Goal: Information Seeking & Learning: Learn about a topic

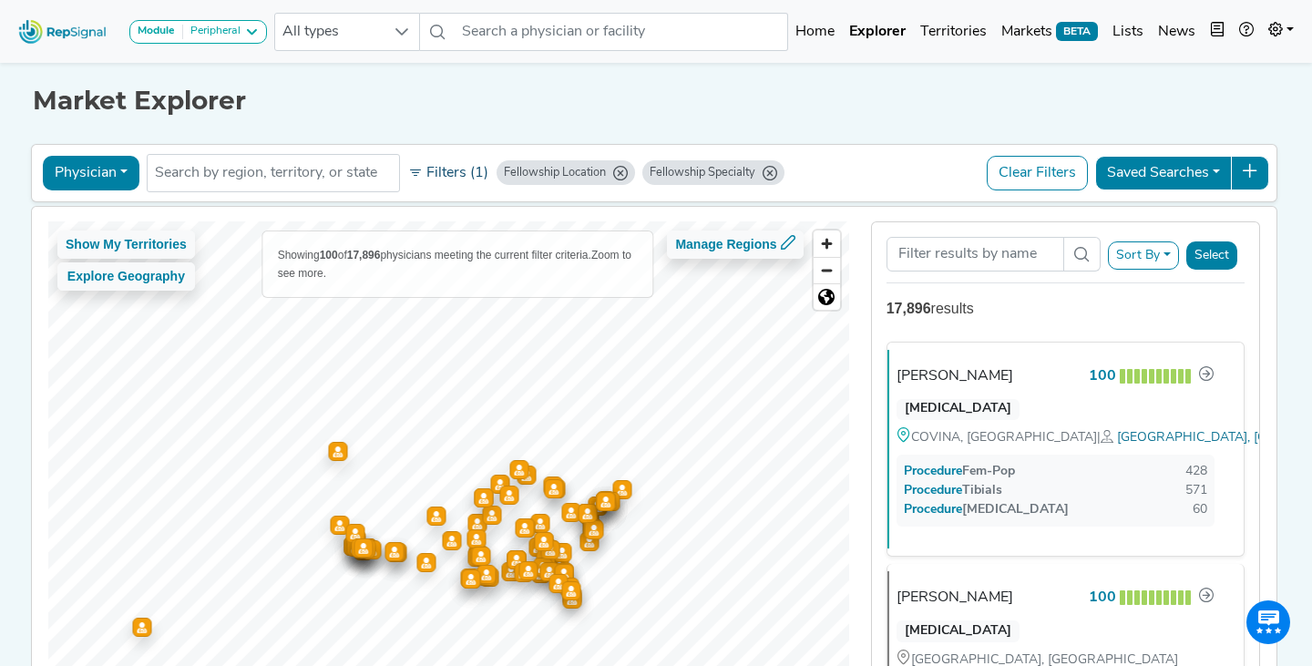
click at [456, 178] on button "Filters (1)" at bounding box center [448, 173] width 89 height 31
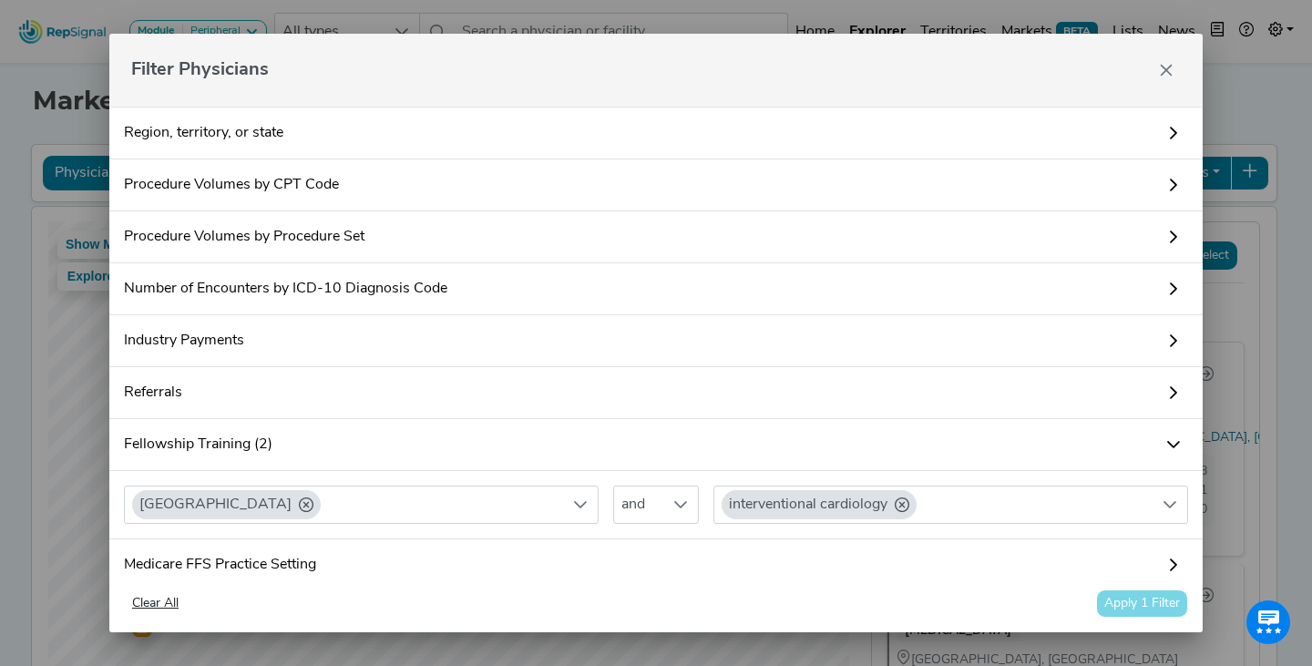
click at [363, 263] on link "Number of Encounters by ICD-10 Diagnosis Code" at bounding box center [655, 289] width 1093 height 52
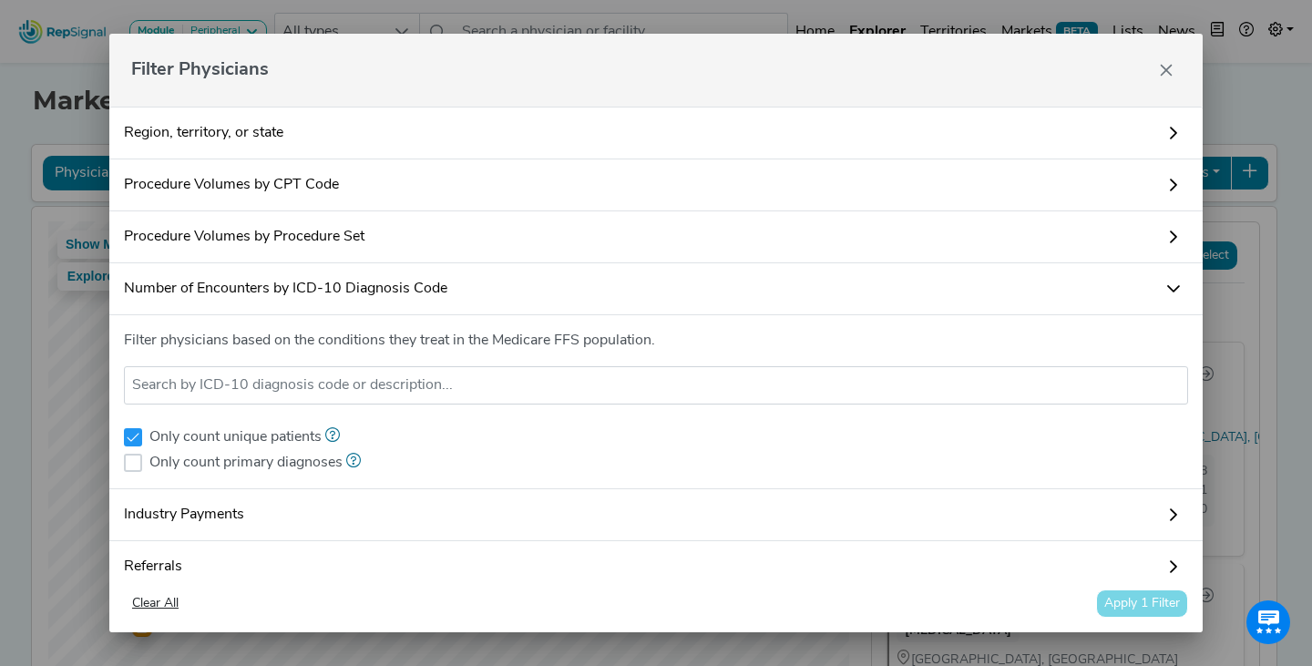
click at [360, 263] on link "Number of Encounters by ICD-10 Diagnosis Code" at bounding box center [655, 289] width 1093 height 52
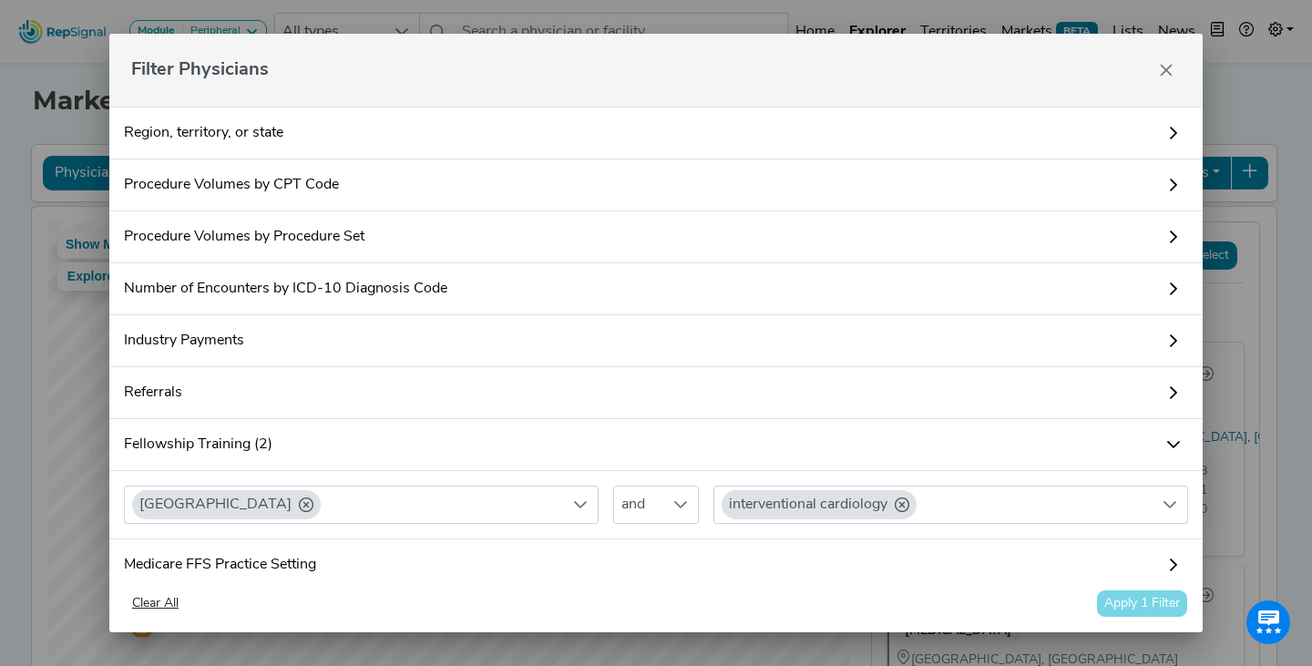
click at [322, 199] on link "Procedure Volumes by CPT Code" at bounding box center [655, 185] width 1093 height 52
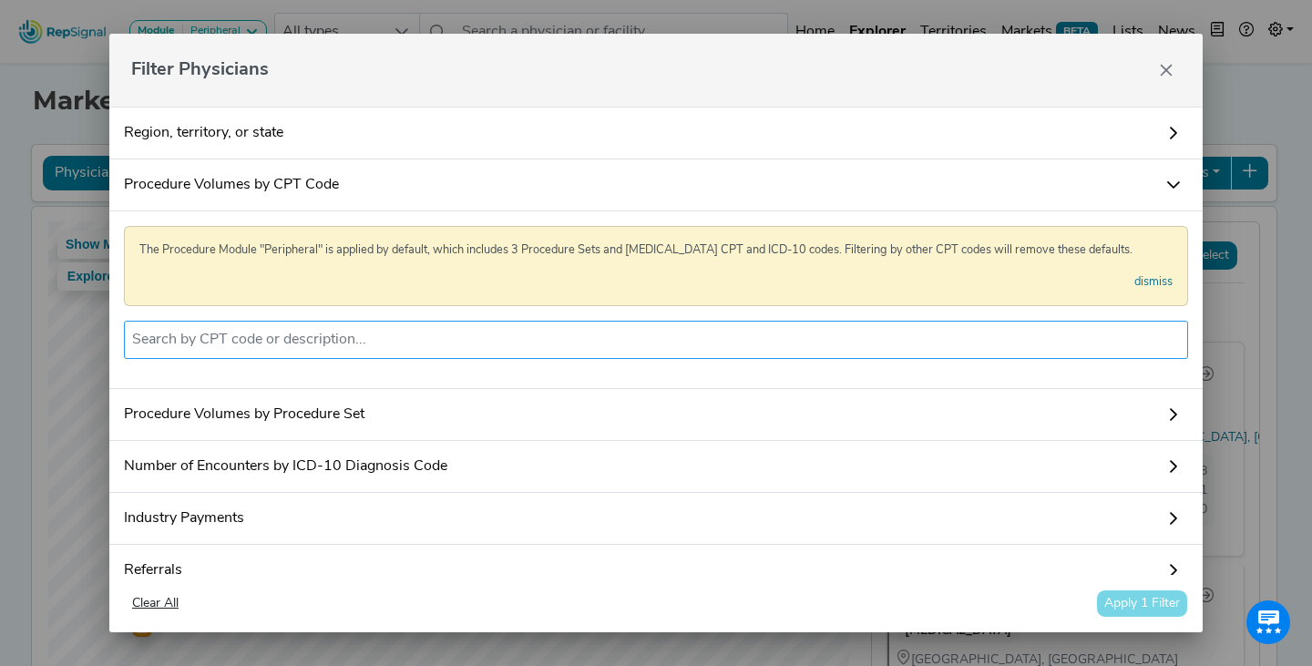
click at [343, 331] on input "text" at bounding box center [656, 340] width 1048 height 22
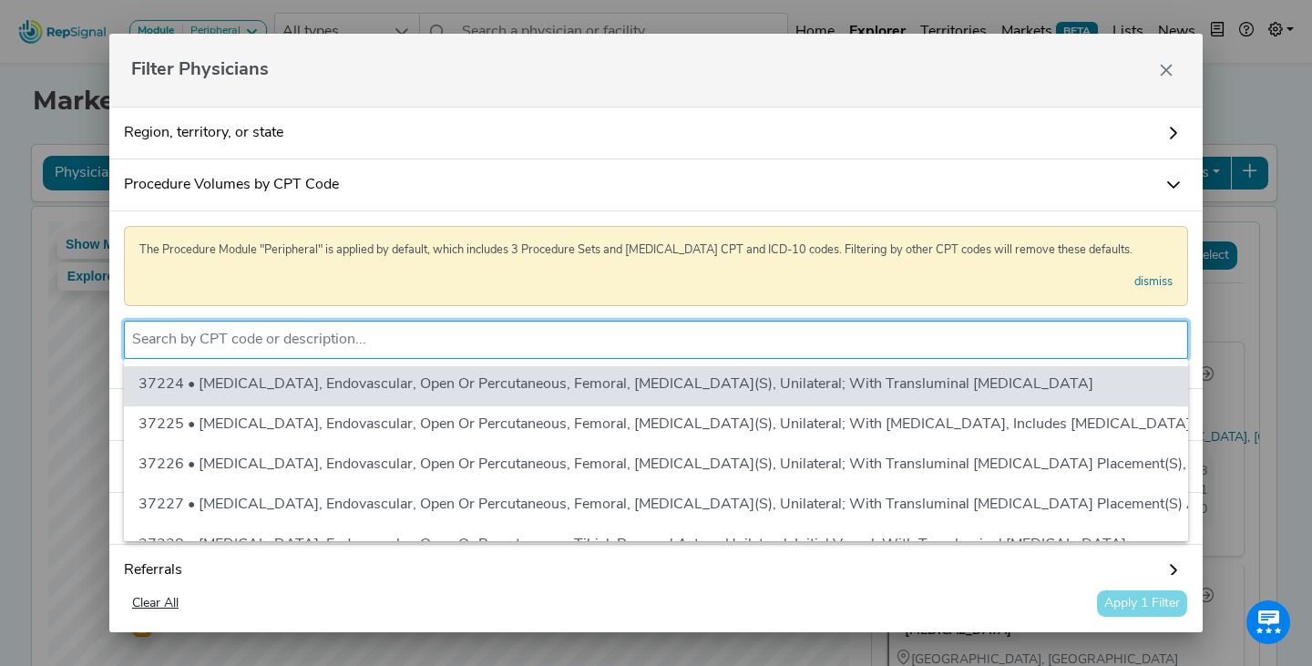
type input "3"
click at [295, 341] on input "text" at bounding box center [656, 340] width 1048 height 22
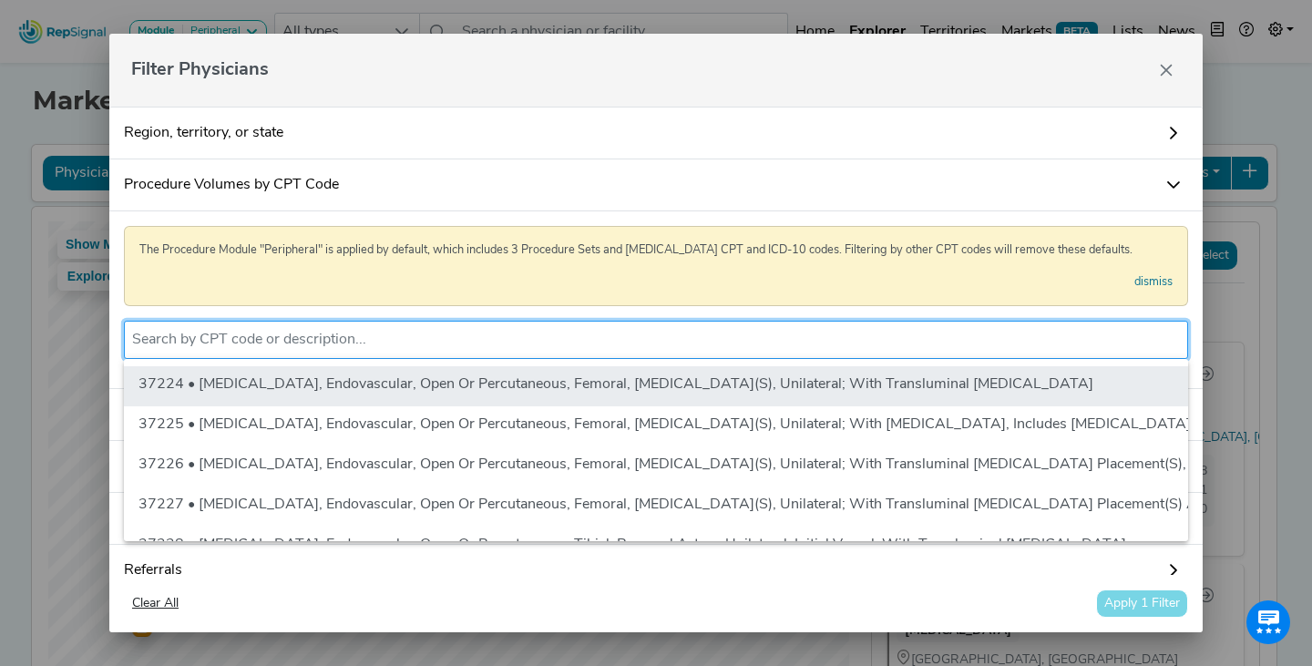
click at [219, 383] on li "37224 • Revascularization, Endovascular, Open Or Percutaneous, Femoral, Poplite…" at bounding box center [988, 386] width 1728 height 40
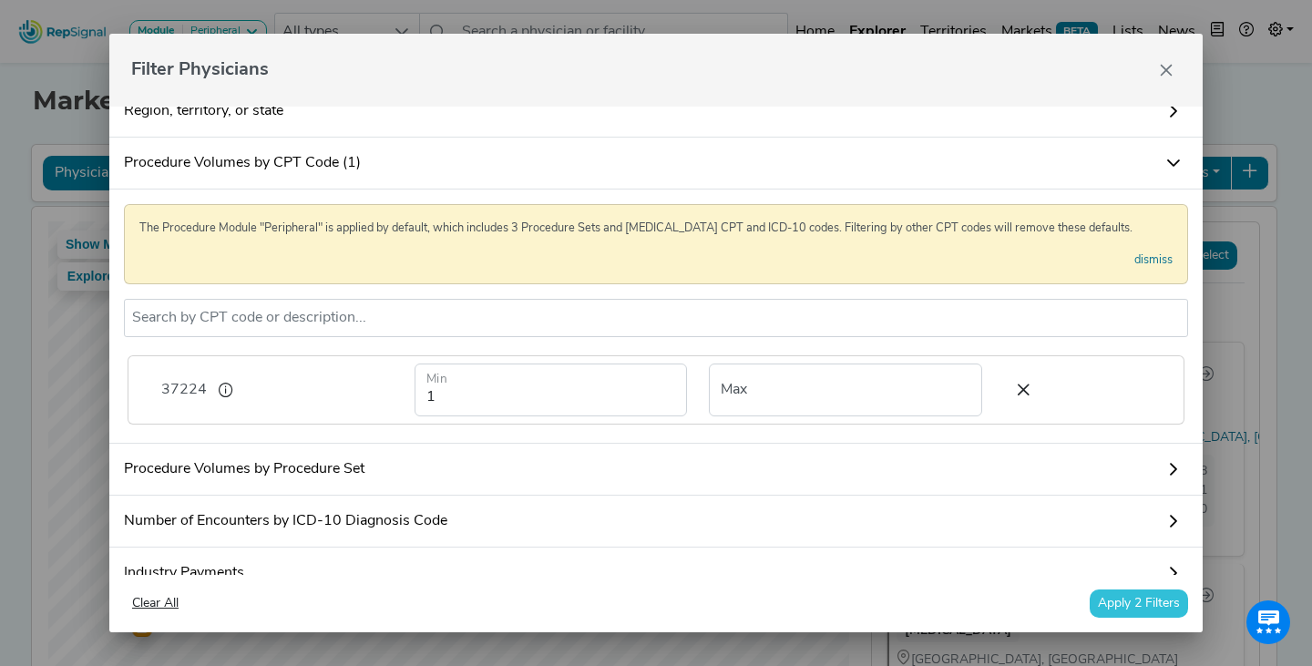
scroll to position [23, 0]
click at [820, 394] on input "number" at bounding box center [845, 389] width 273 height 53
click at [538, 401] on input "1" at bounding box center [550, 389] width 273 height 53
click at [840, 430] on div "The Procedure Module "Peripheral" is applied by default, which includes 3 Proce…" at bounding box center [655, 316] width 1093 height 254
click at [501, 400] on input "1" at bounding box center [550, 389] width 273 height 53
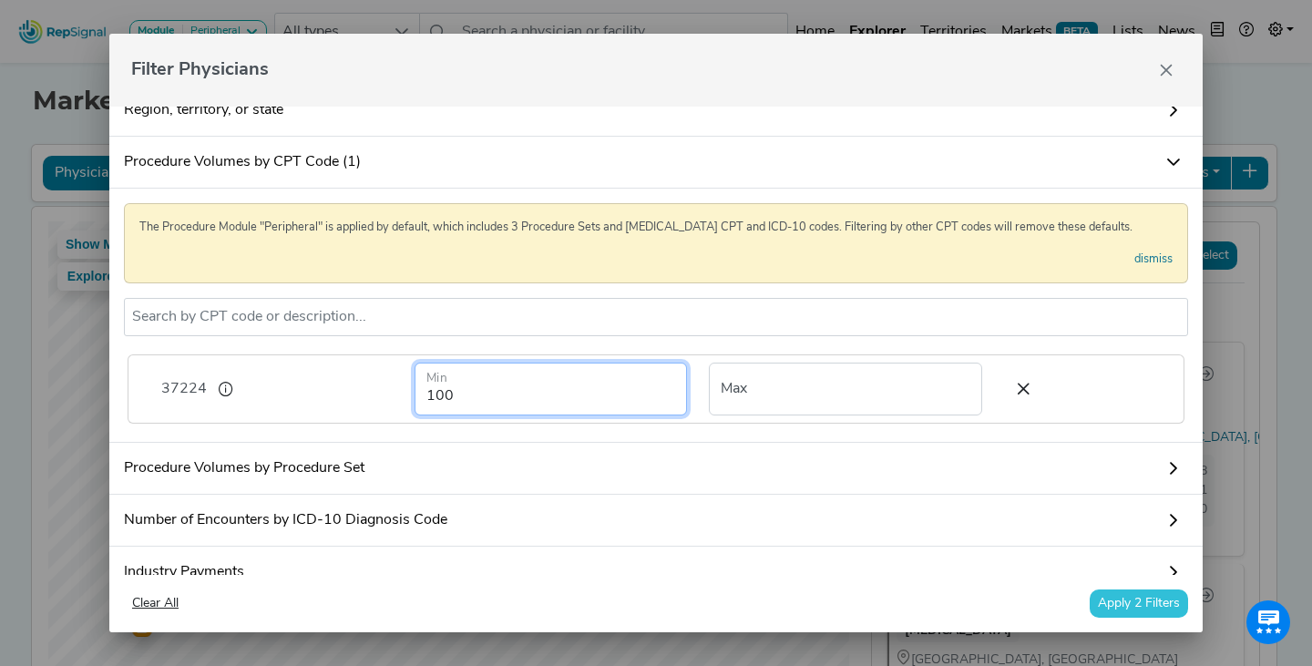
type input "100"
click at [1126, 605] on button "Apply 2 Filters" at bounding box center [1138, 603] width 98 height 28
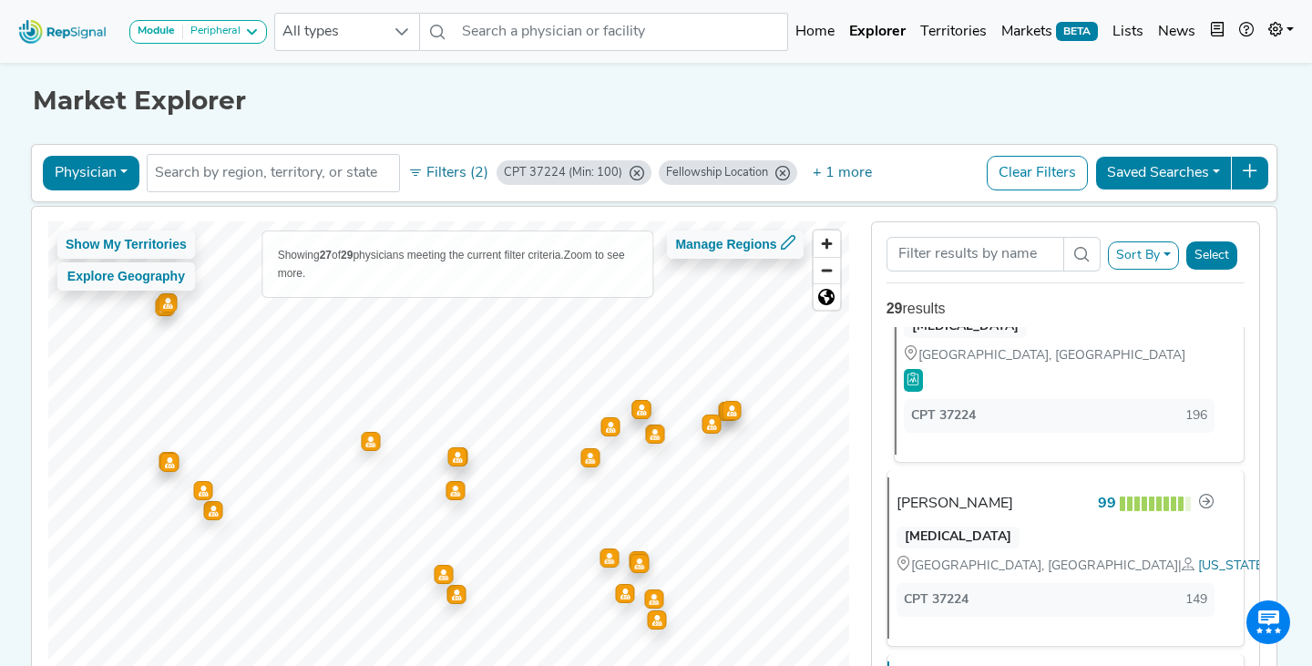
scroll to position [0, 0]
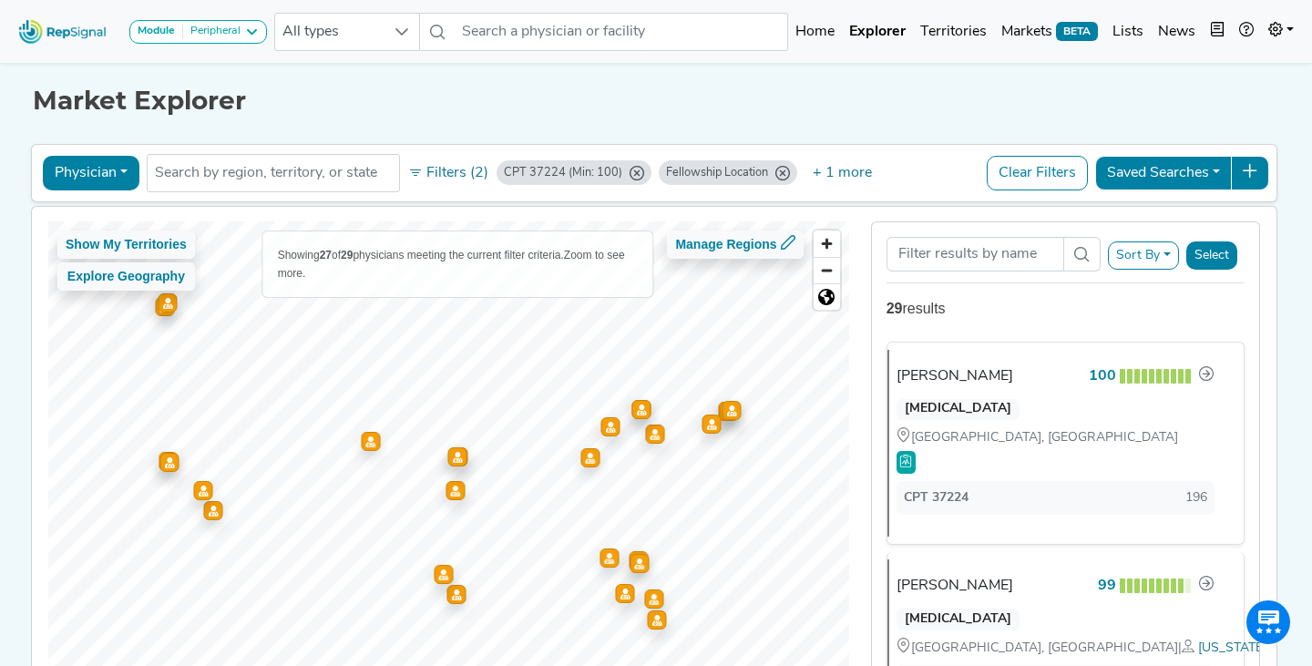
click at [413, 88] on h1 "Market Explorer" at bounding box center [656, 101] width 1246 height 31
click at [455, 175] on button "Filters (2)" at bounding box center [448, 173] width 89 height 31
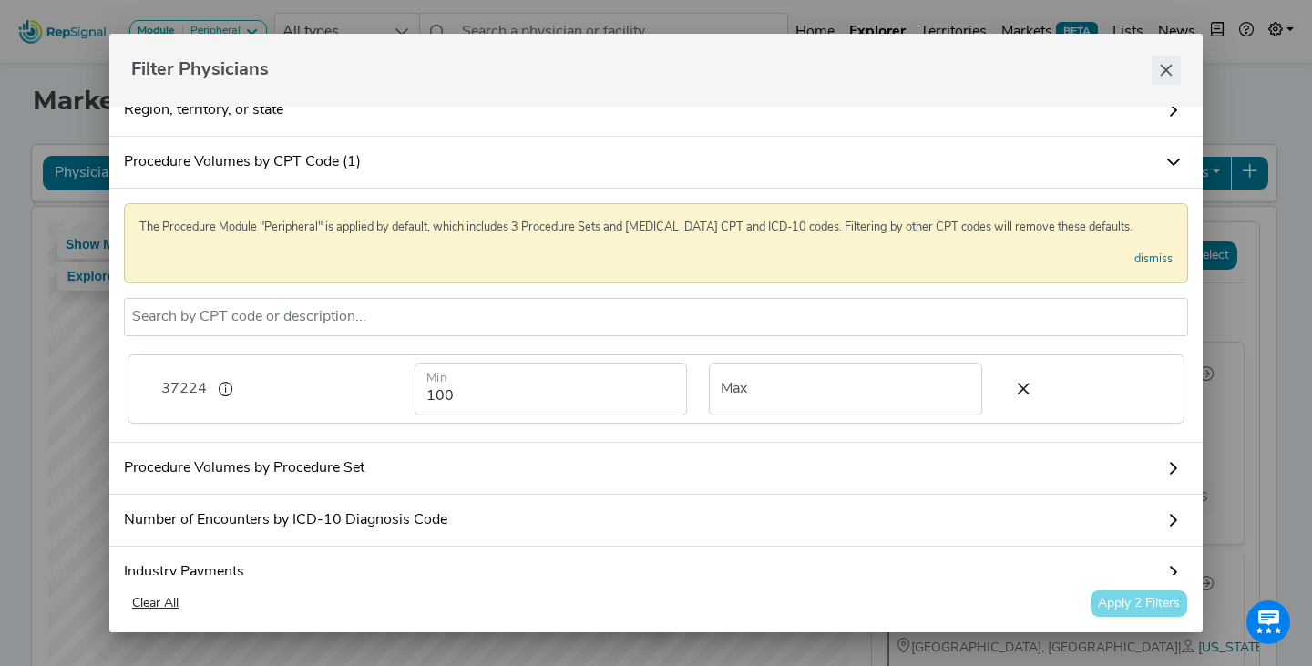
click at [1180, 62] on button "Close" at bounding box center [1165, 70] width 29 height 29
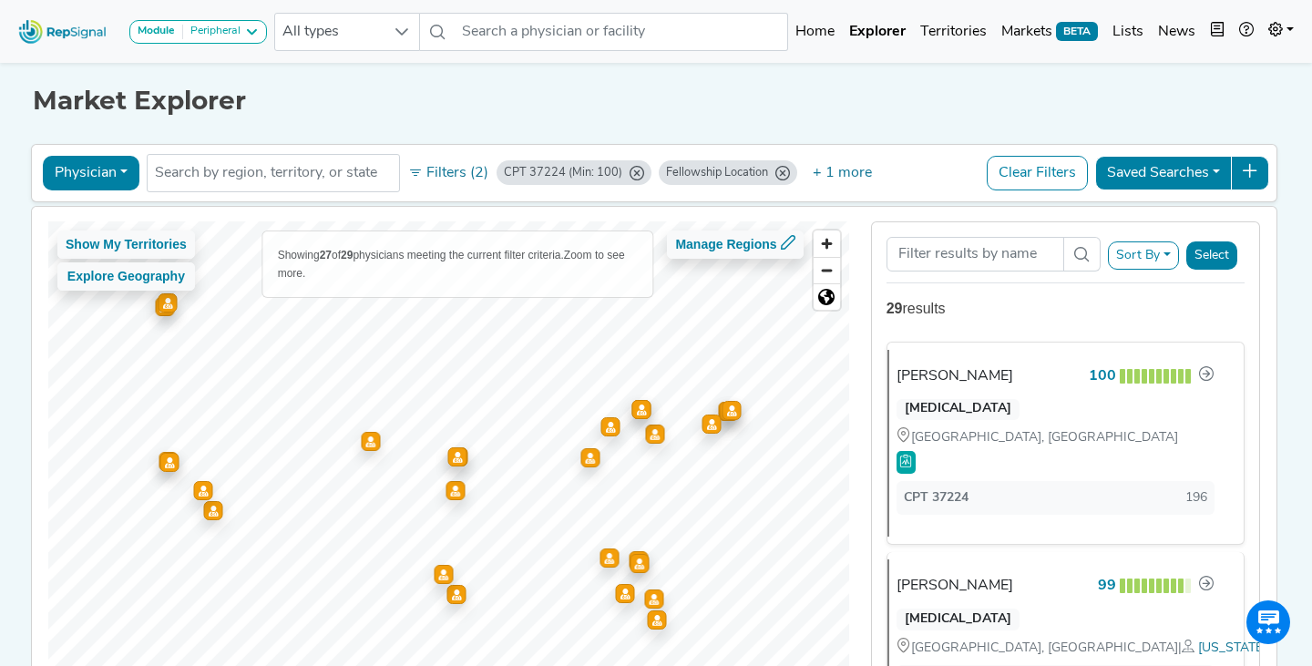
click at [634, 174] on icon "CPT 37224 (Min: 100)" at bounding box center [636, 173] width 15 height 15
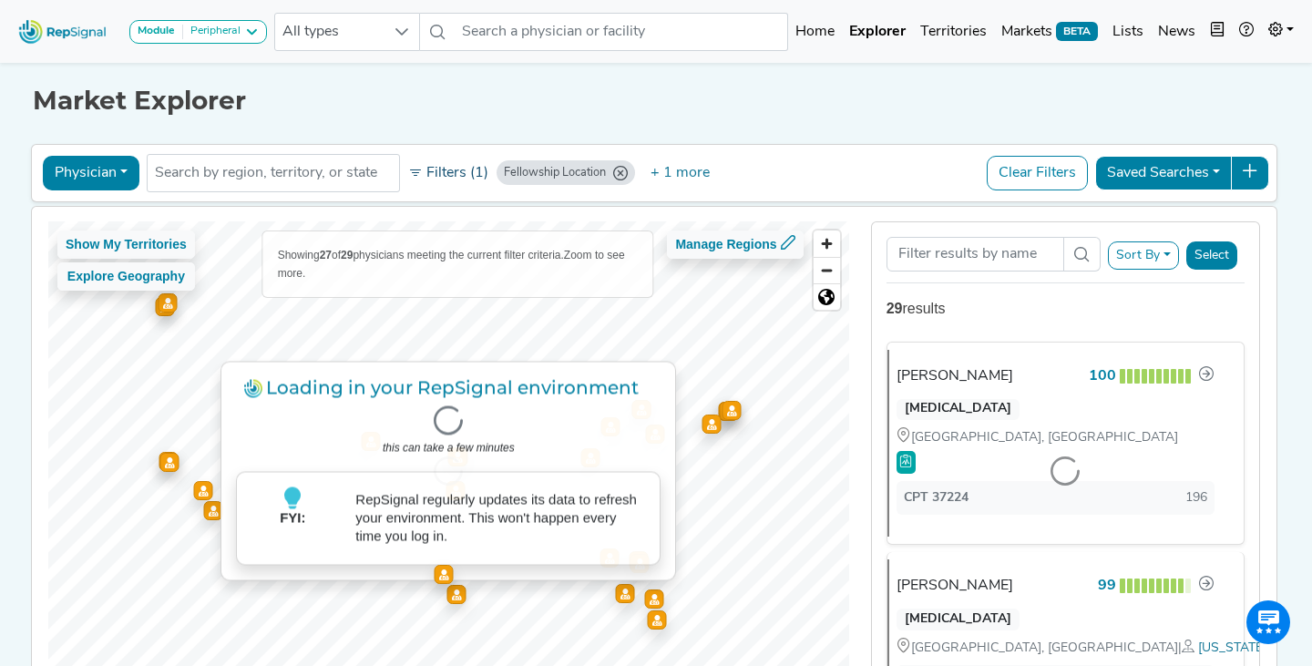
click at [444, 170] on button "Filters (1)" at bounding box center [448, 173] width 89 height 31
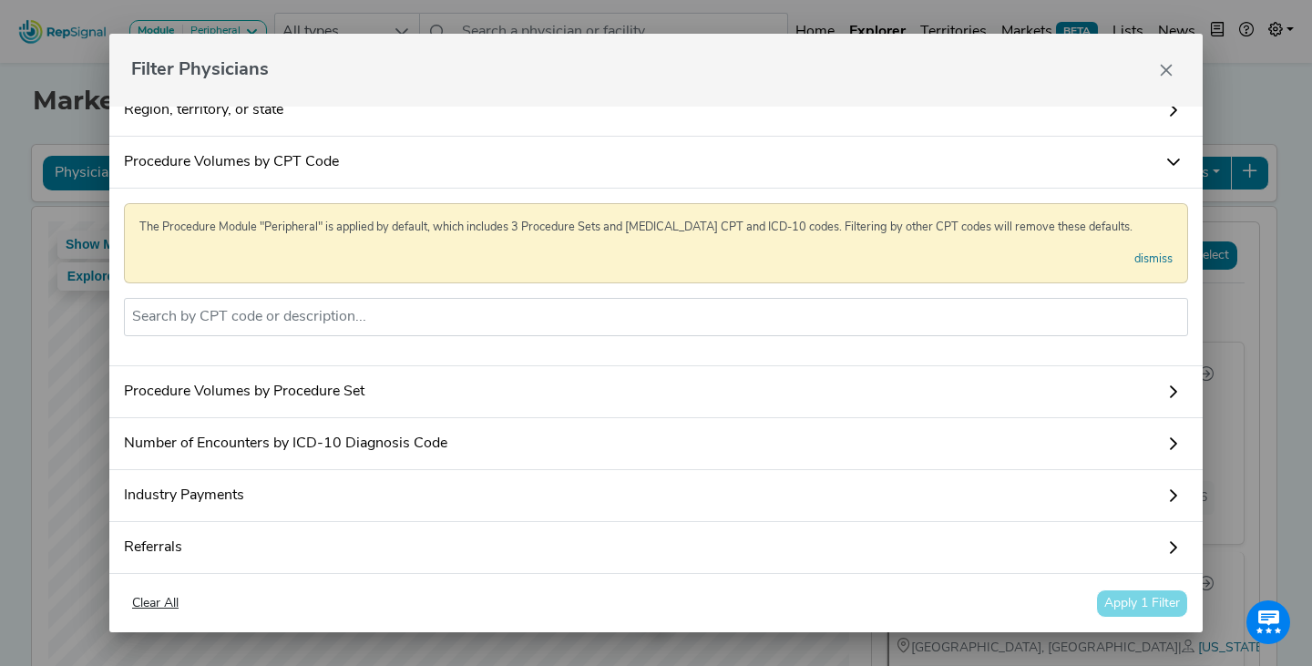
click at [927, 170] on link "Procedure Volumes by CPT Code" at bounding box center [655, 163] width 1093 height 52
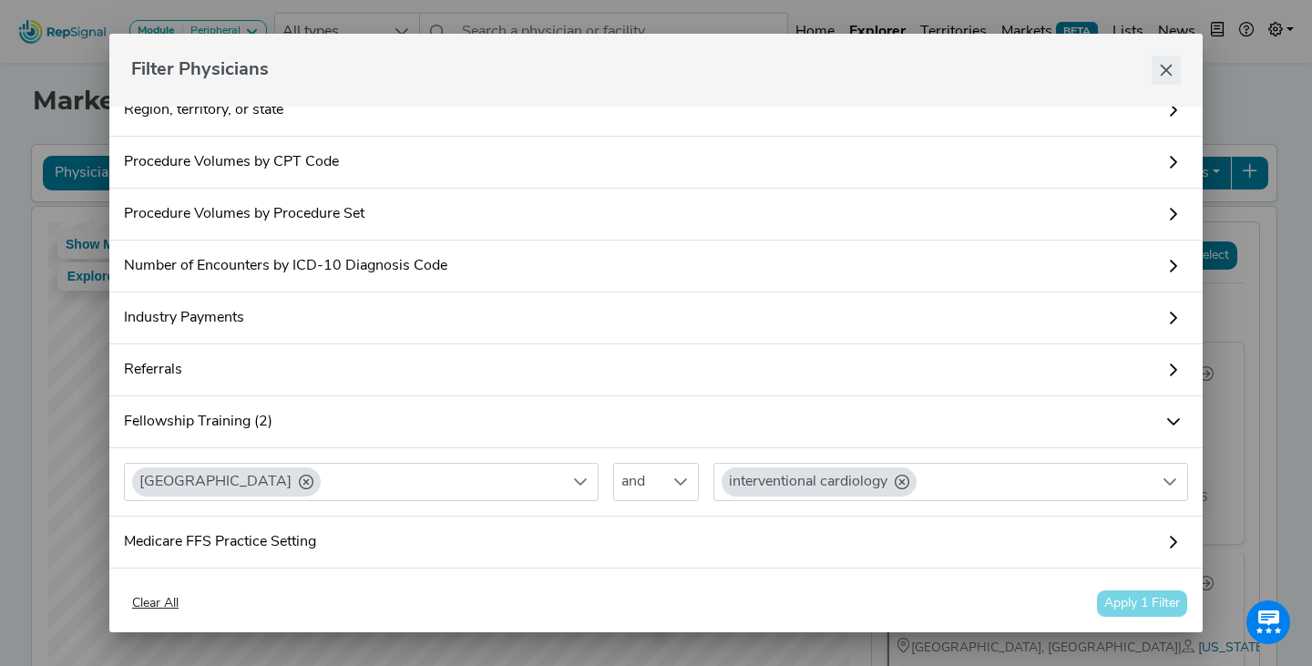
click at [1174, 66] on button "Close" at bounding box center [1165, 70] width 29 height 29
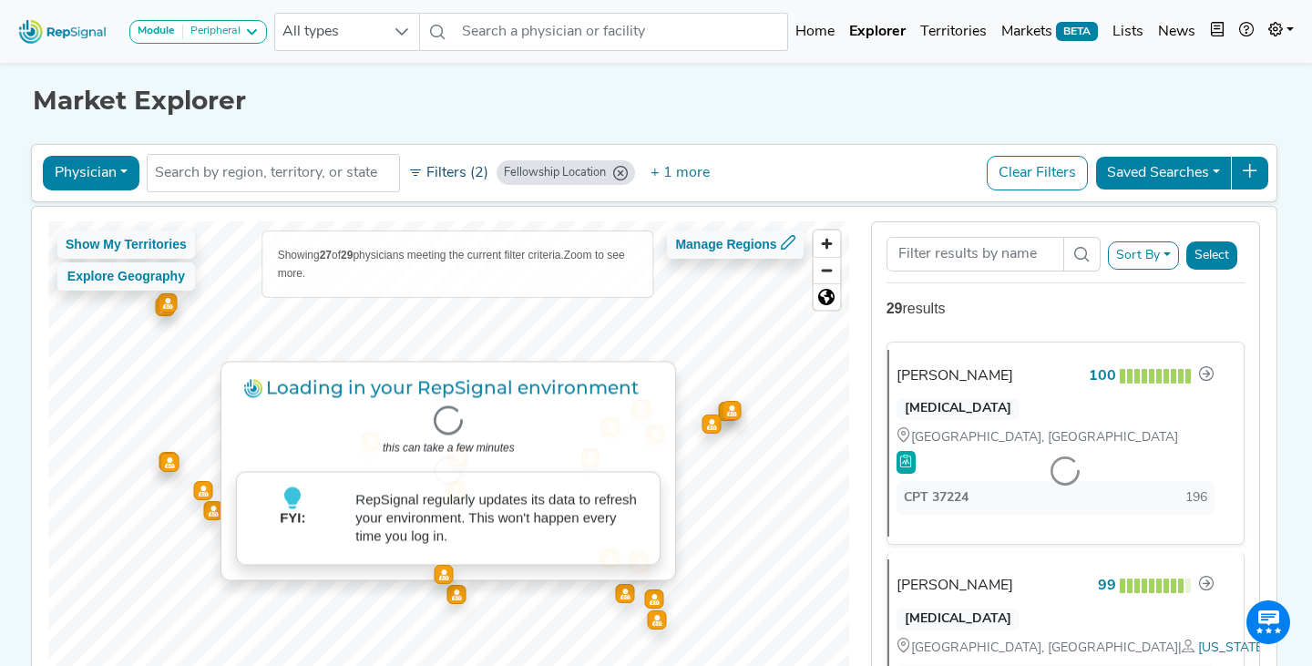
click at [437, 169] on button "Filters (2)" at bounding box center [448, 173] width 89 height 31
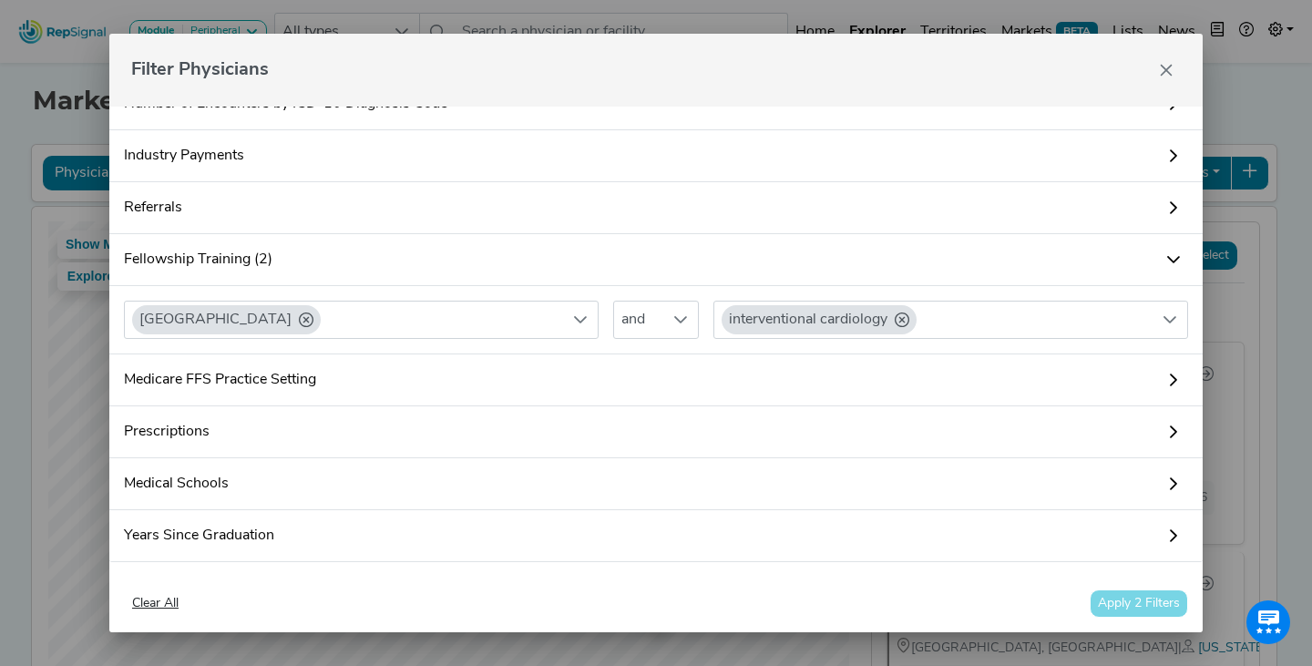
scroll to position [200, 0]
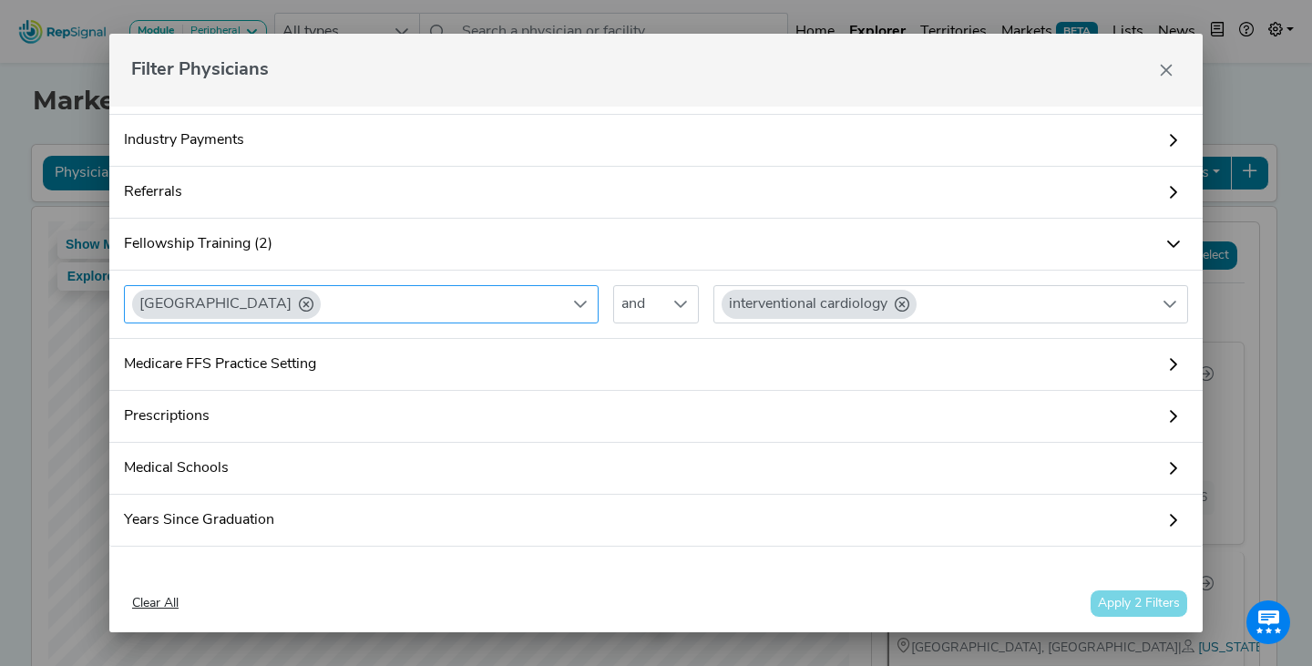
click at [541, 310] on div "Harvard Medical School" at bounding box center [344, 304] width 438 height 36
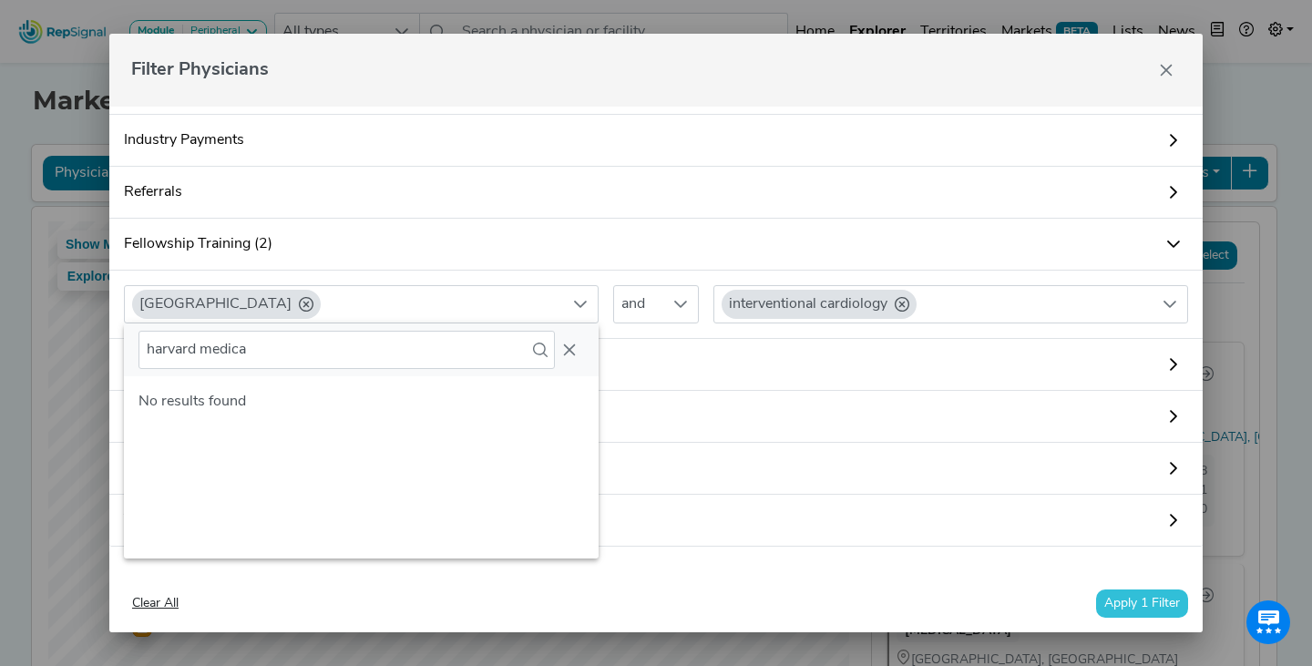
scroll to position [1009, 0]
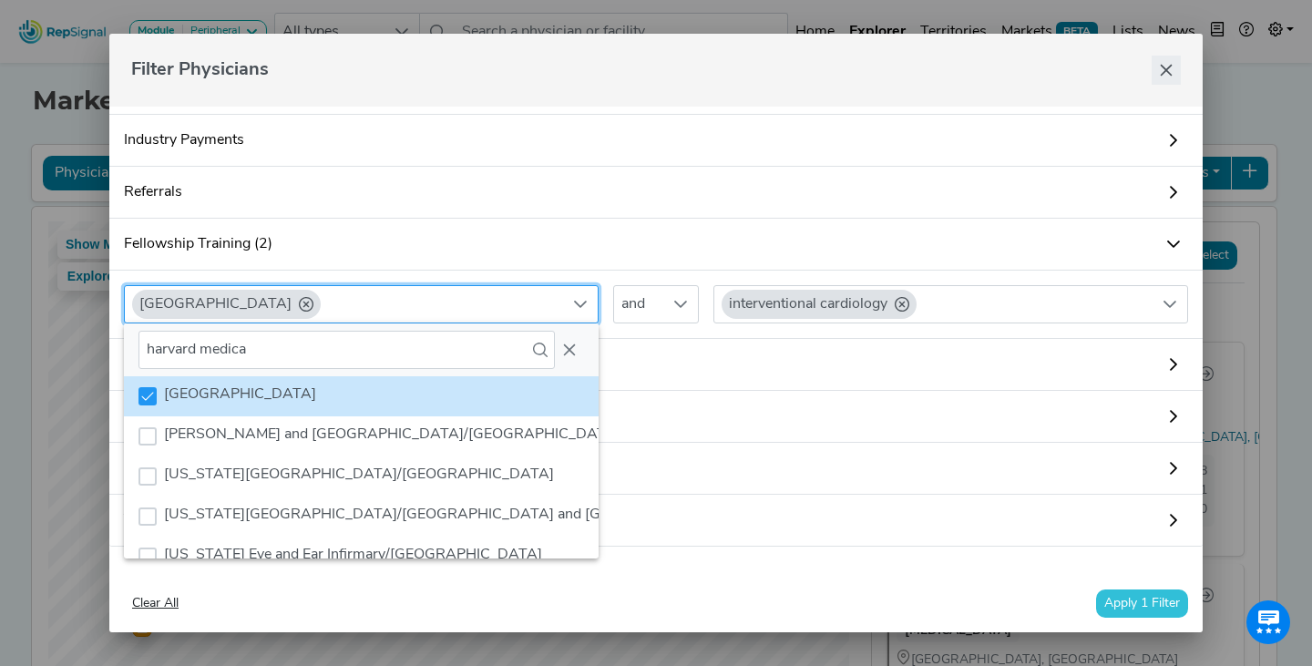
click at [1170, 68] on icon "Close" at bounding box center [1166, 70] width 15 height 15
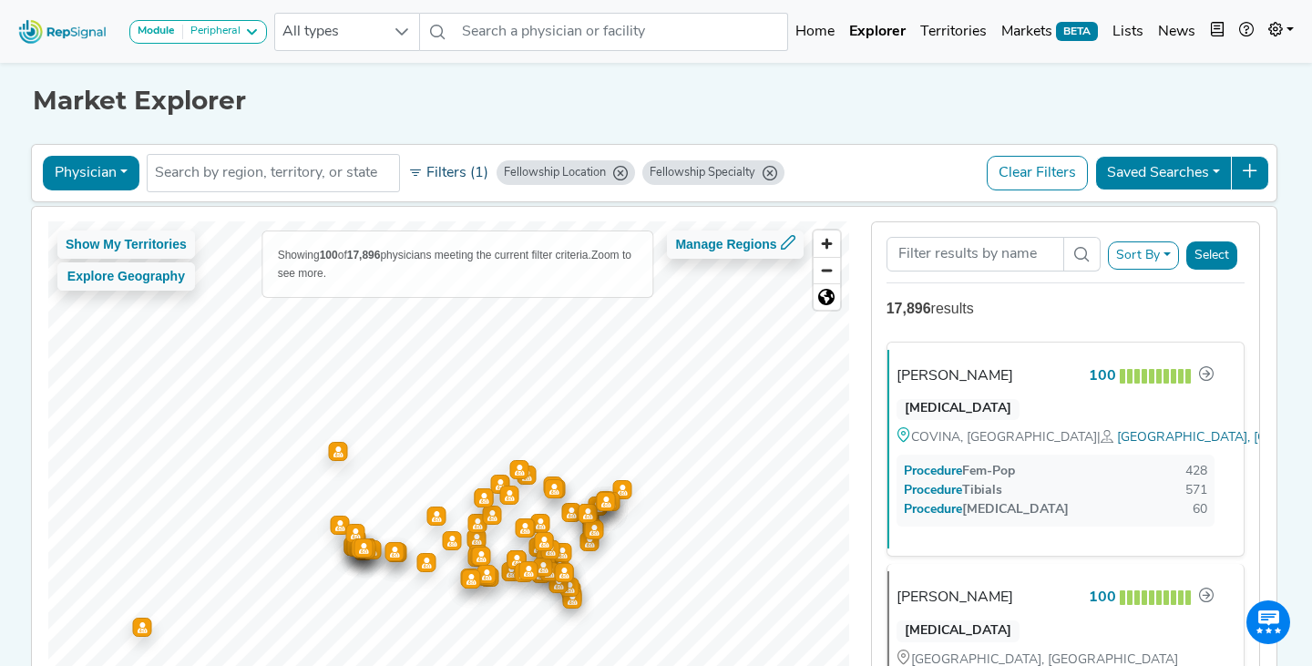
click at [433, 174] on button "Filters (1)" at bounding box center [448, 173] width 89 height 31
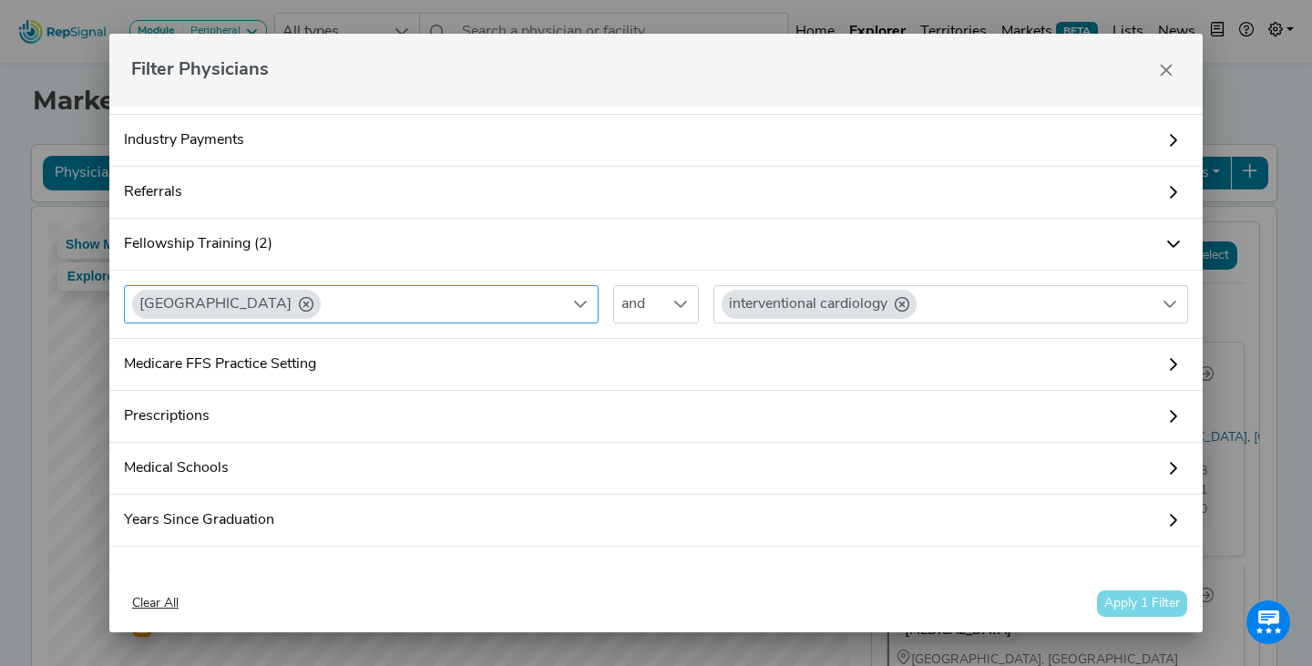
click at [516, 312] on div "Harvard Medical School" at bounding box center [344, 304] width 438 height 36
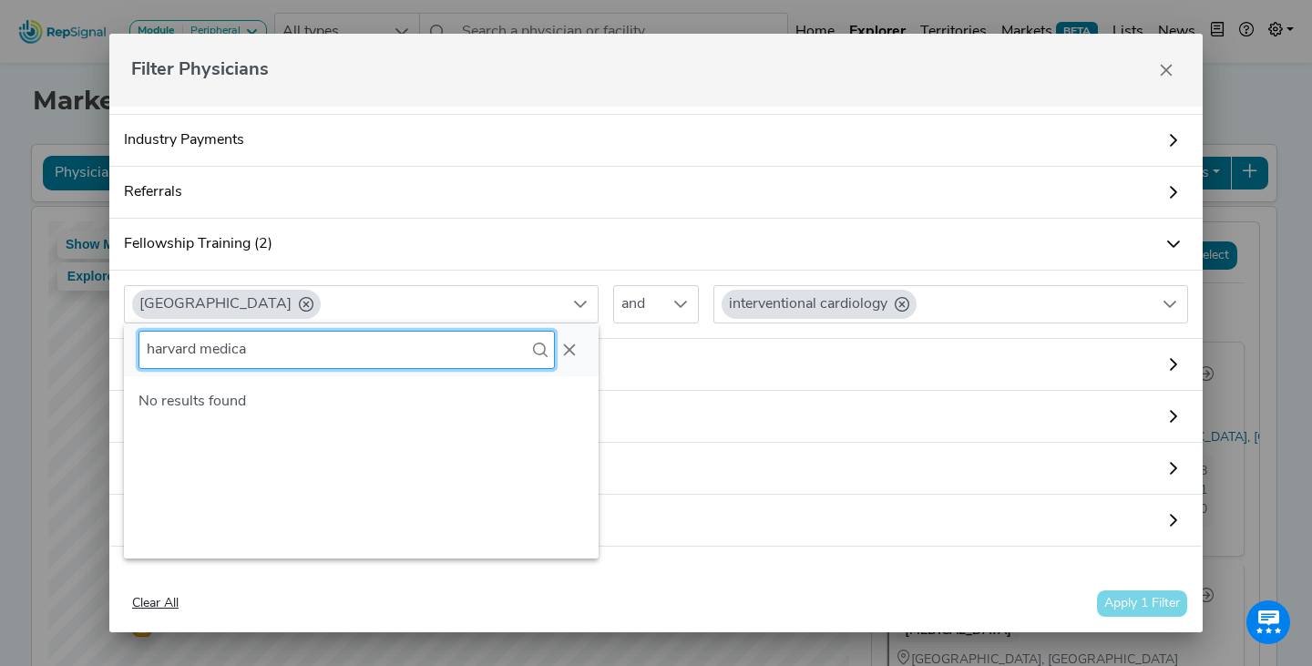
click at [310, 360] on input "harvard medica" at bounding box center [346, 350] width 416 height 38
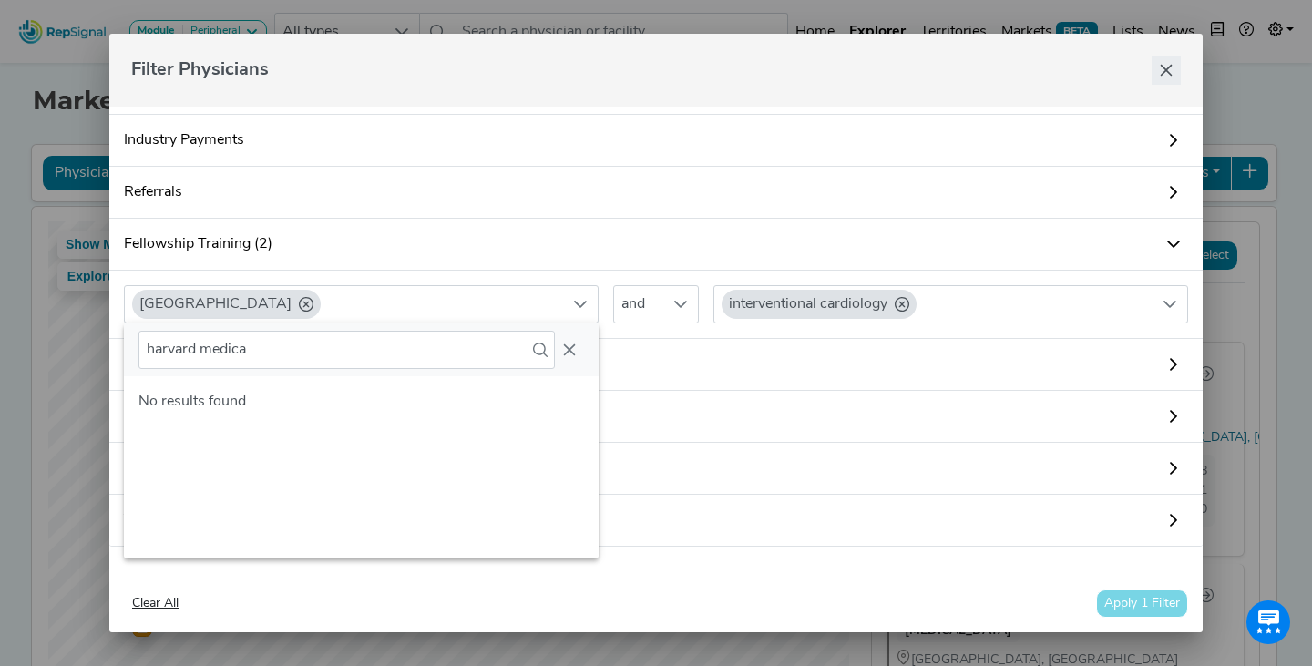
click at [1168, 78] on button "Close" at bounding box center [1165, 70] width 29 height 29
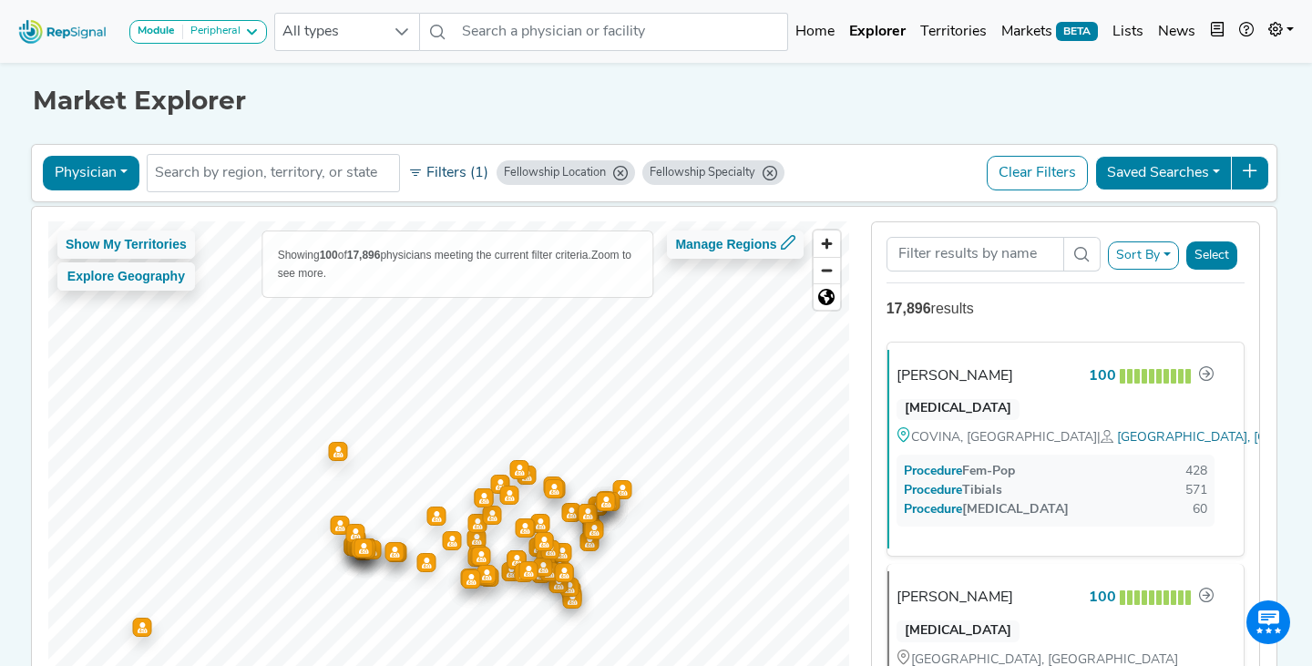
click at [453, 180] on button "Filters (1)" at bounding box center [448, 173] width 89 height 31
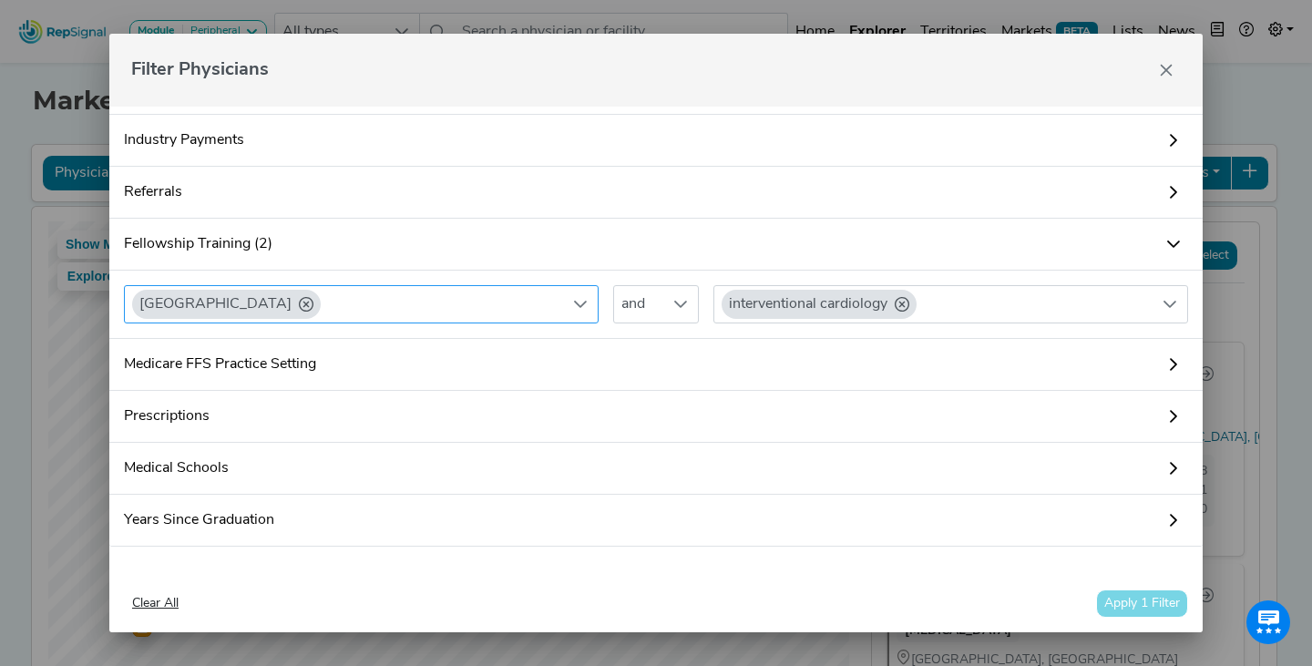
click at [307, 303] on icon at bounding box center [306, 304] width 15 height 15
click at [363, 304] on div "All locations" at bounding box center [344, 304] width 438 height 36
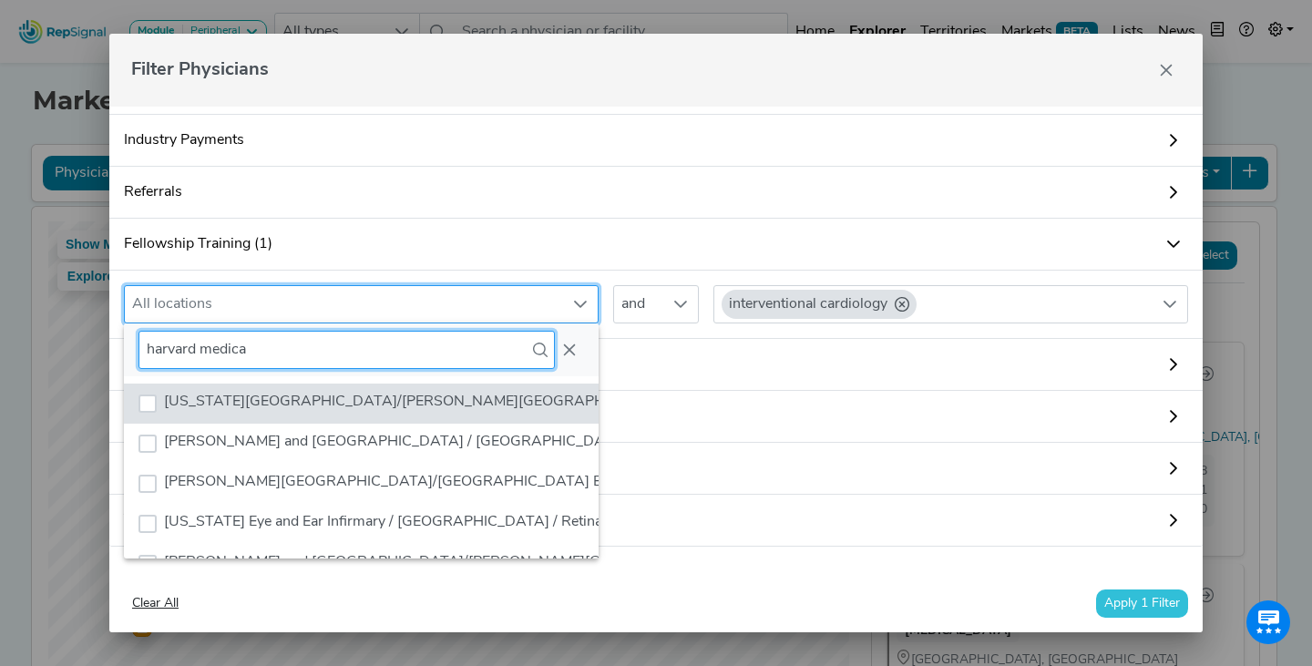
click at [271, 341] on input "harvard medica" at bounding box center [346, 350] width 416 height 38
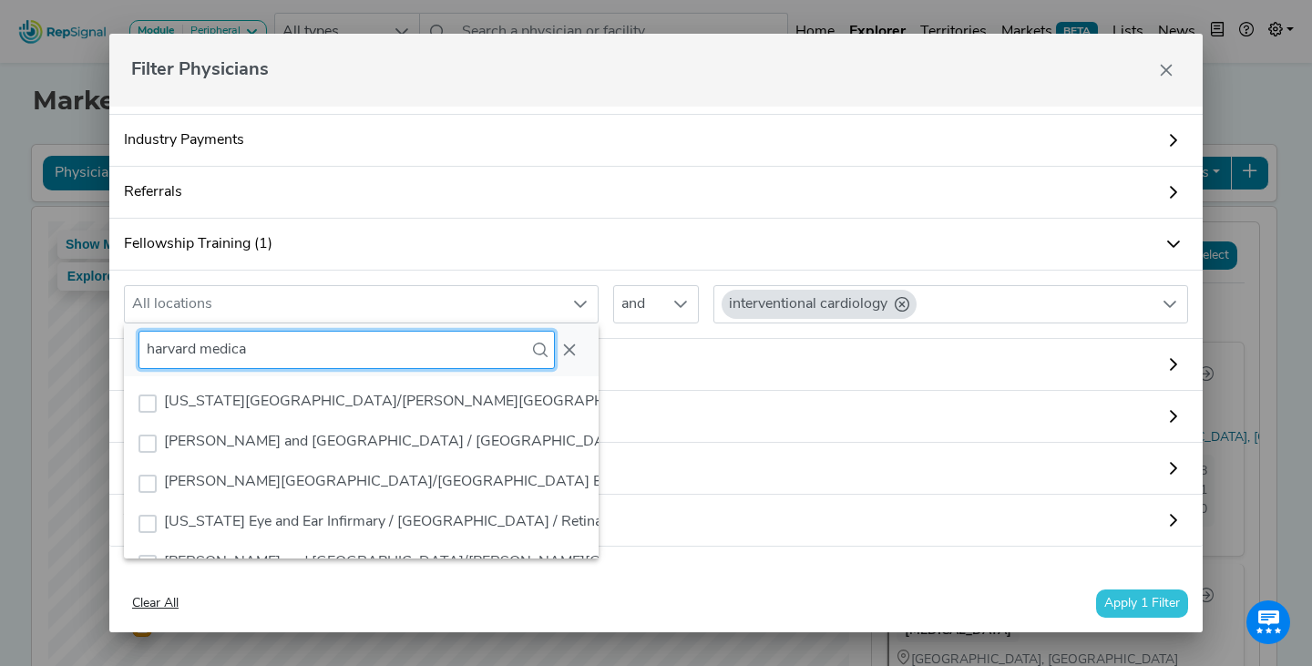
click at [271, 341] on input "harvard medica" at bounding box center [346, 350] width 416 height 38
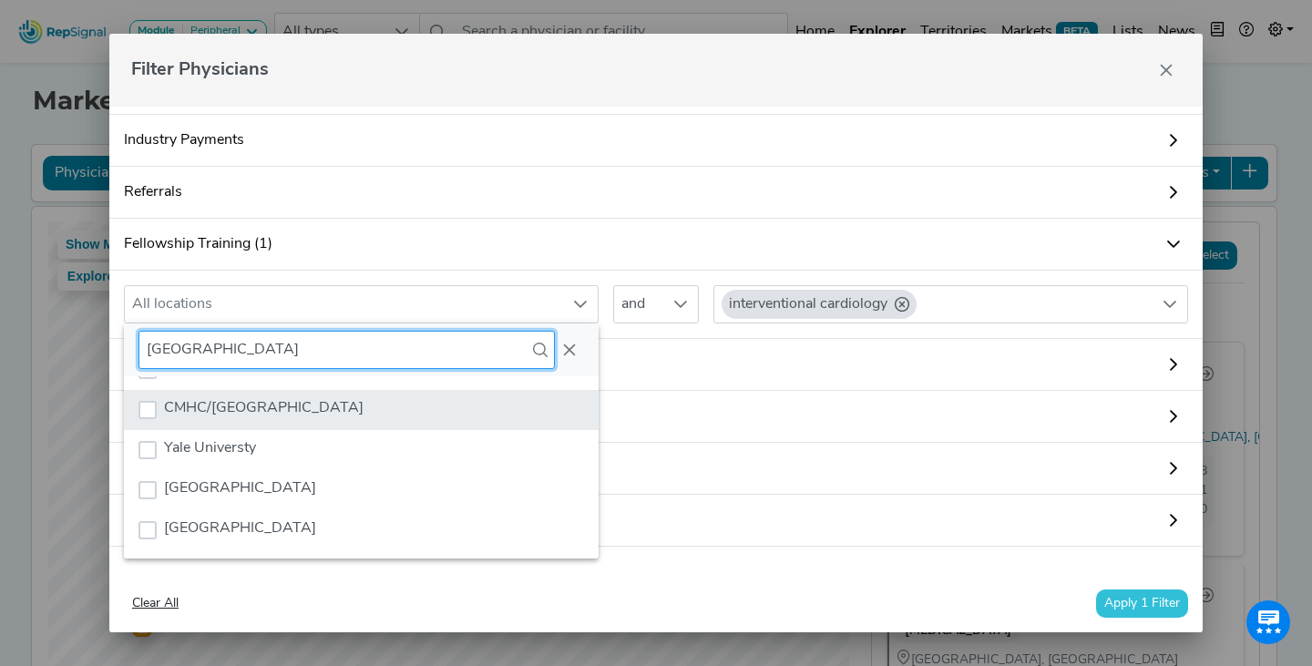
scroll to position [40, 0]
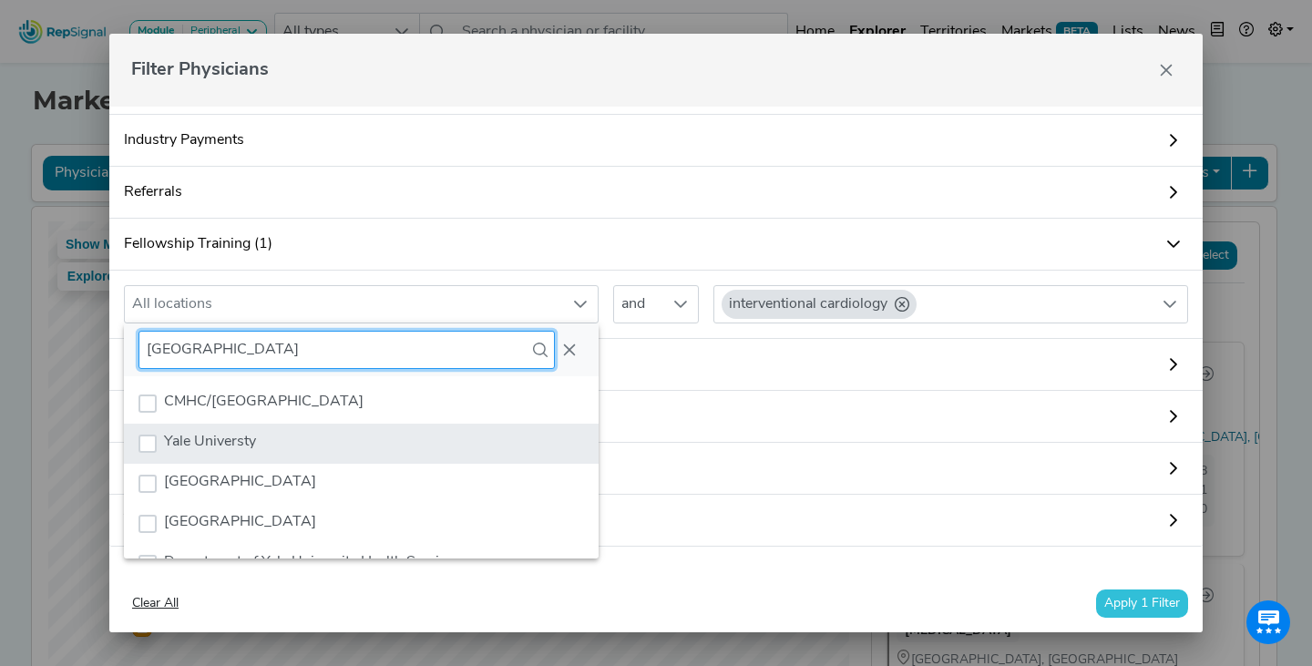
type input "[GEOGRAPHIC_DATA]"
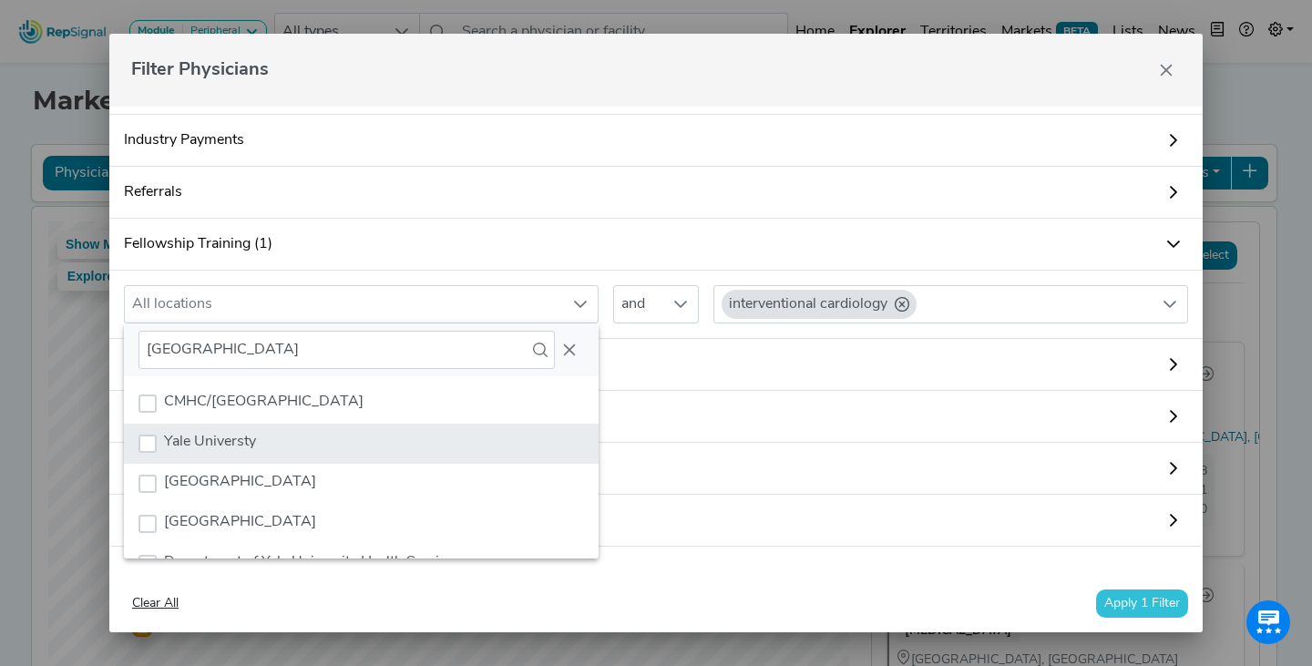
click at [232, 440] on span "Yale Universty" at bounding box center [210, 441] width 92 height 15
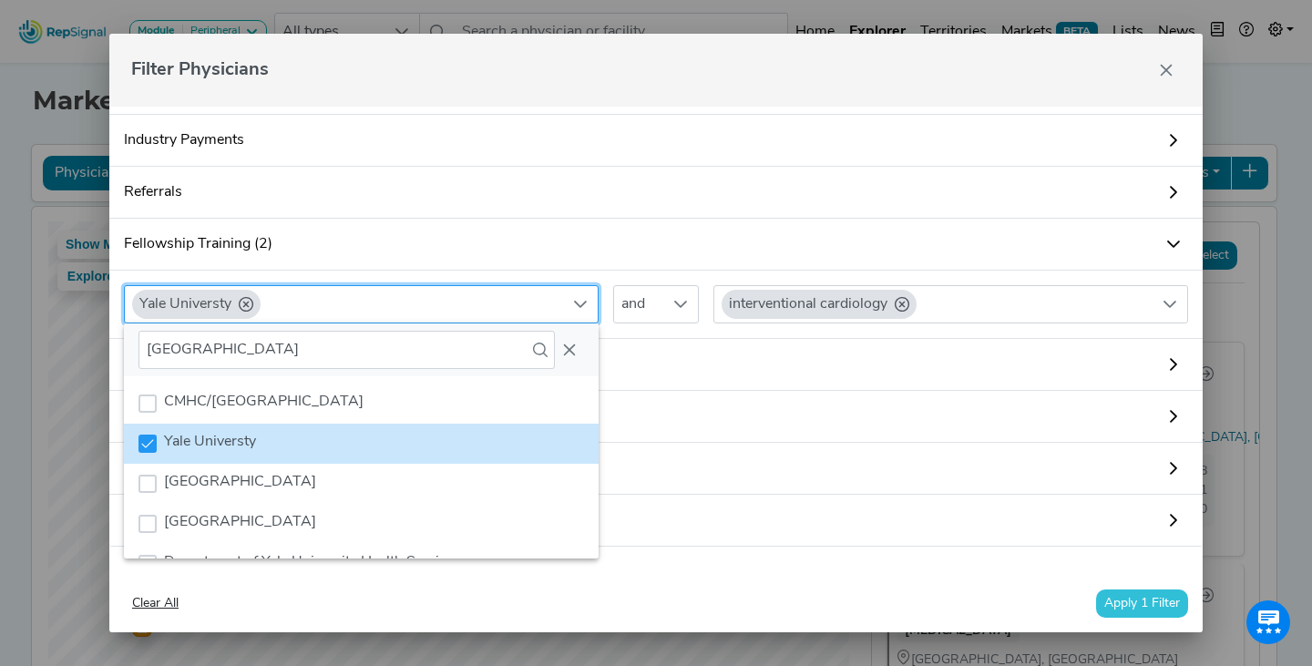
click at [659, 274] on div "Yale Universty and interventional cardiology" at bounding box center [656, 297] width 1078 height 53
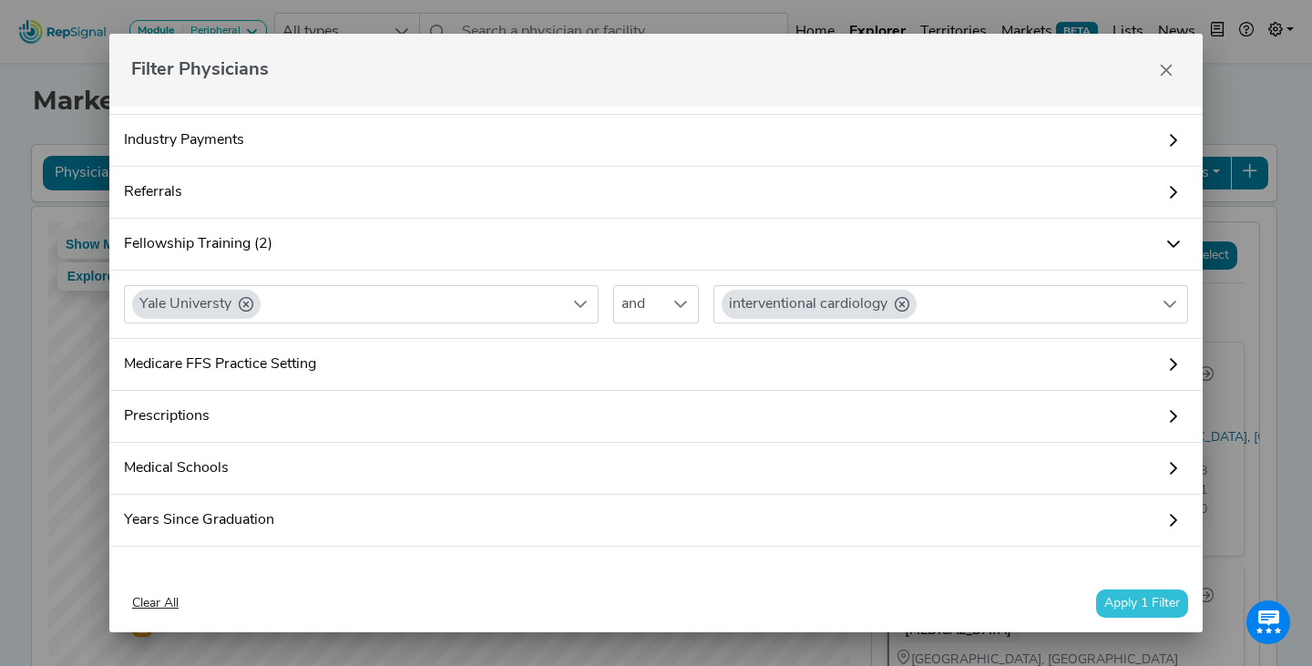
click at [1130, 598] on button "Apply 1 Filter" at bounding box center [1142, 603] width 92 height 28
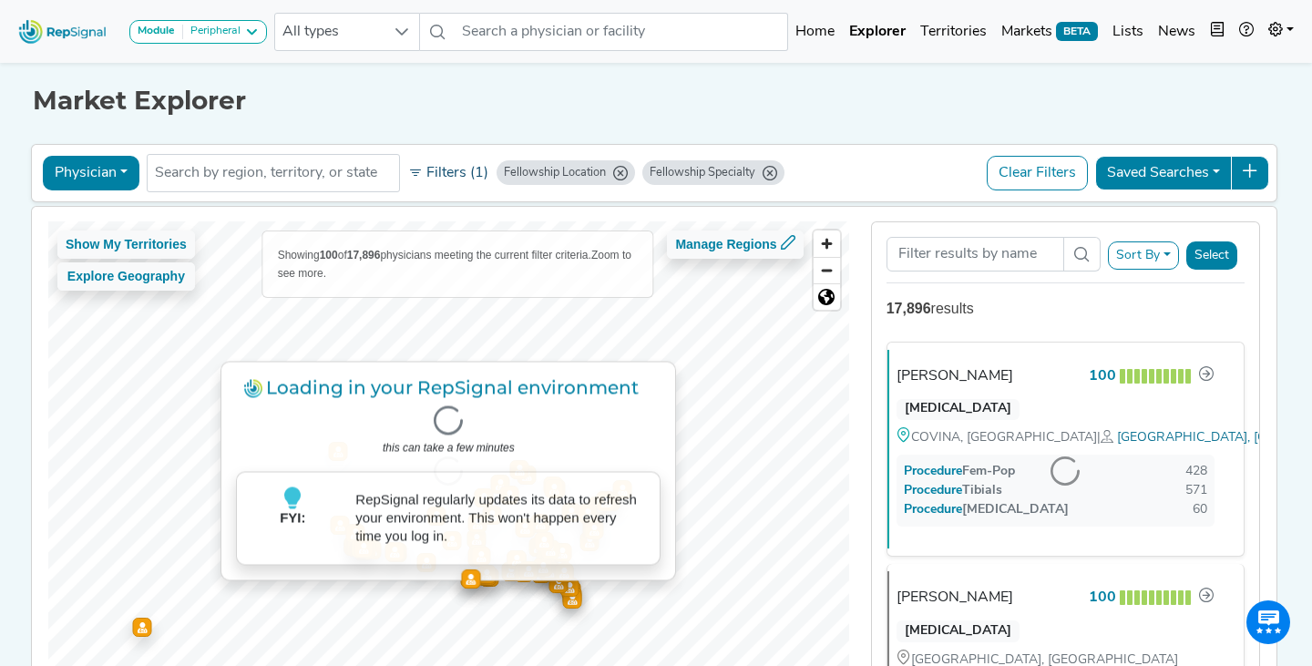
click at [451, 176] on button "Filters (1)" at bounding box center [448, 173] width 89 height 31
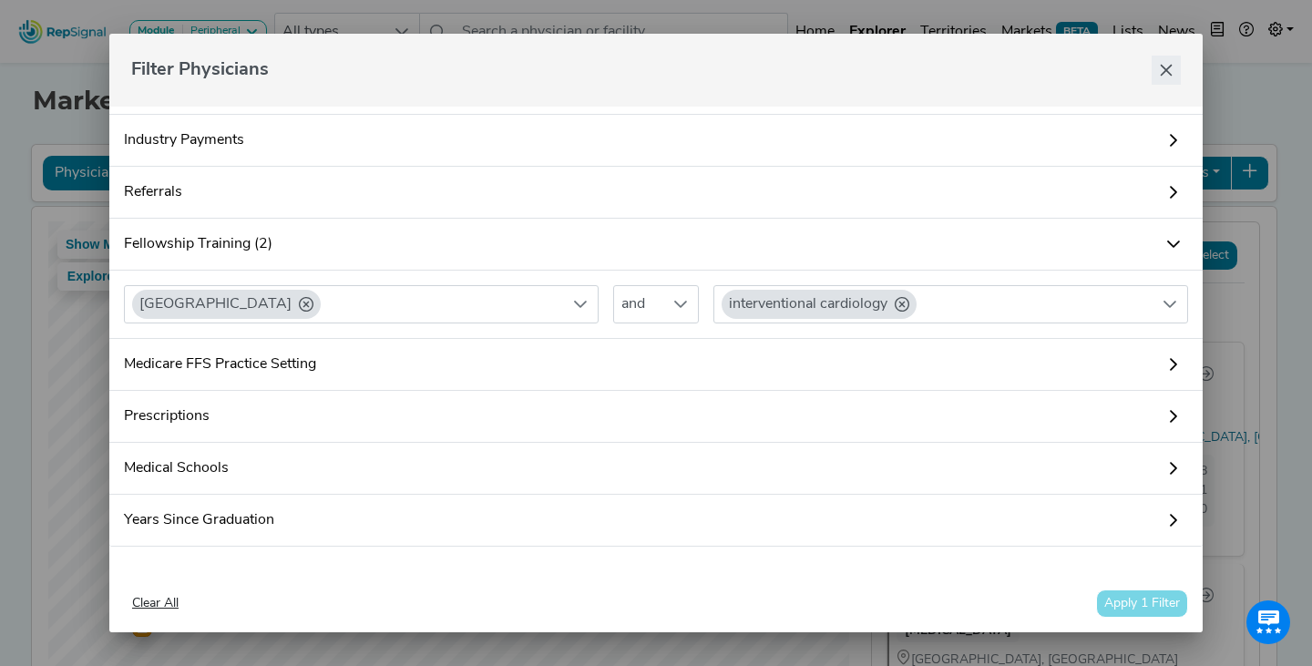
click at [1163, 66] on icon "Close" at bounding box center [1166, 70] width 15 height 15
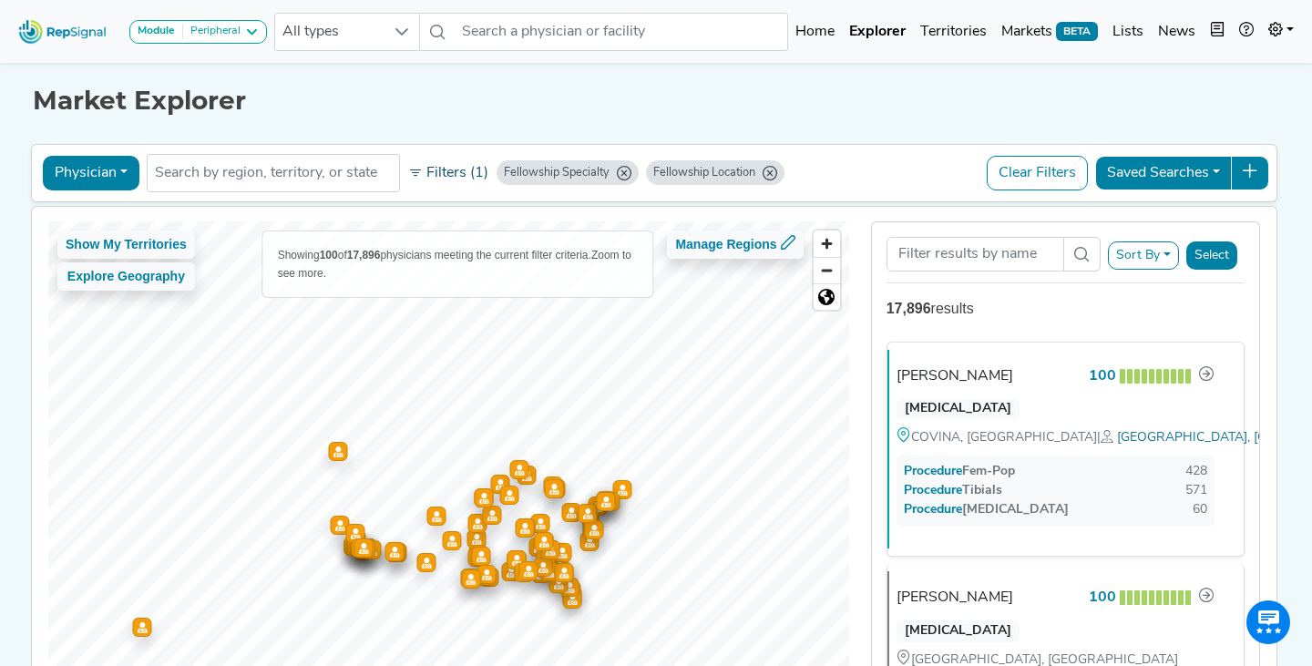
click at [452, 178] on button "Filters (1)" at bounding box center [448, 173] width 89 height 31
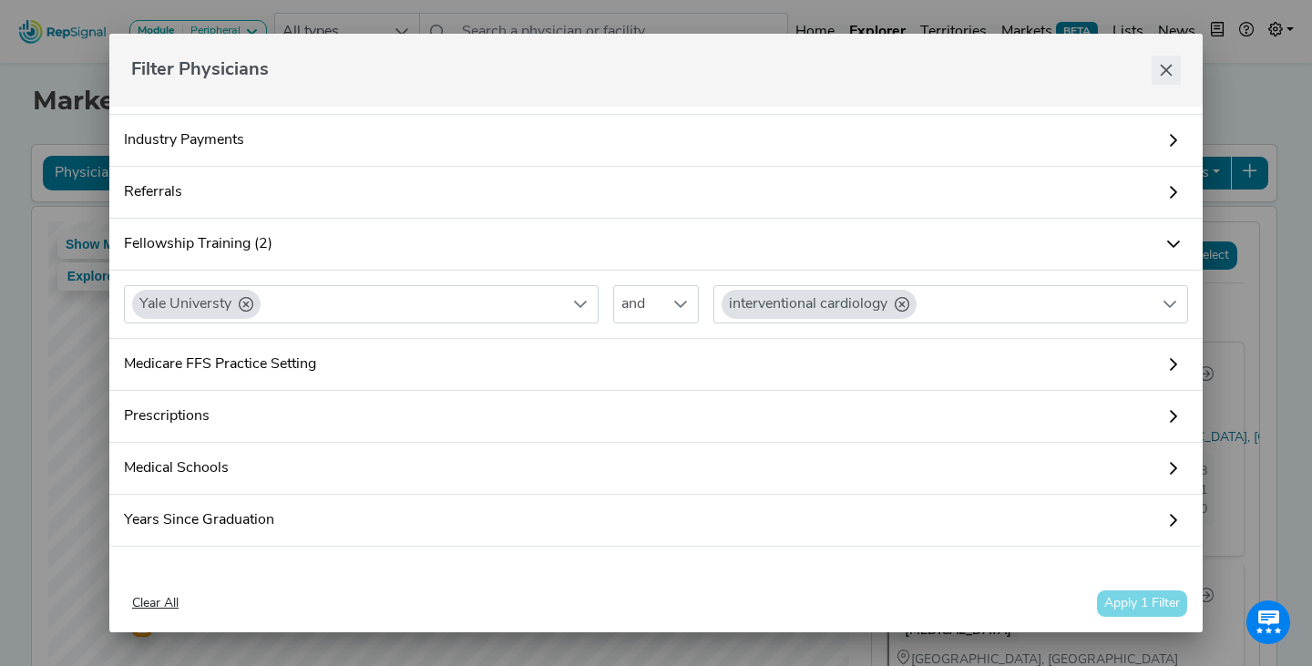
click at [1164, 73] on icon "Close" at bounding box center [1166, 70] width 15 height 15
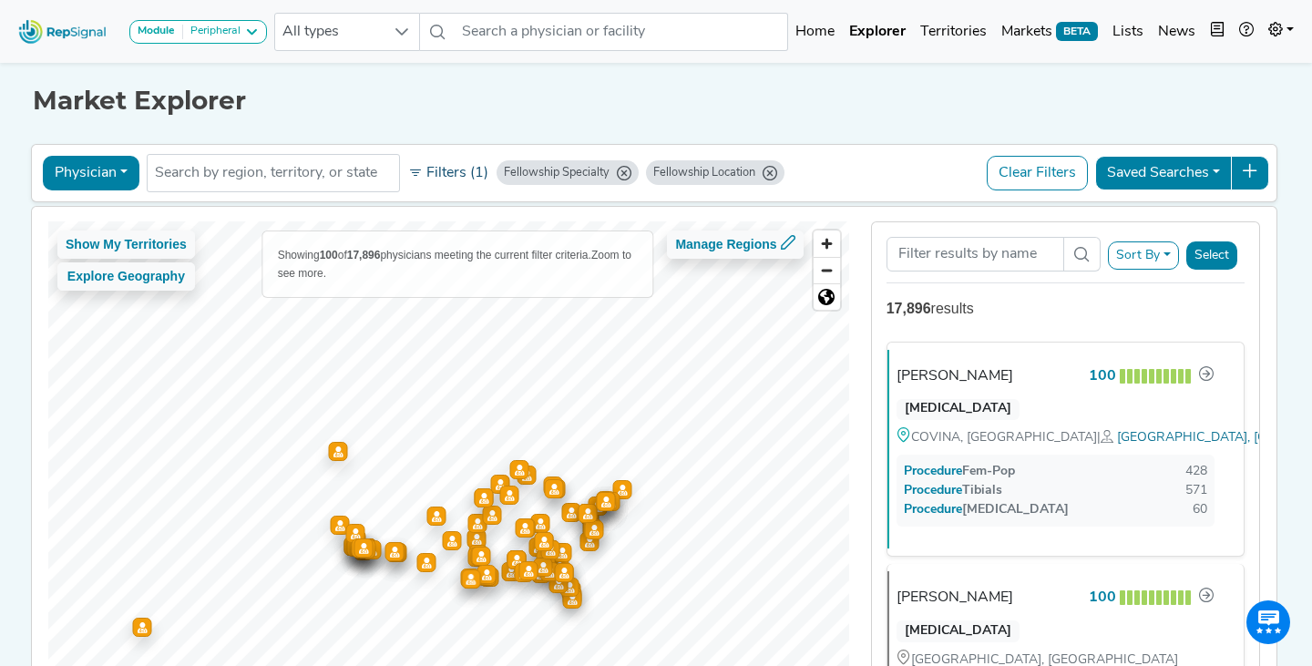
click at [438, 166] on button "Filters (1)" at bounding box center [448, 173] width 89 height 31
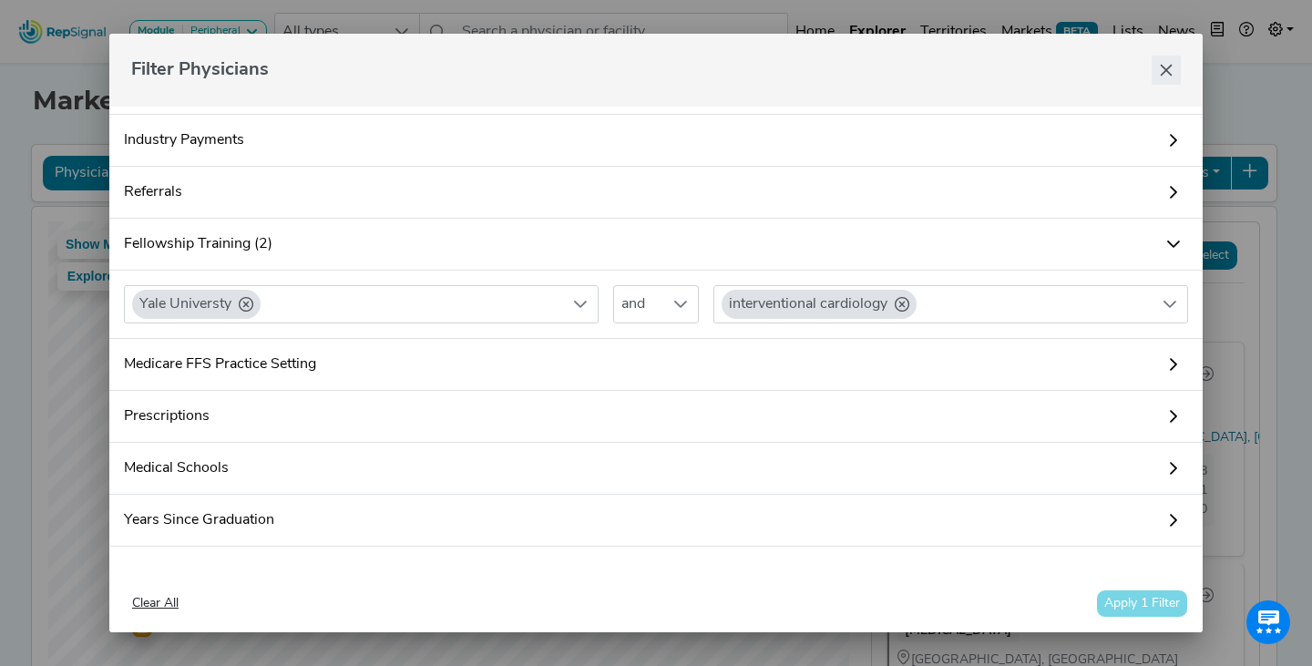
click at [1166, 77] on icon "Close" at bounding box center [1166, 70] width 15 height 15
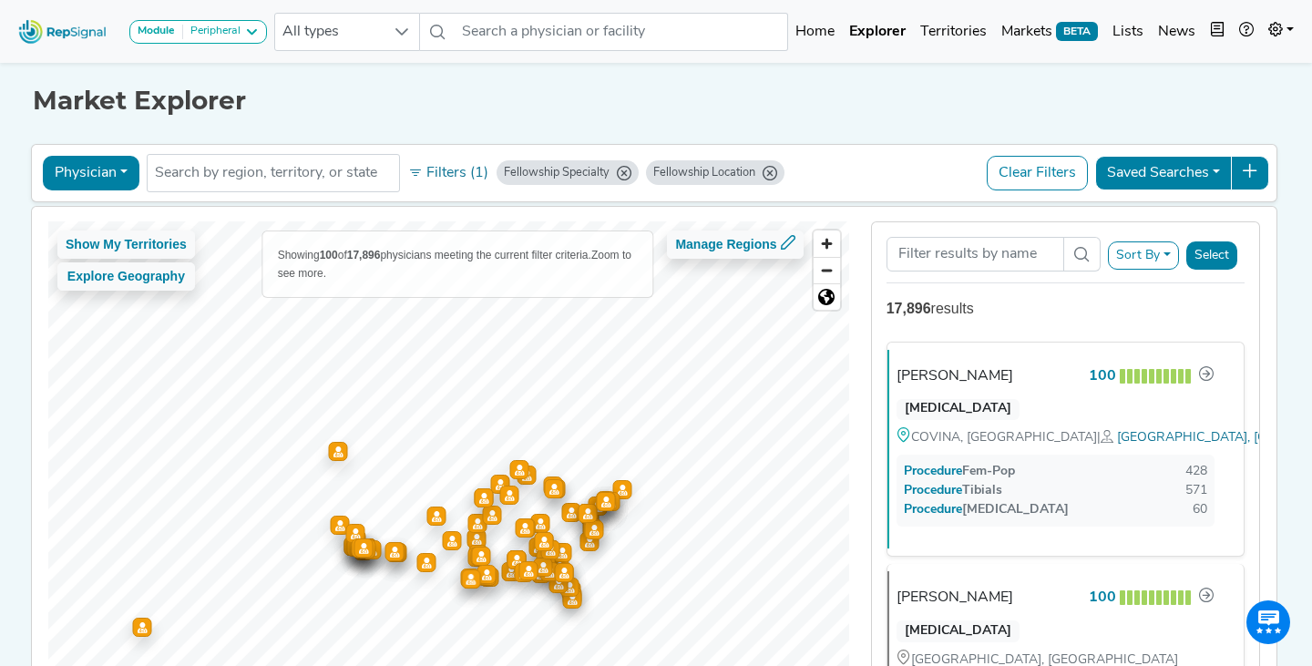
click at [836, 108] on h1 "Market Explorer" at bounding box center [656, 101] width 1246 height 31
click at [1132, 253] on button "Sort By" at bounding box center [1143, 255] width 71 height 28
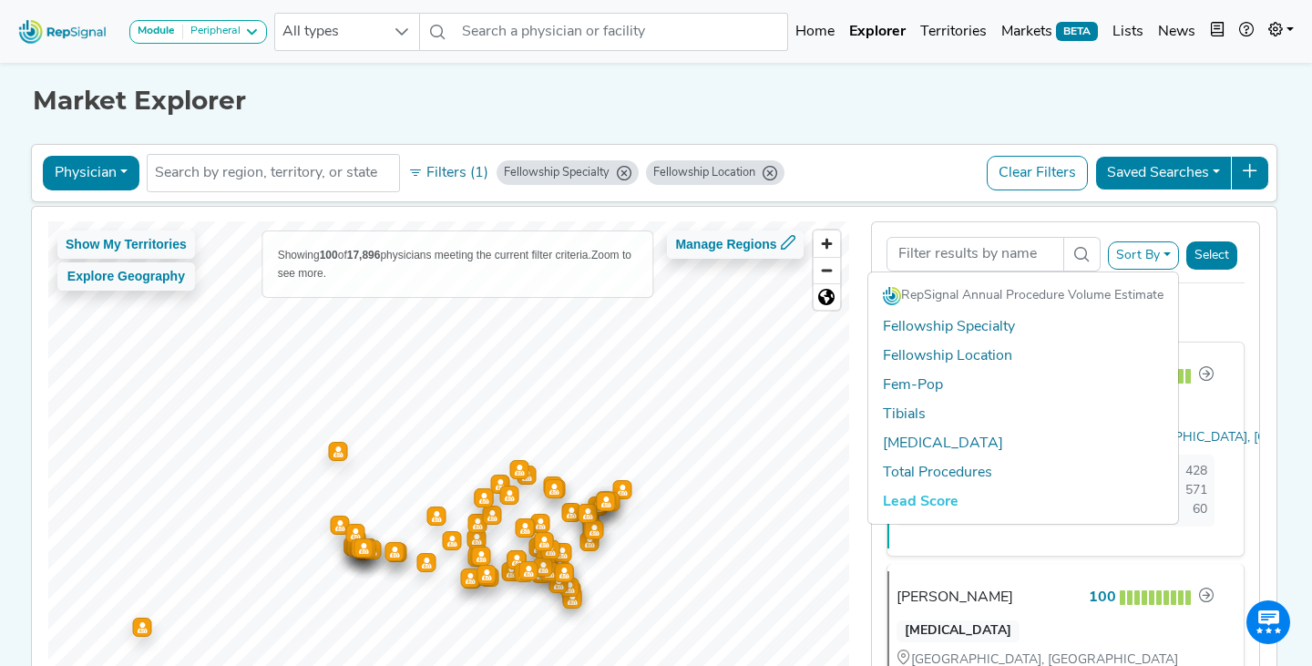
click at [1015, 231] on div "Sort By RepSignal Annual Procedure Volume Estimate Fellowship Specialty Fellows…" at bounding box center [1065, 252] width 358 height 61
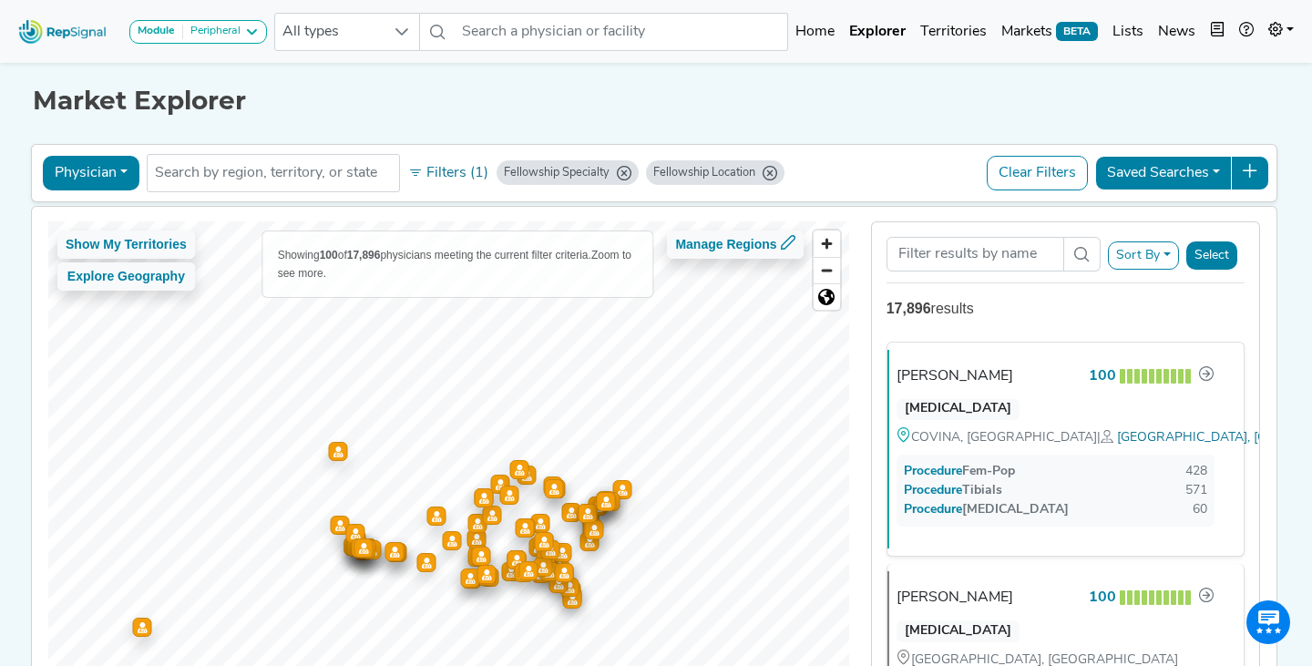
click at [1156, 250] on button "Sort By" at bounding box center [1143, 255] width 71 height 28
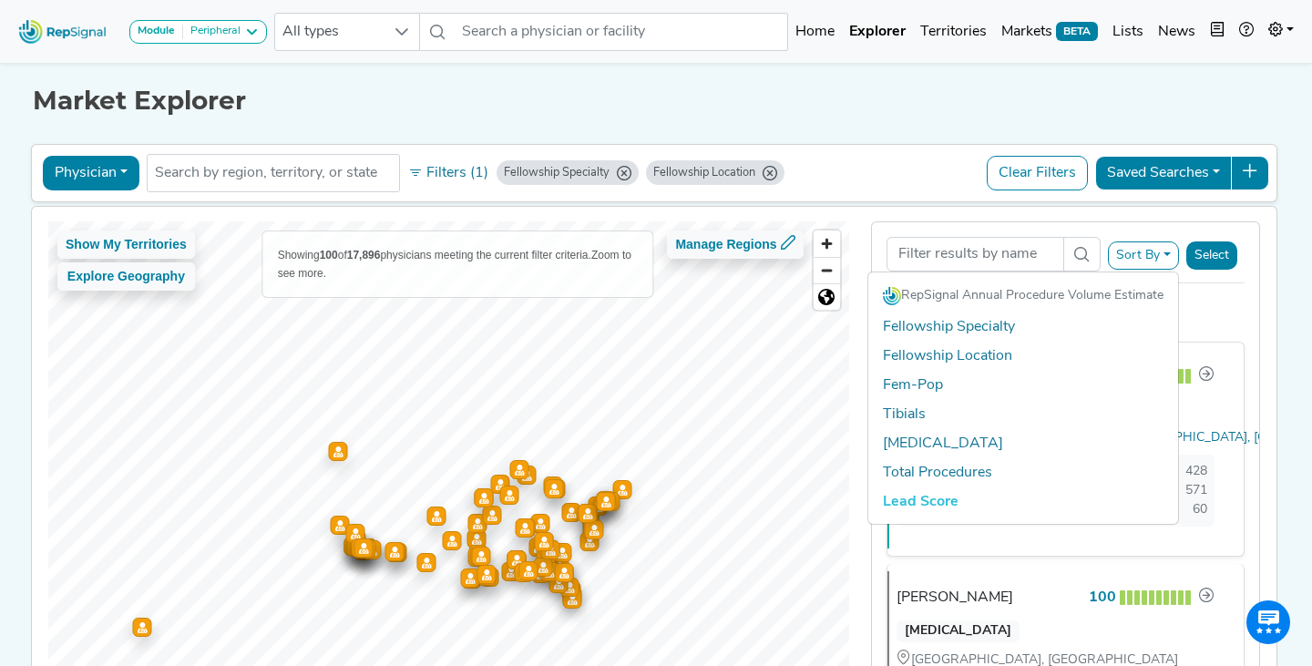
click at [1009, 192] on div "Clear Filters Saved Searches" at bounding box center [1126, 173] width 286 height 42
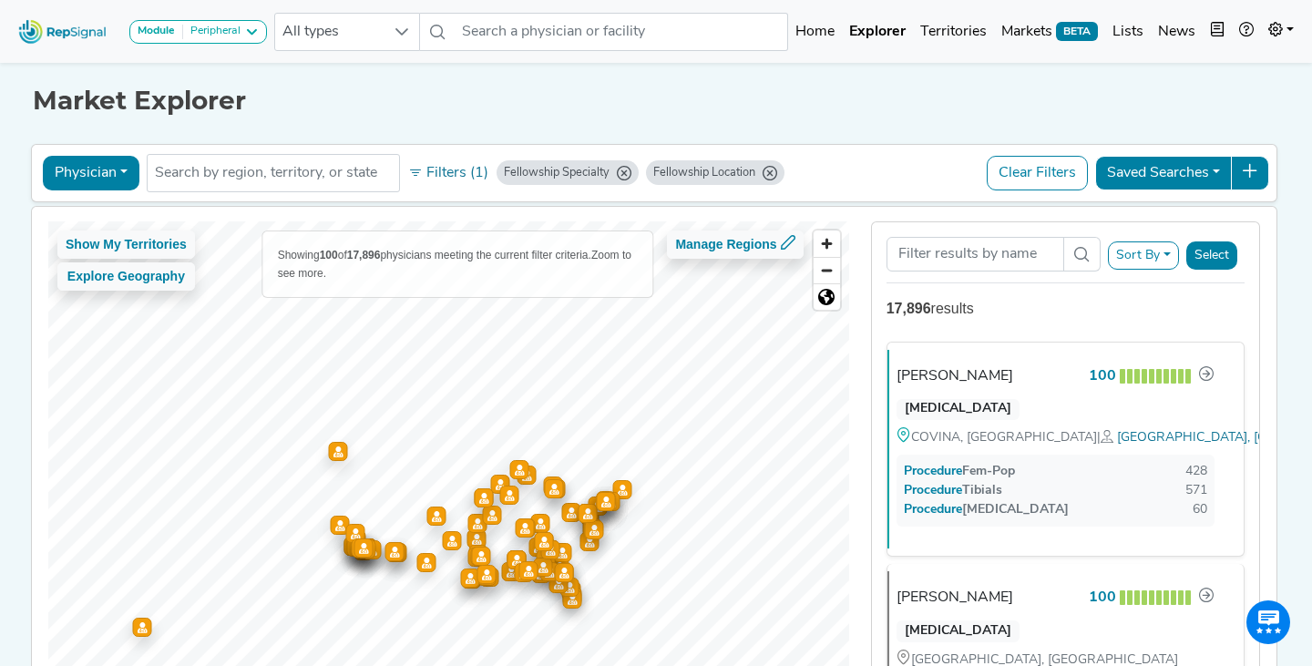
click at [1145, 261] on button "Sort By" at bounding box center [1143, 255] width 71 height 28
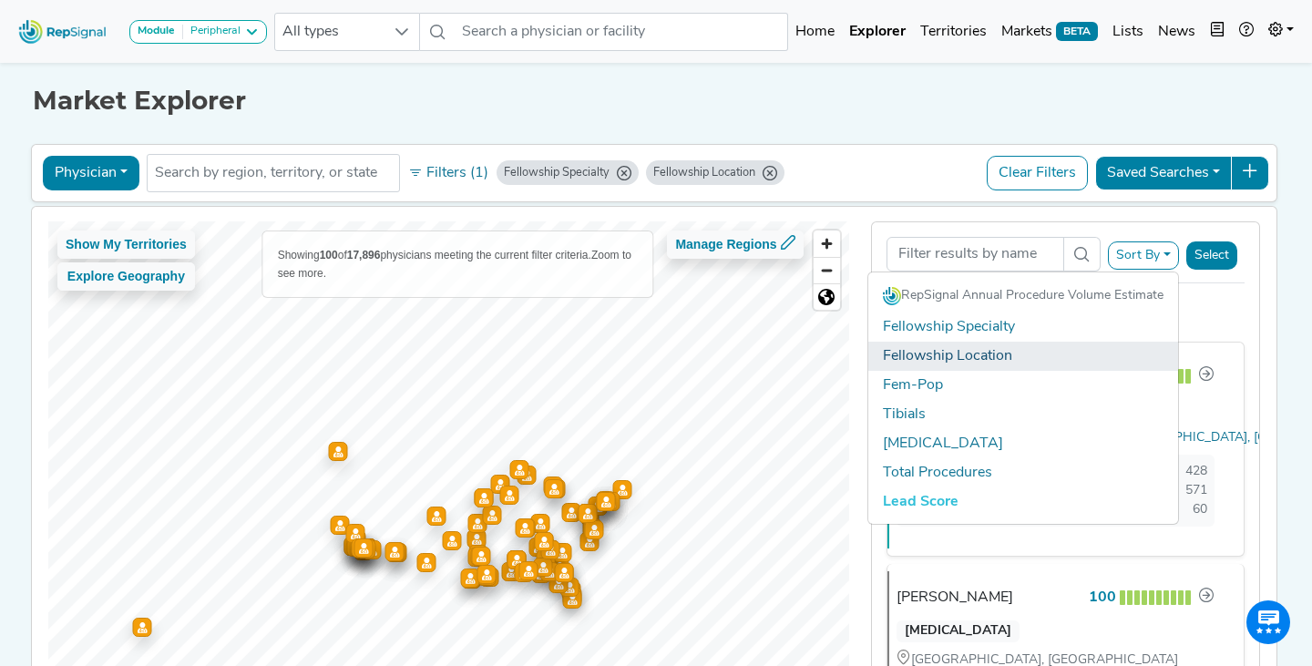
click at [976, 355] on link "Fellowship Location" at bounding box center [1023, 356] width 310 height 29
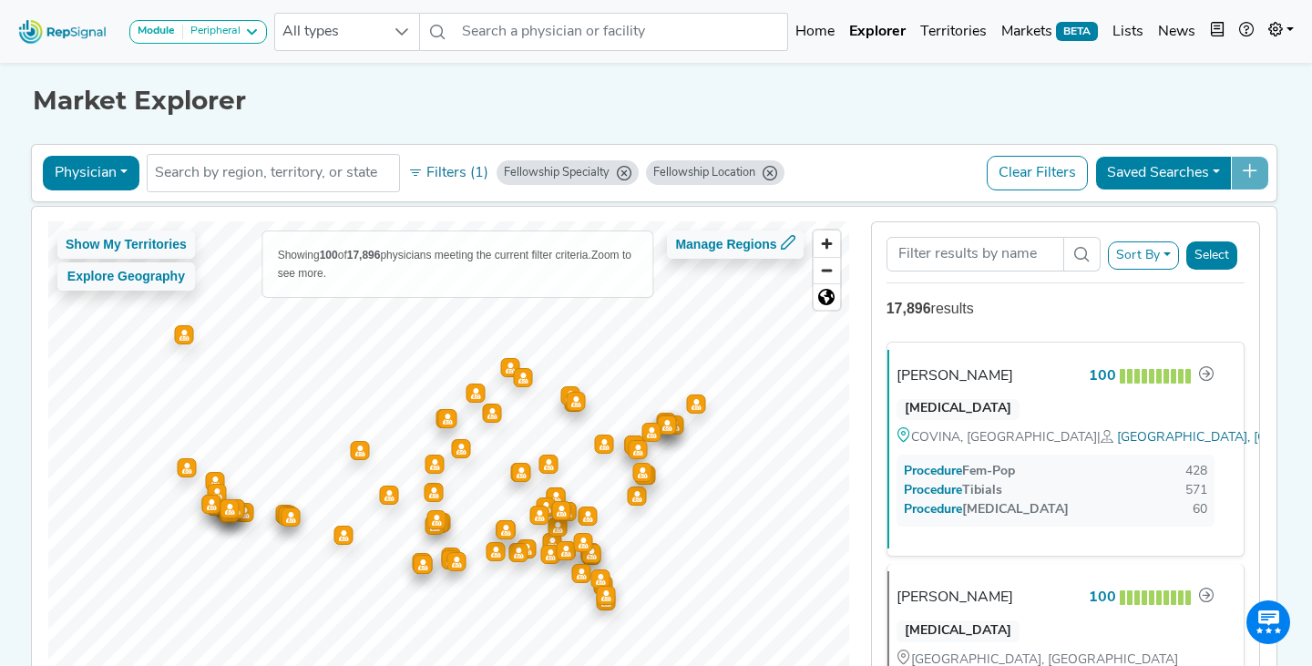
click at [1148, 250] on button "Sort By" at bounding box center [1143, 255] width 71 height 28
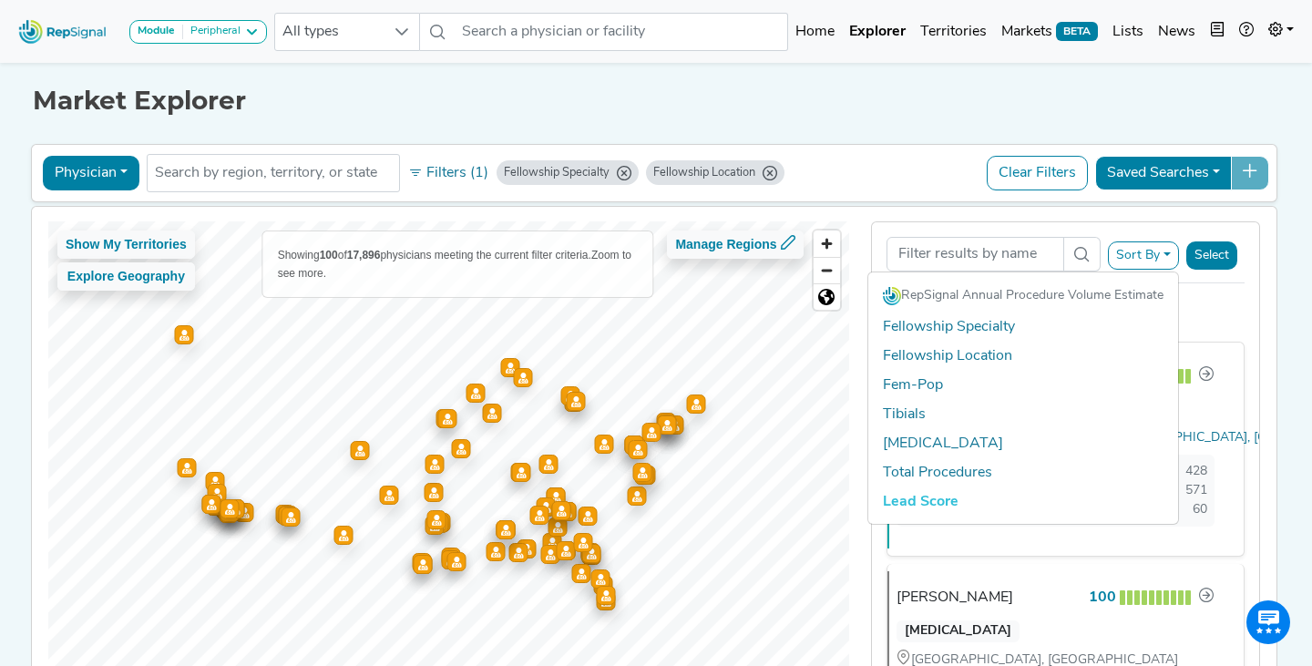
click at [1122, 239] on div "Sort By RepSignal Annual Procedure Volume Estimate Fellowship Specialty Fellows…" at bounding box center [1065, 256] width 358 height 38
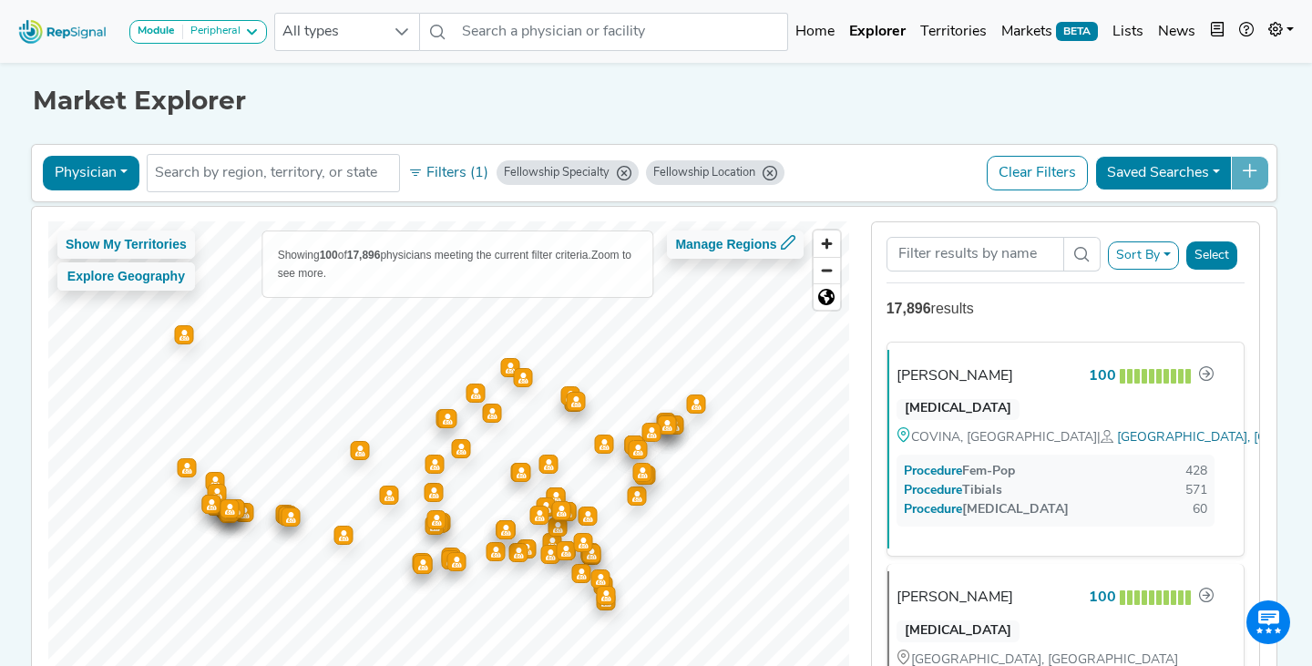
click at [1144, 257] on button "Sort By" at bounding box center [1143, 255] width 71 height 28
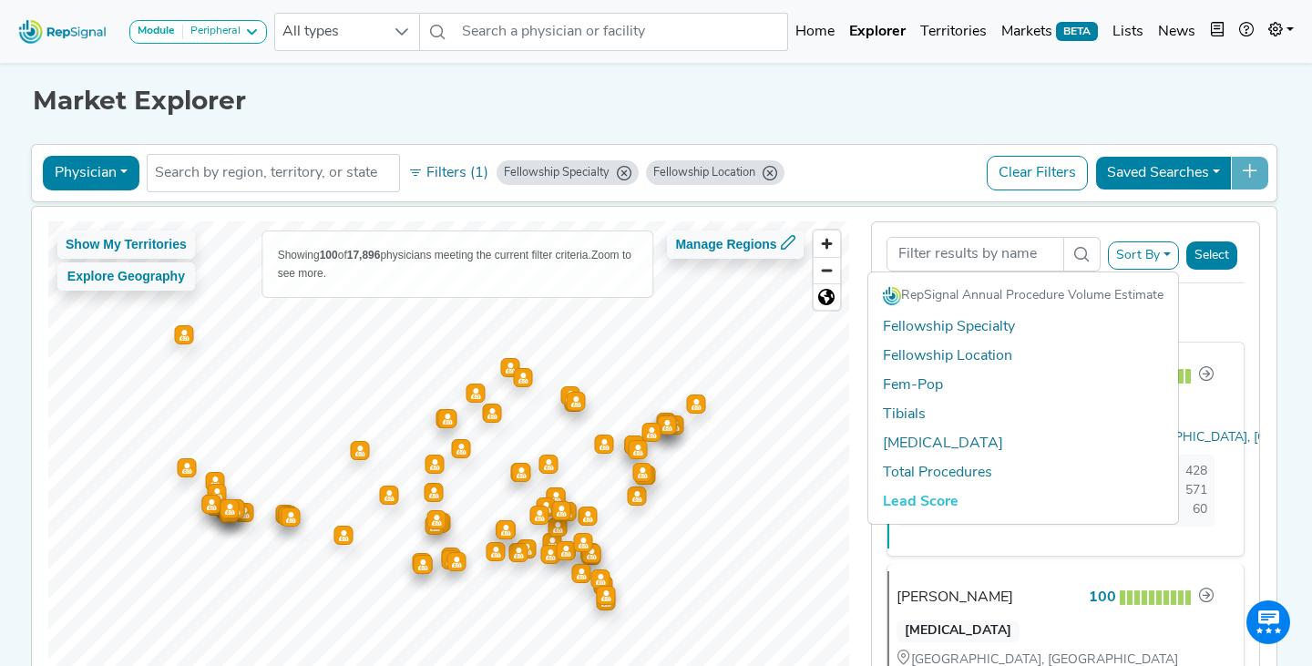
click at [1144, 257] on button "Sort By" at bounding box center [1143, 255] width 71 height 28
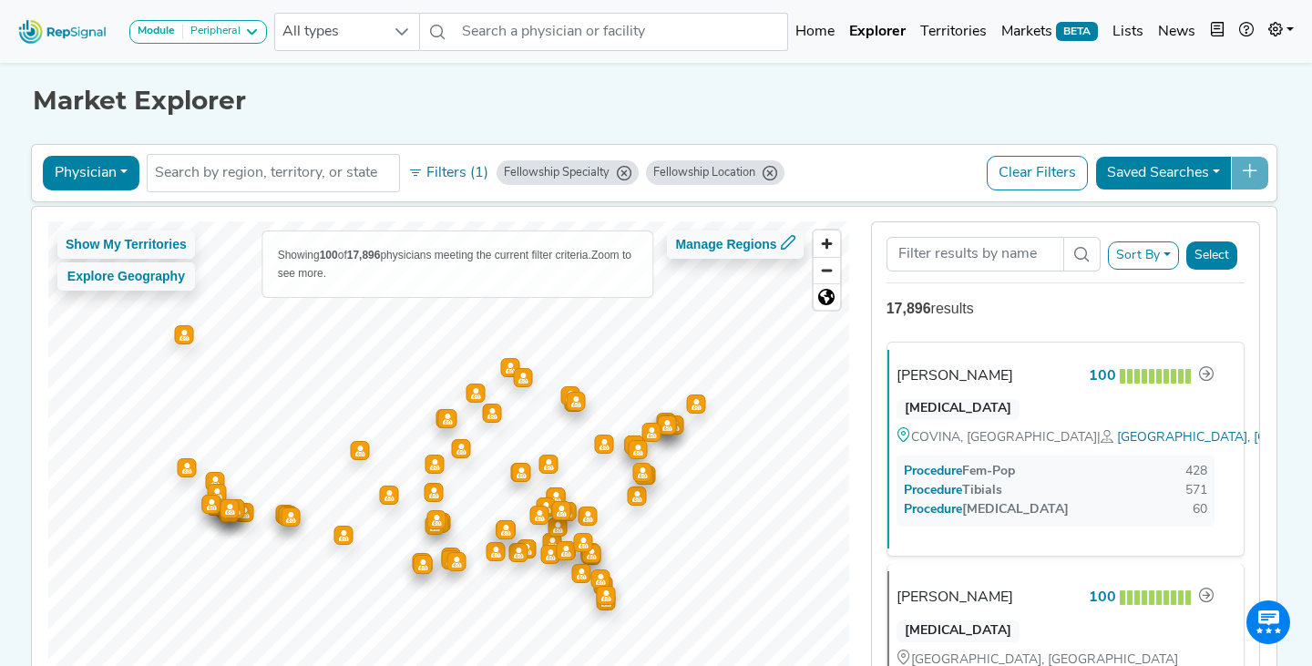
click at [1045, 159] on button "Clear Filters" at bounding box center [1036, 173] width 101 height 35
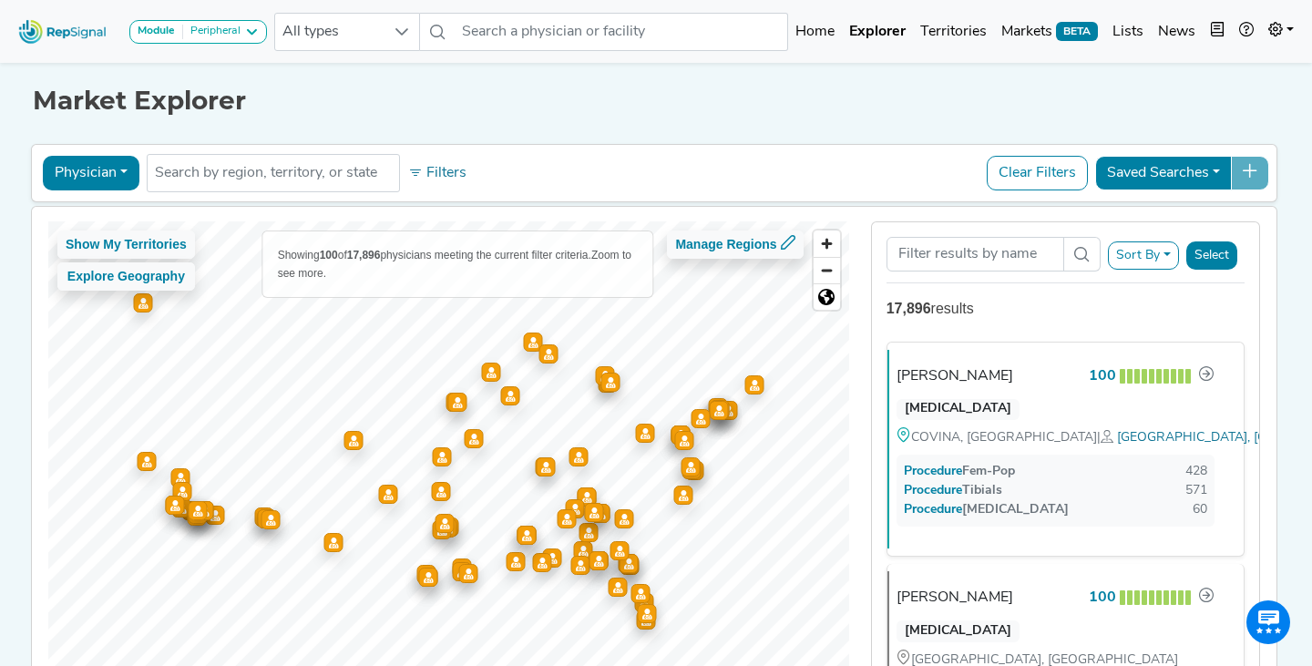
click at [581, 88] on h1 "Market Explorer" at bounding box center [656, 101] width 1246 height 31
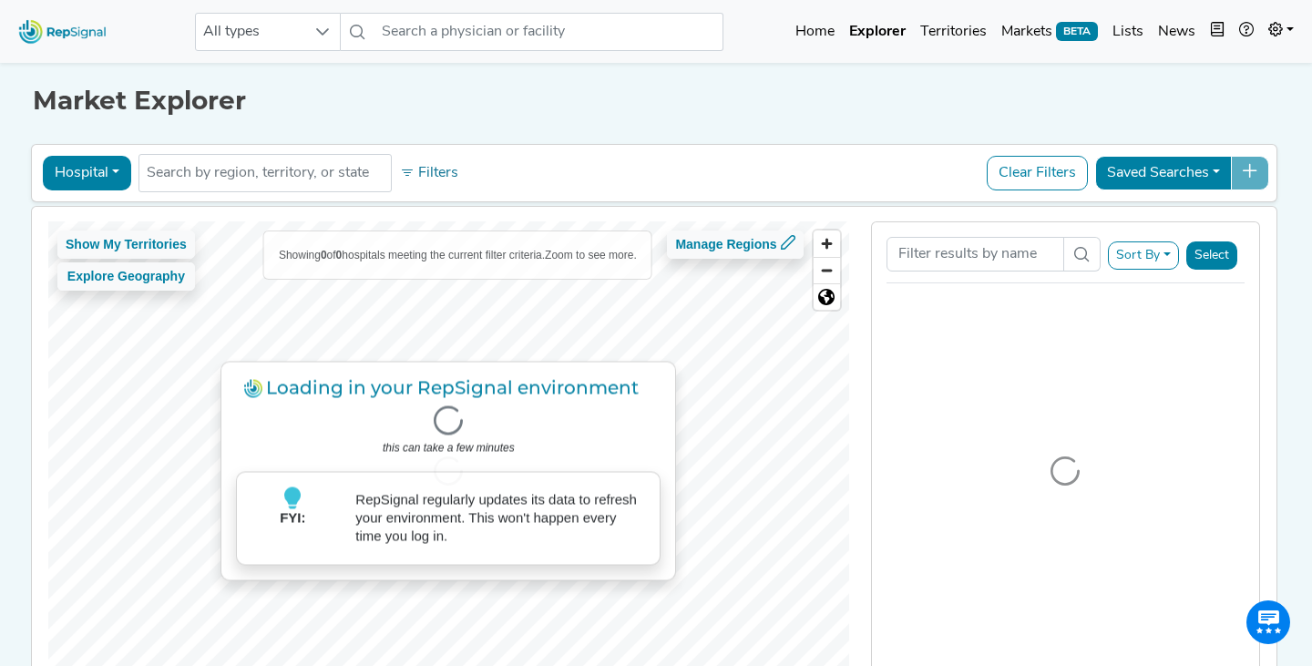
click at [112, 169] on button "Hospital" at bounding box center [87, 173] width 88 height 35
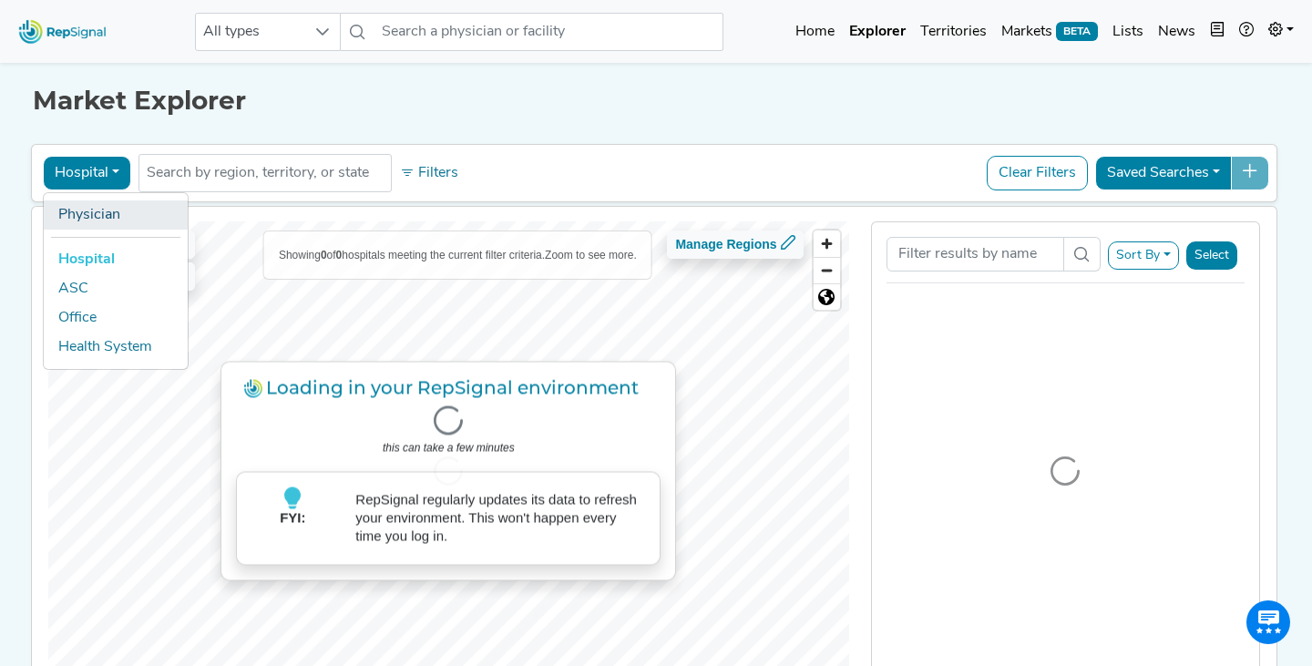
click at [106, 221] on link "Physician" at bounding box center [116, 214] width 144 height 29
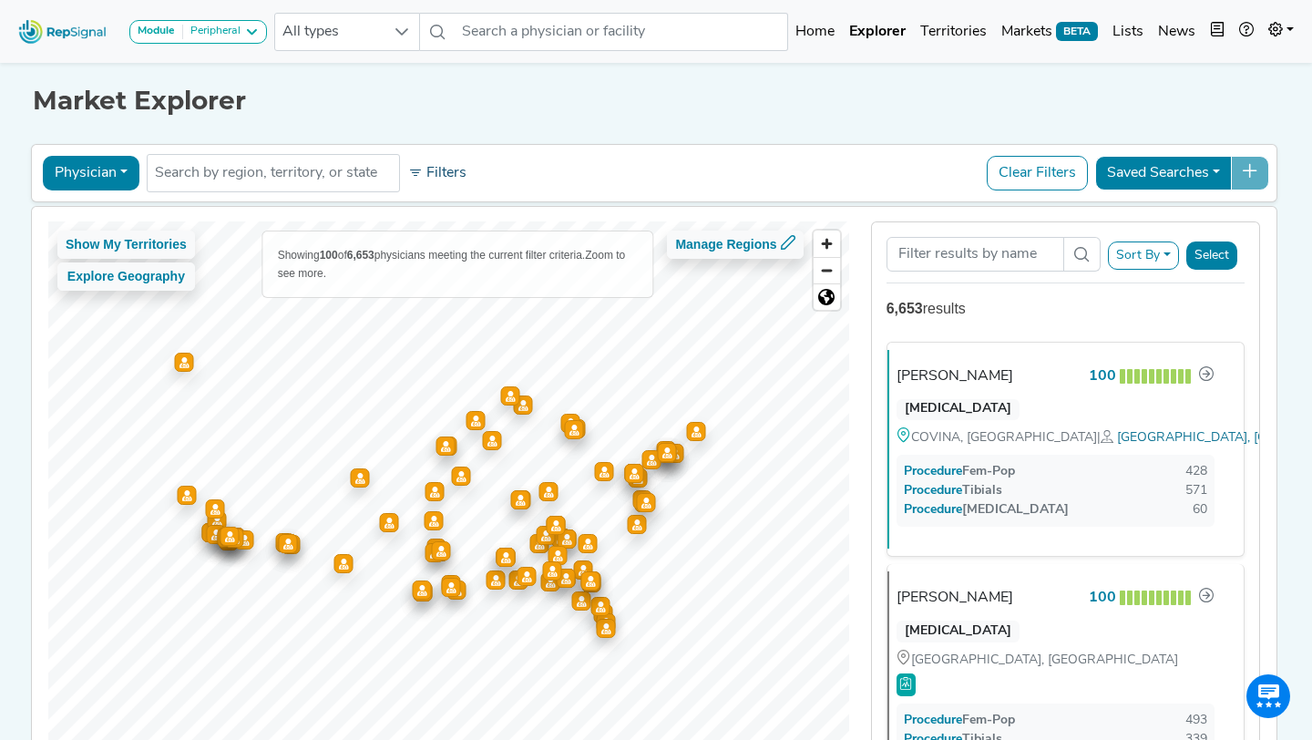
click at [453, 163] on button "Filters" at bounding box center [437, 173] width 67 height 31
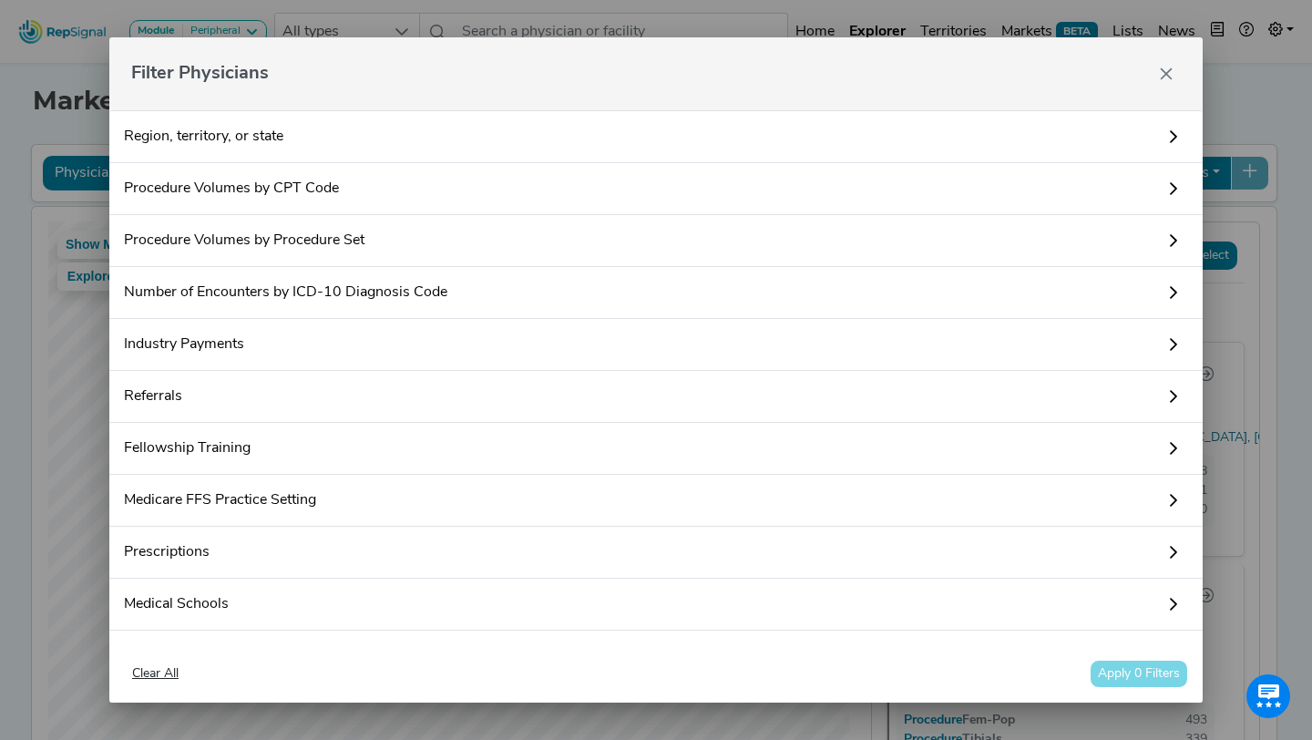
click at [297, 443] on link "Fellowship Training" at bounding box center [655, 449] width 1093 height 52
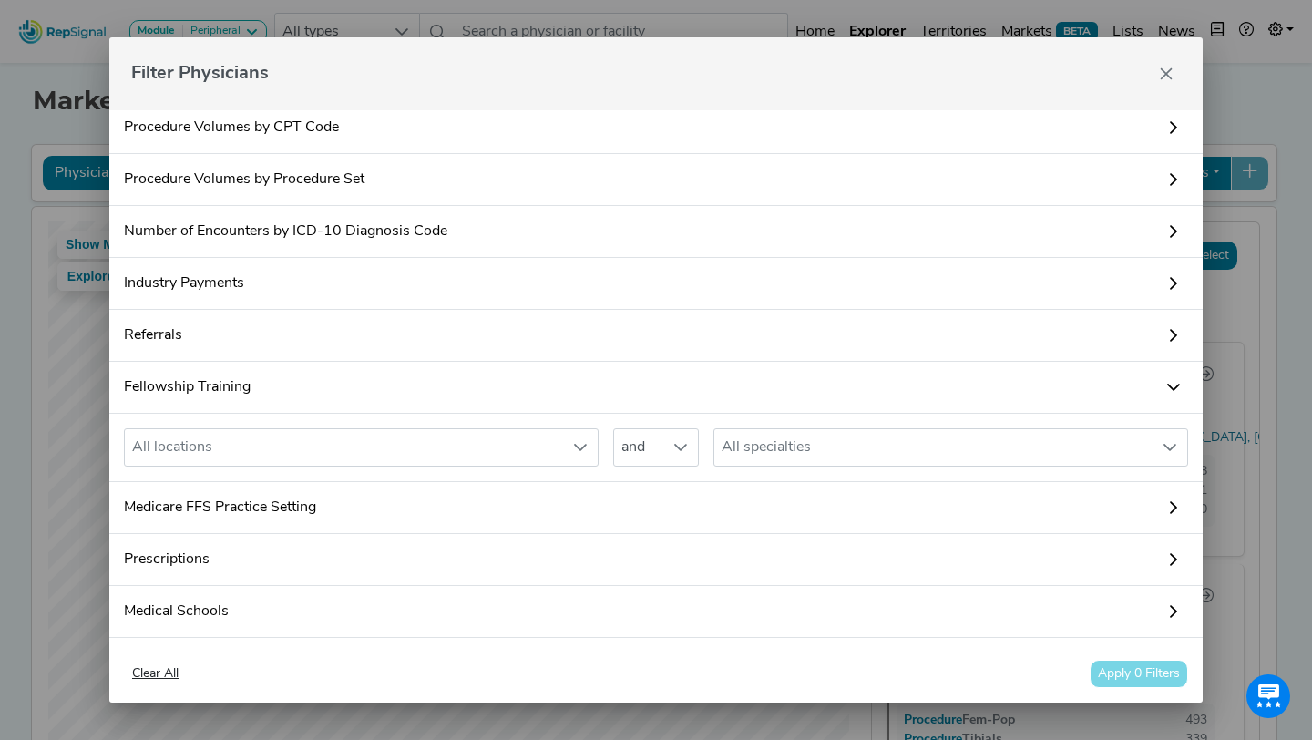
scroll to position [74, 0]
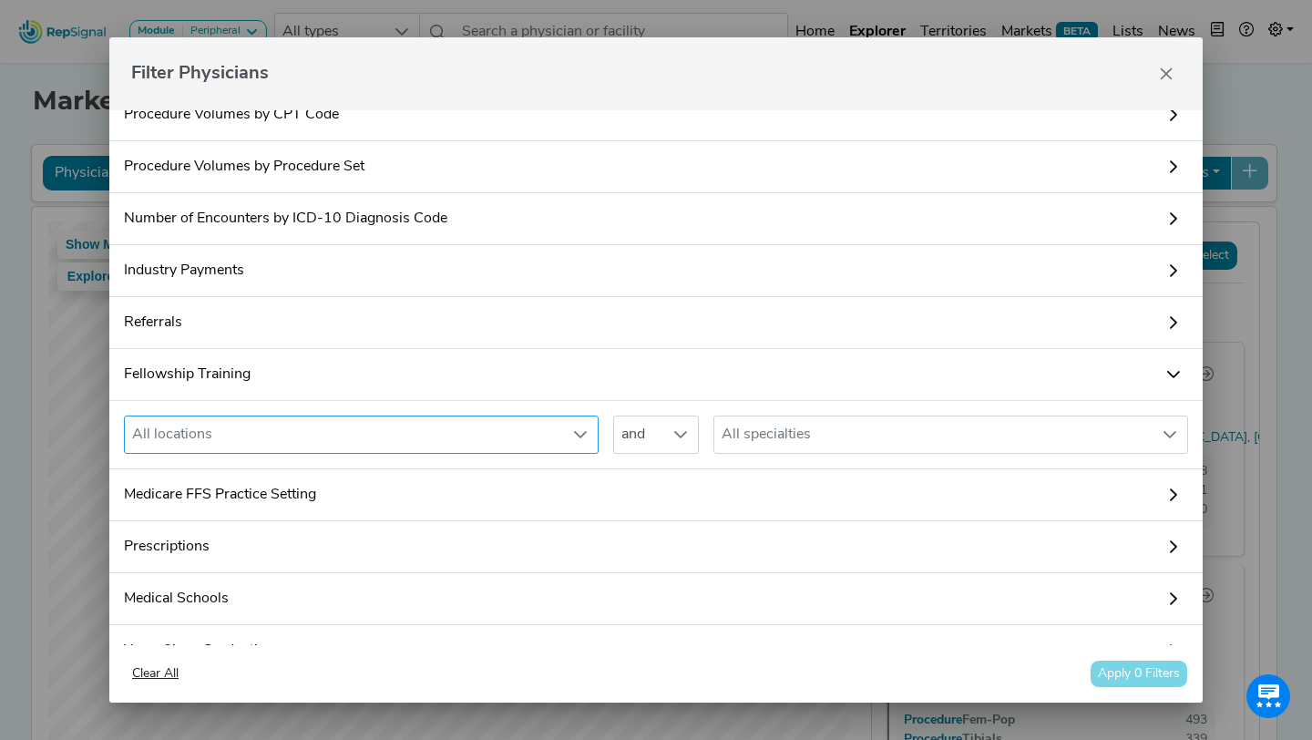
click at [258, 428] on div "All locations" at bounding box center [344, 434] width 438 height 36
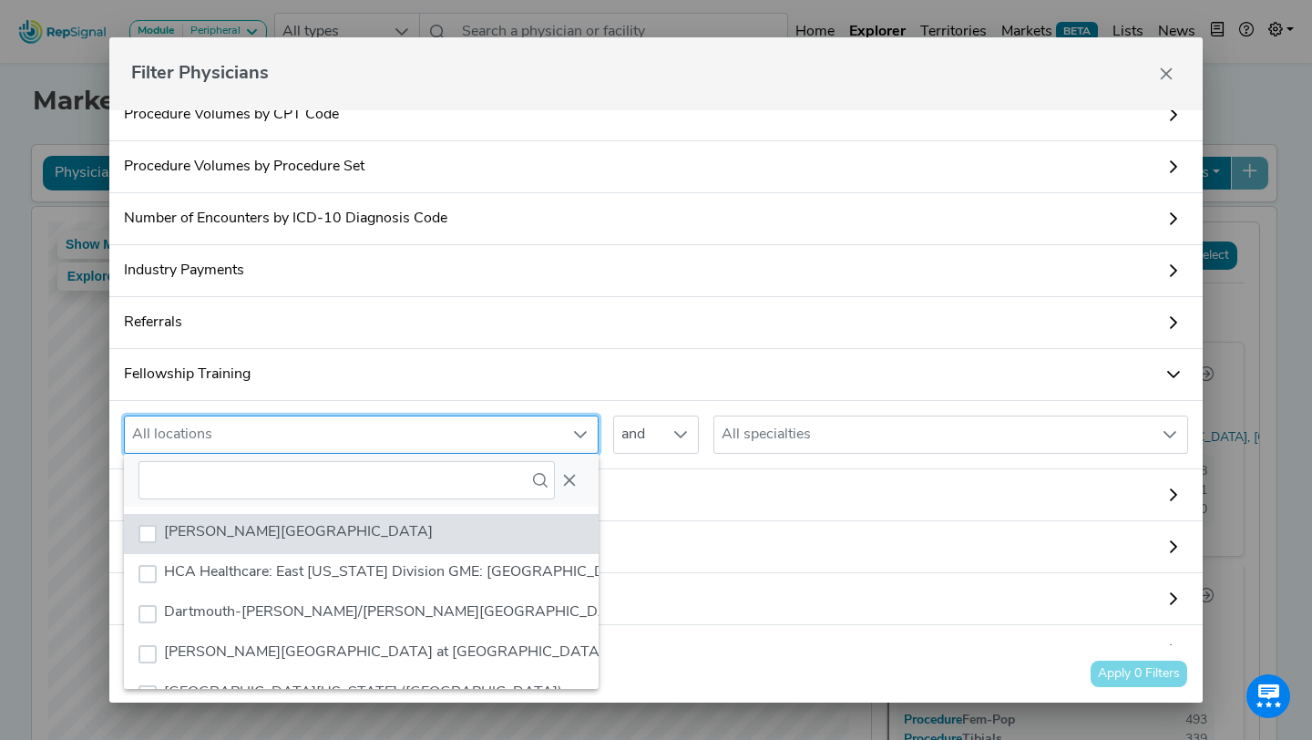
scroll to position [14, 85]
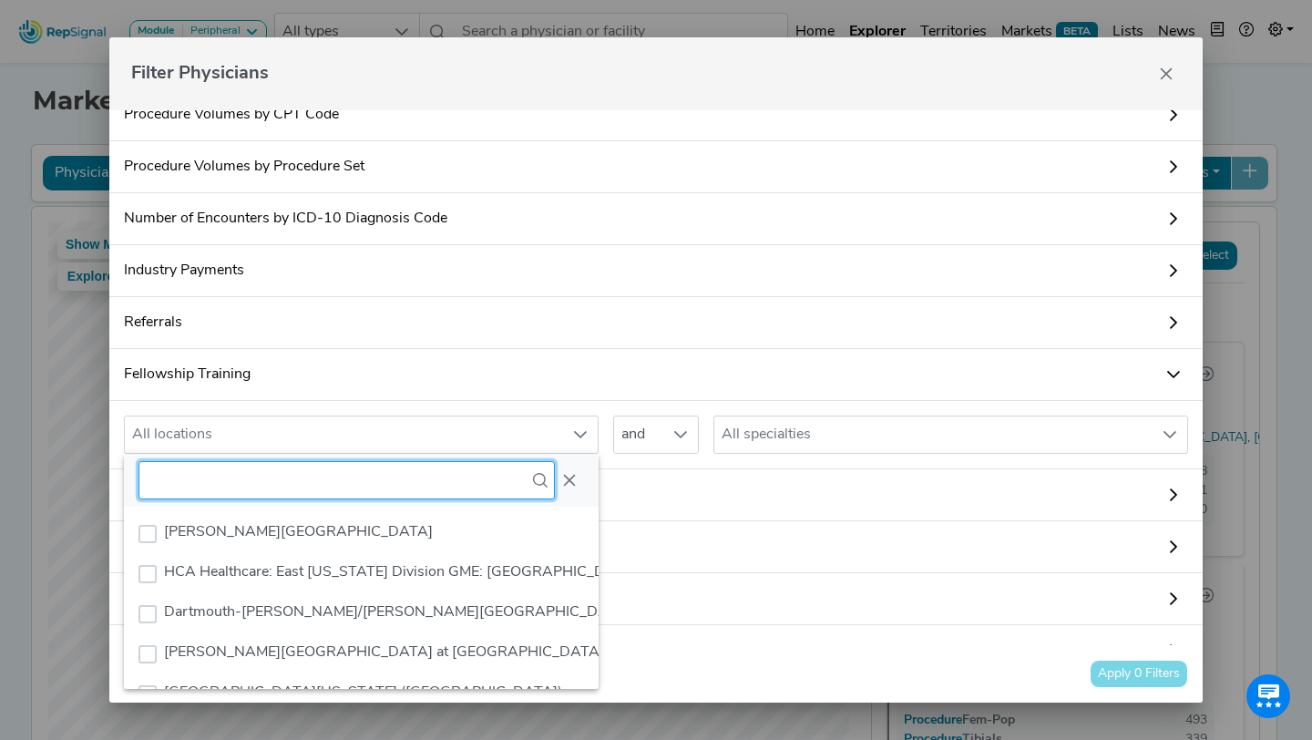
click at [206, 476] on input "text" at bounding box center [346, 480] width 416 height 38
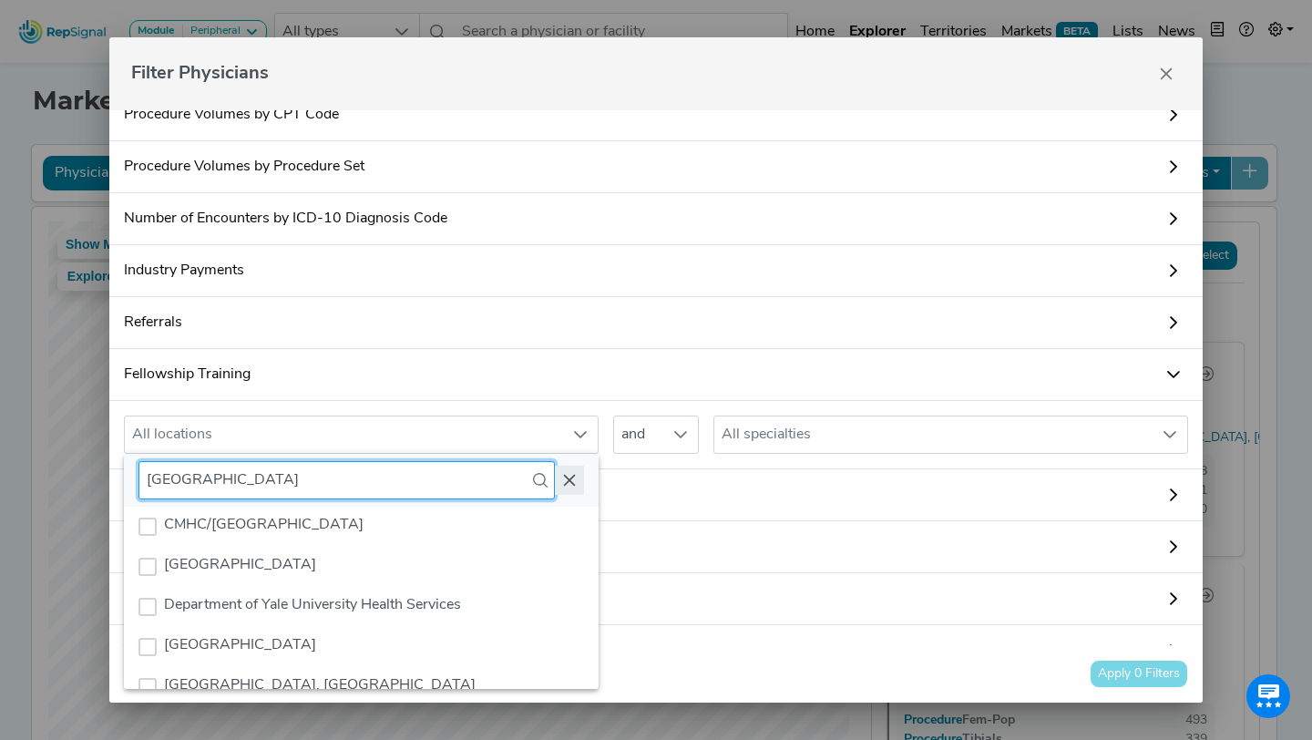
type input "[GEOGRAPHIC_DATA]"
click at [579, 485] on button "Close" at bounding box center [569, 479] width 29 height 29
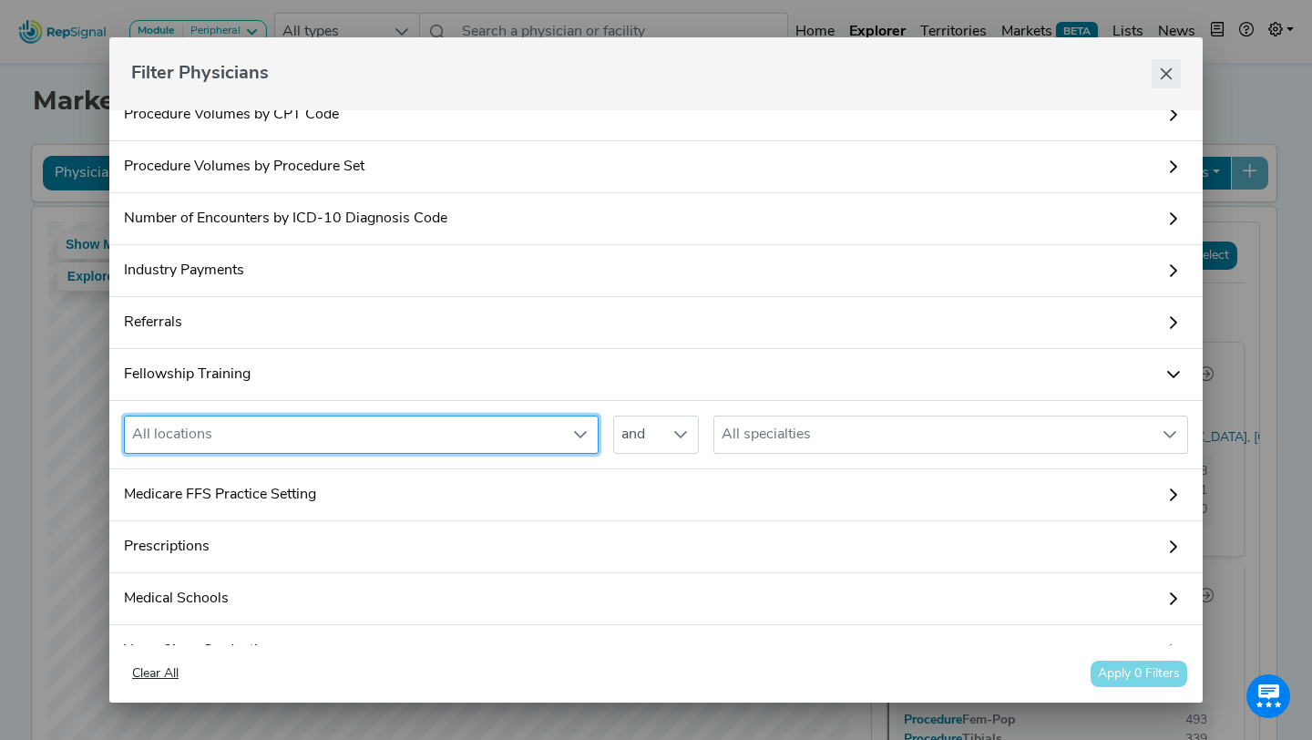
click at [1171, 69] on icon "Close" at bounding box center [1166, 73] width 15 height 15
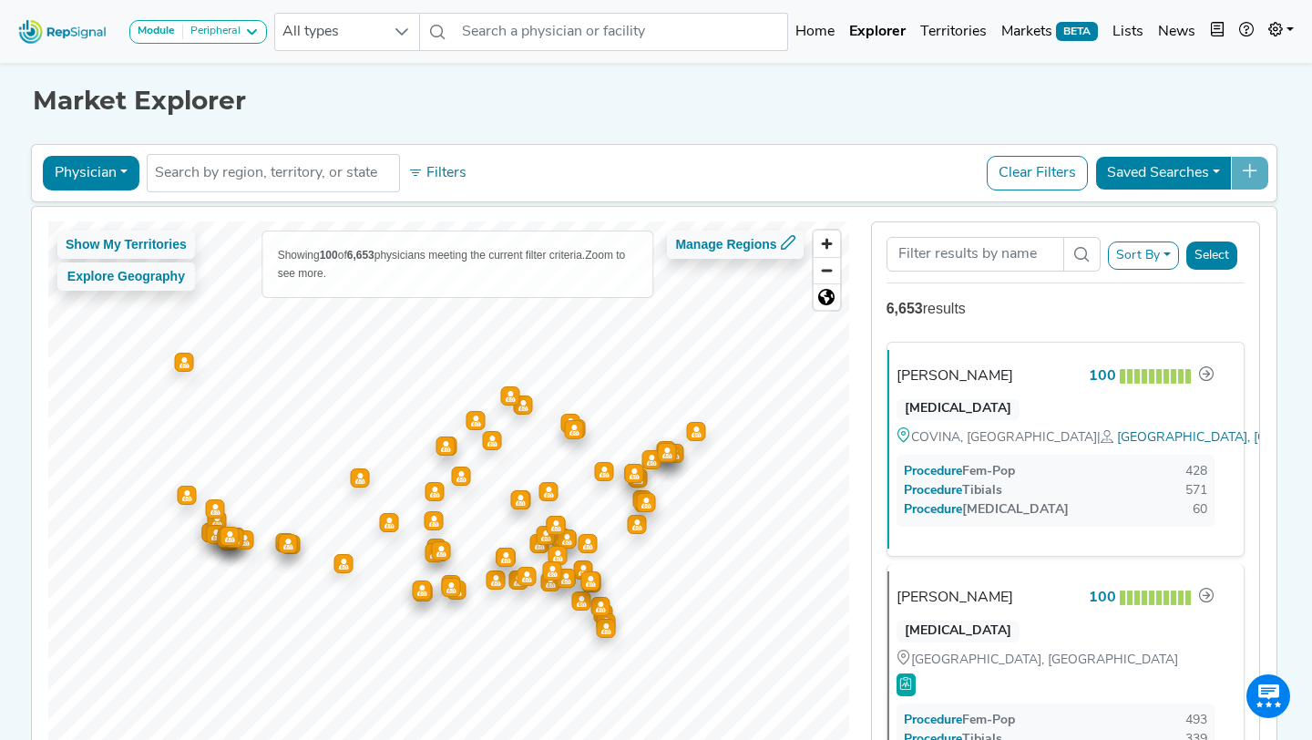
click at [898, 128] on div "Market Explorer Physician Physician Hospital ASC Office Health System No result…" at bounding box center [656, 424] width 1202 height 733
click at [443, 184] on button "Filters" at bounding box center [437, 173] width 67 height 31
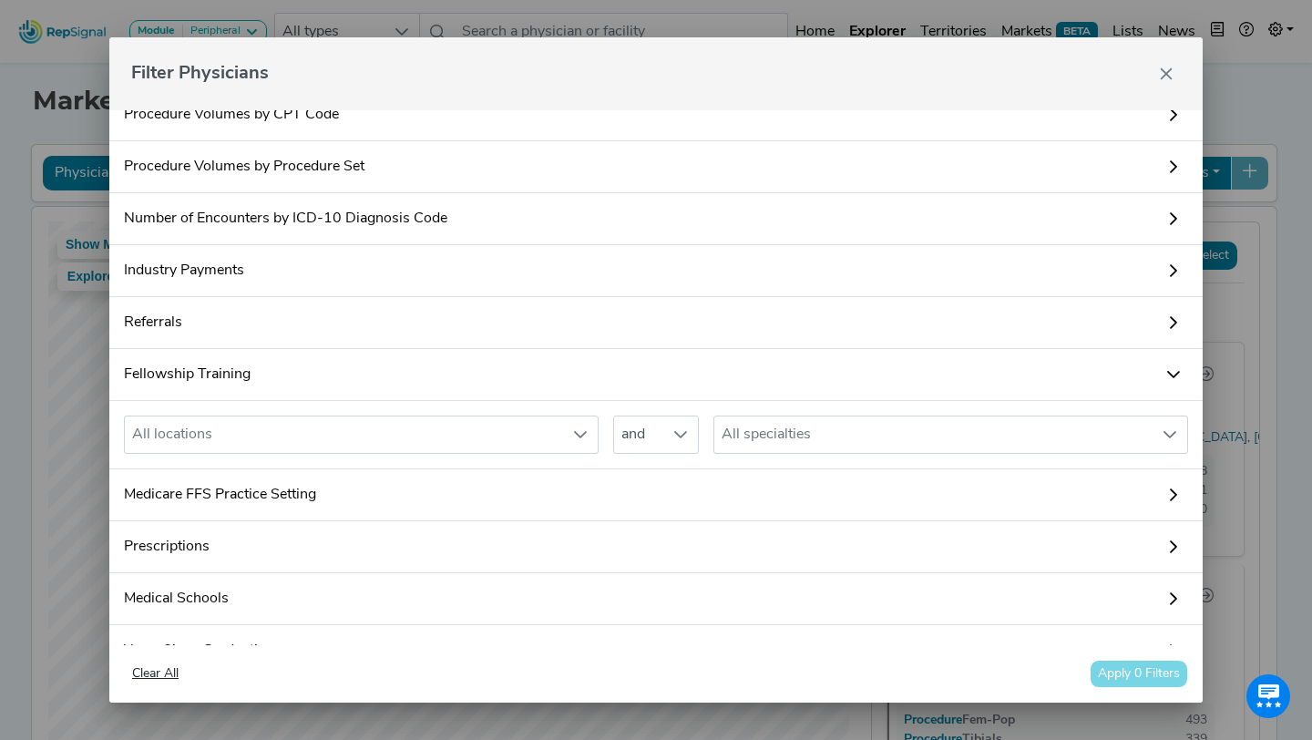
click at [427, 371] on link "Fellowship Training" at bounding box center [655, 375] width 1093 height 52
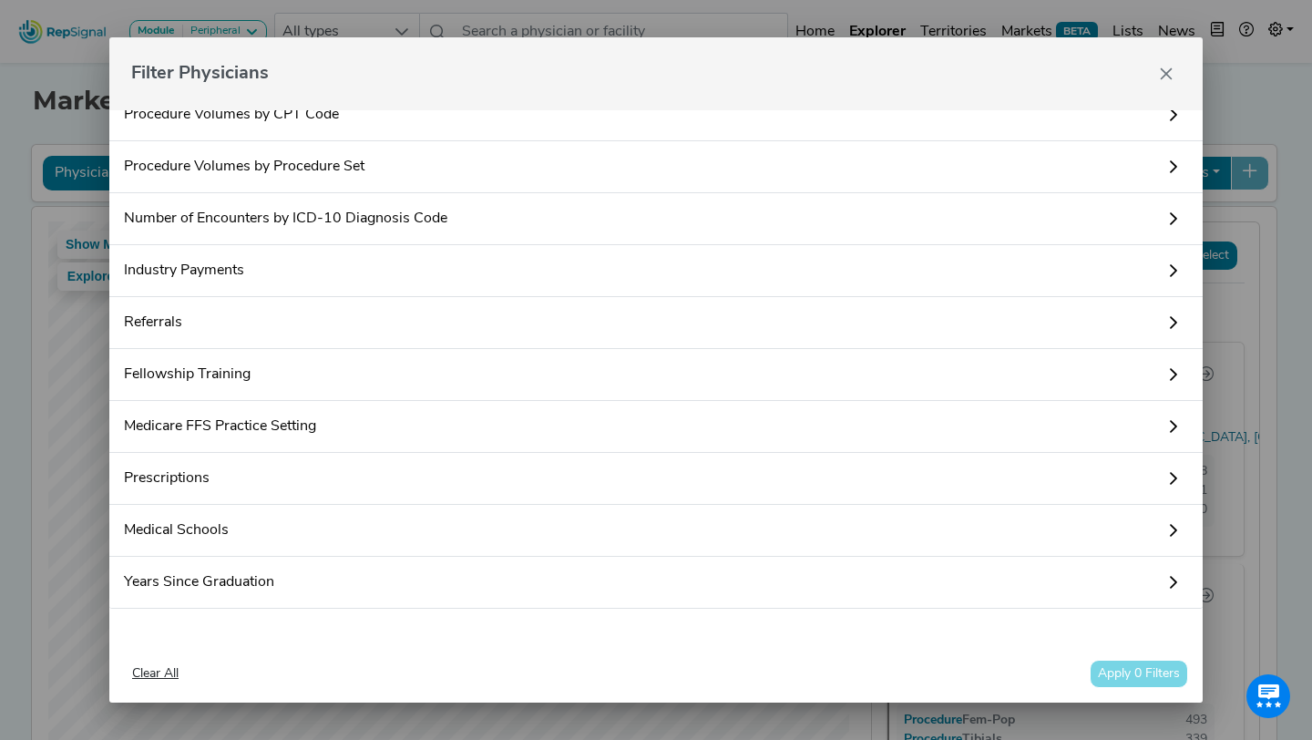
scroll to position [0, 0]
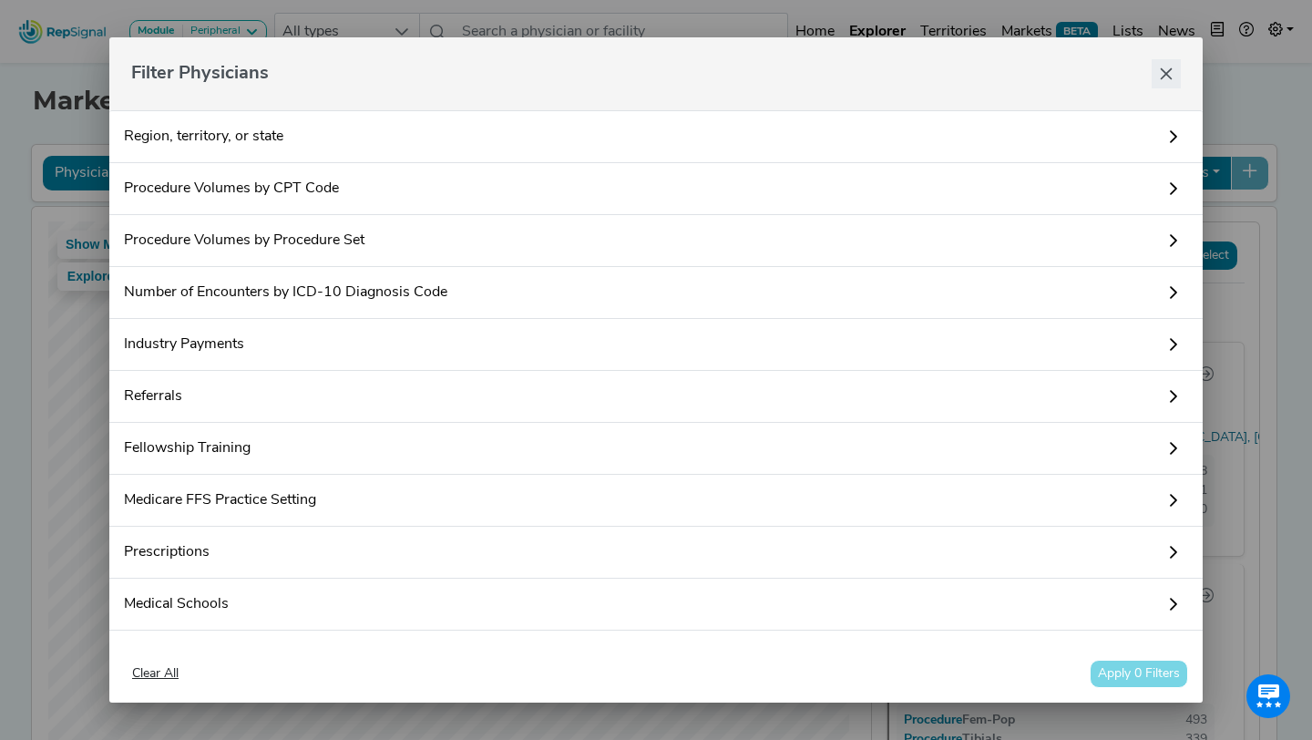
click at [1160, 60] on button "Close" at bounding box center [1165, 73] width 29 height 29
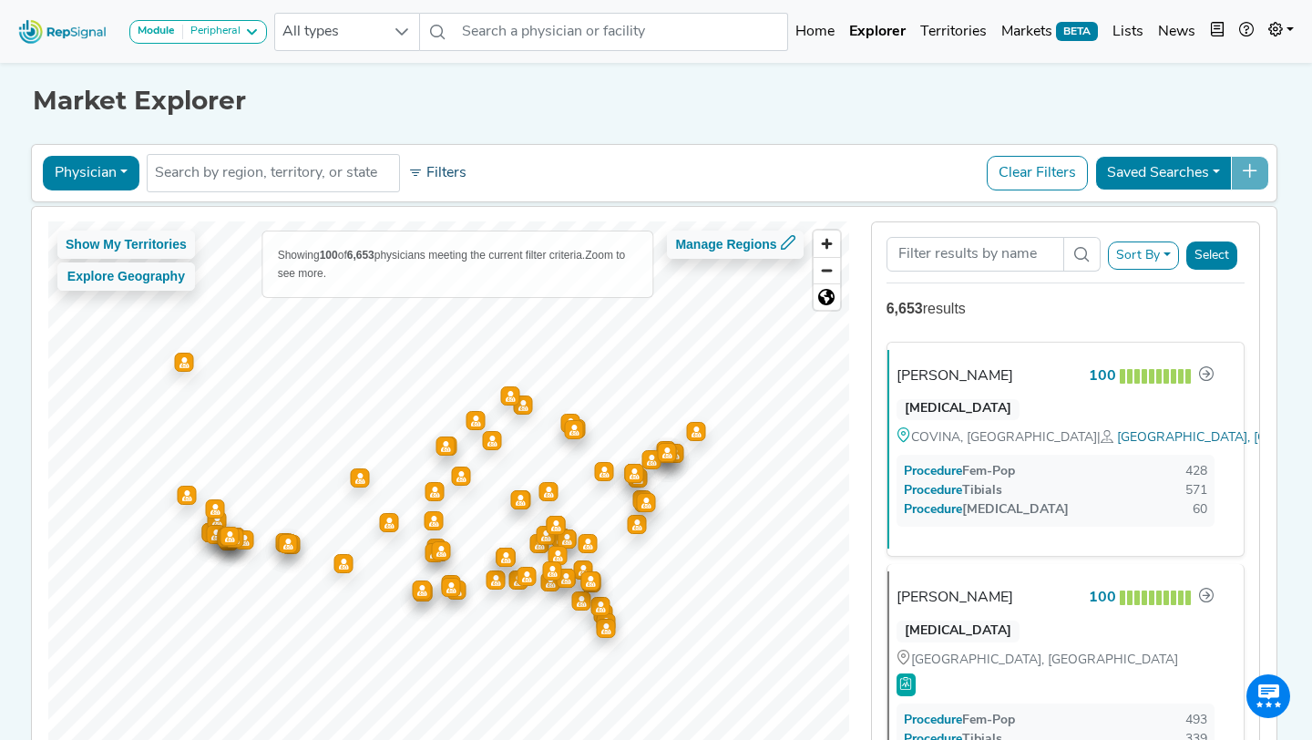
click at [467, 167] on button "Filters" at bounding box center [437, 173] width 67 height 31
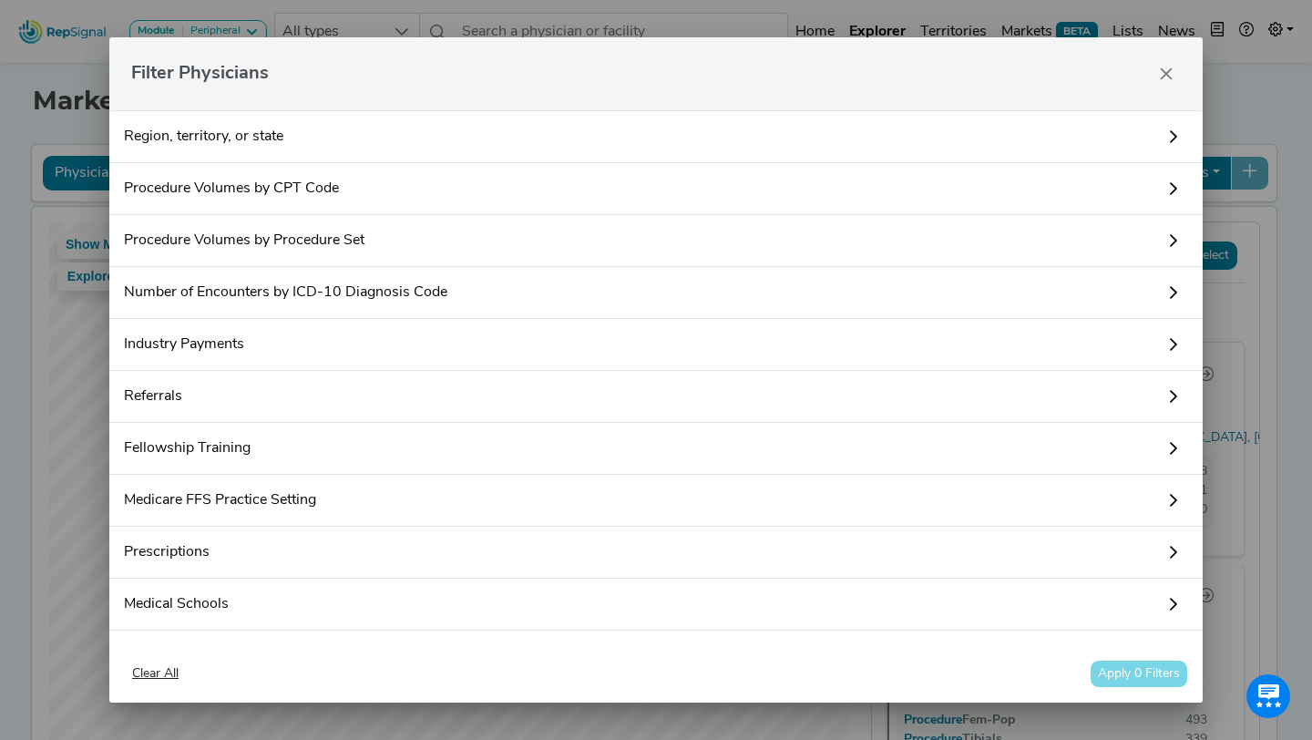
click at [301, 443] on link "Fellowship Training" at bounding box center [655, 449] width 1093 height 52
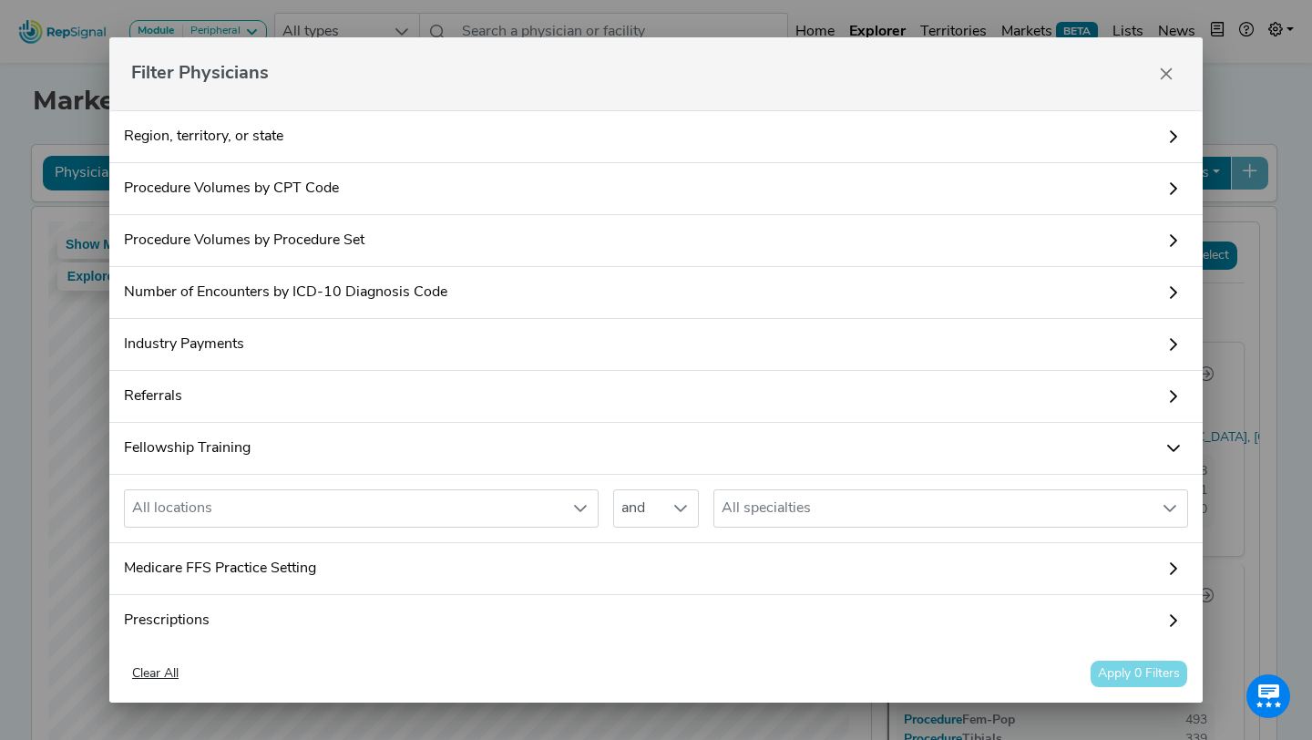
scroll to position [49, 0]
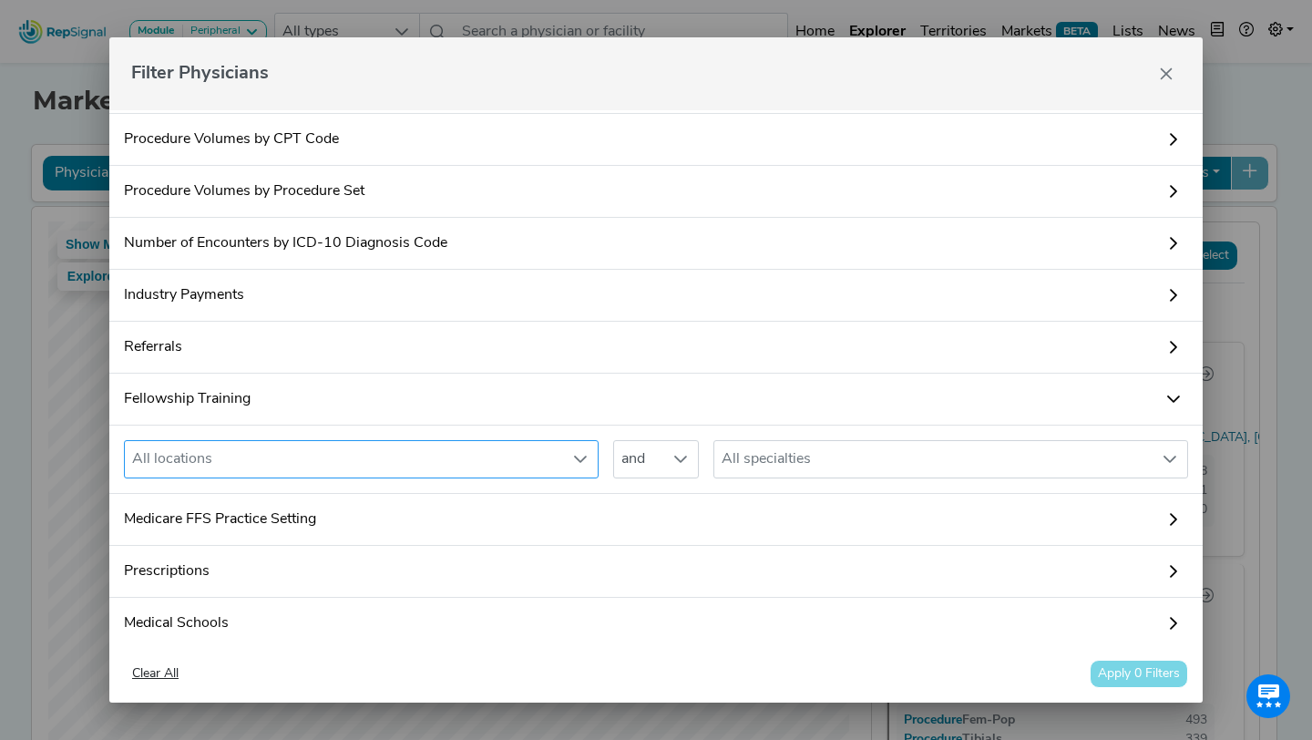
click at [279, 445] on div "All locations" at bounding box center [344, 459] width 438 height 36
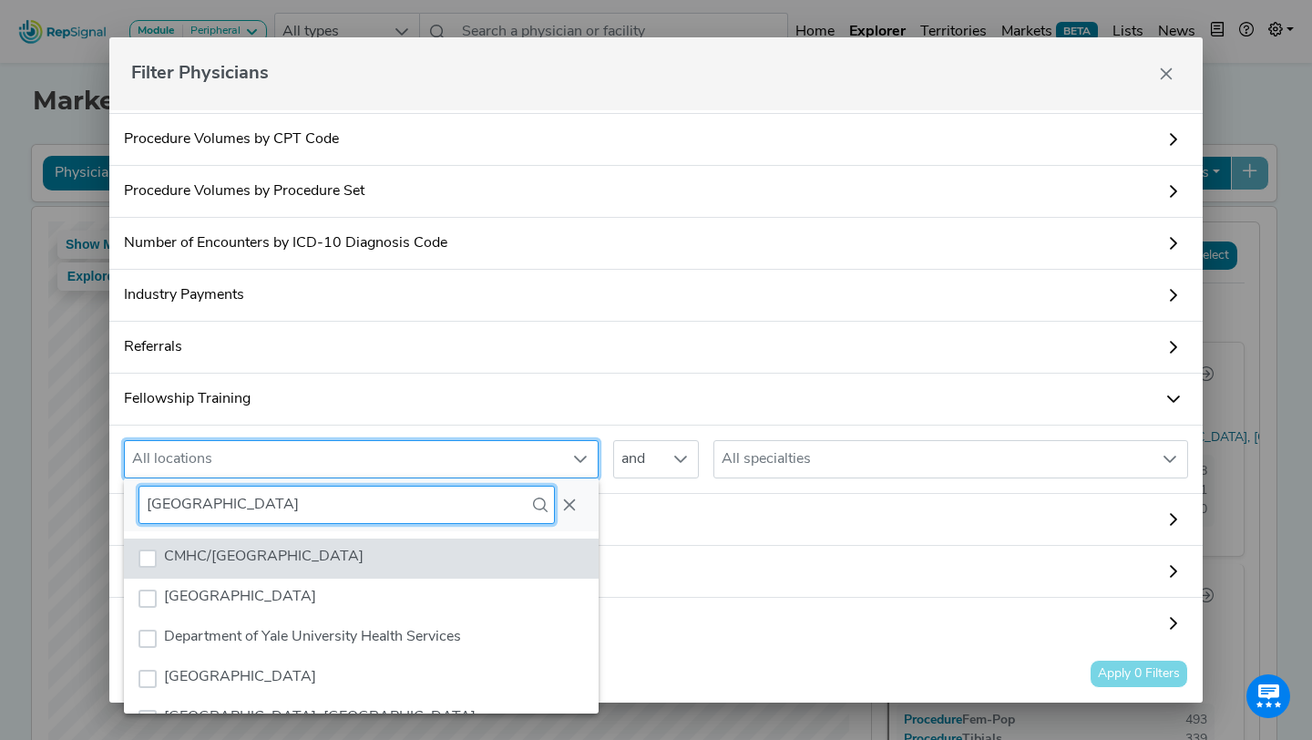
click at [250, 511] on input "[GEOGRAPHIC_DATA]" at bounding box center [346, 504] width 416 height 38
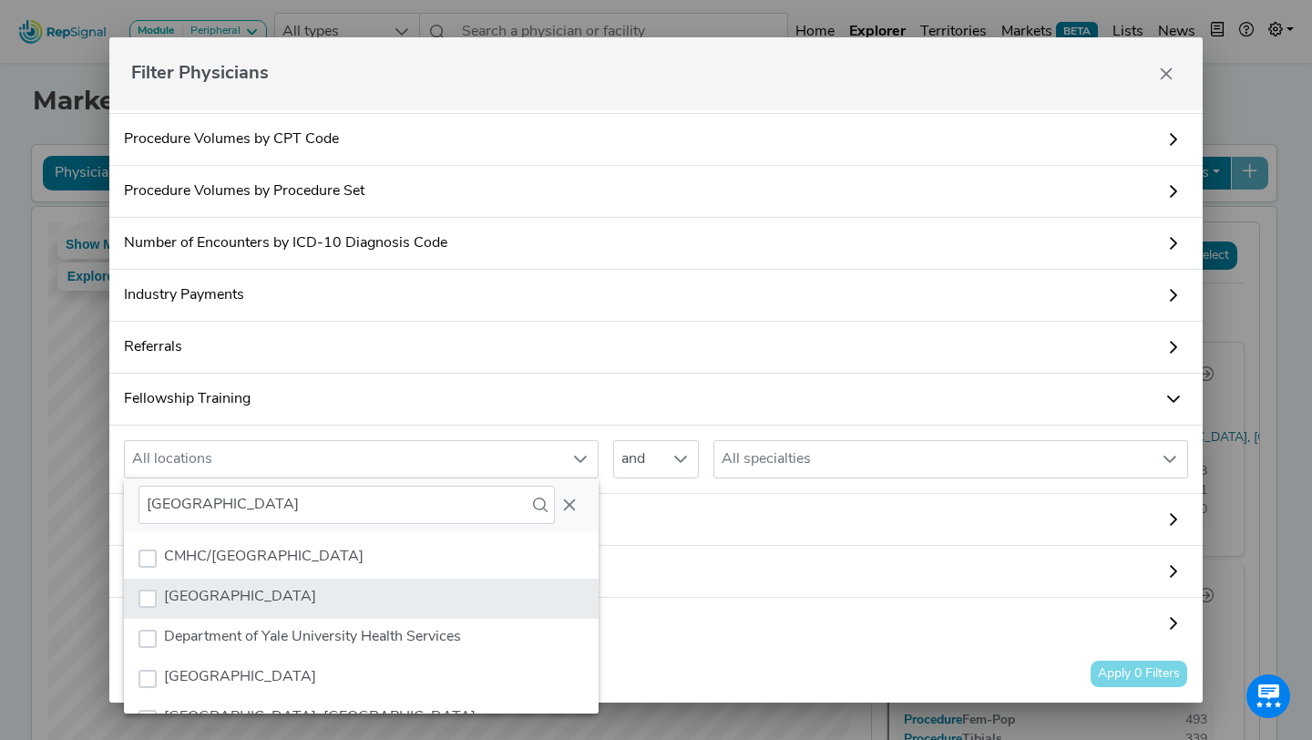
click at [221, 595] on span "[GEOGRAPHIC_DATA]" at bounding box center [240, 596] width 152 height 15
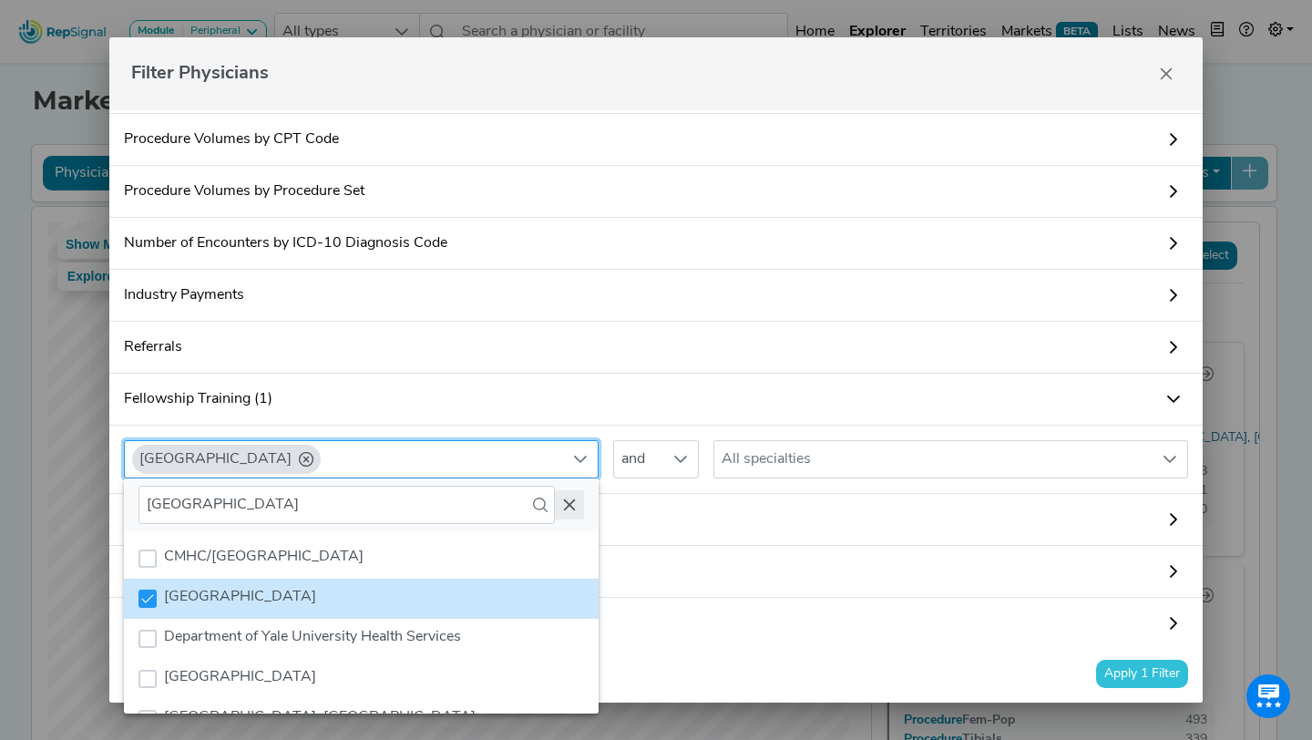
click at [561, 505] on button "Close" at bounding box center [569, 504] width 29 height 29
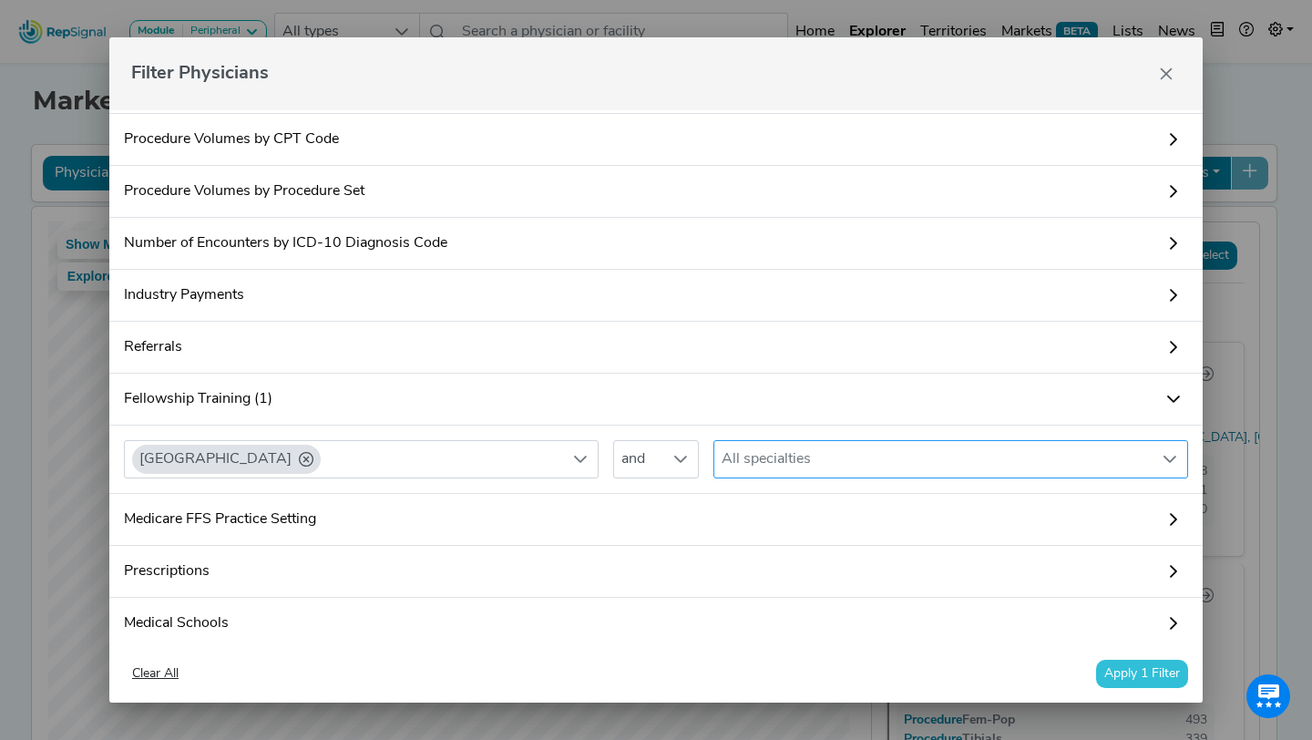
click at [844, 459] on div "All specialties" at bounding box center [933, 459] width 438 height 36
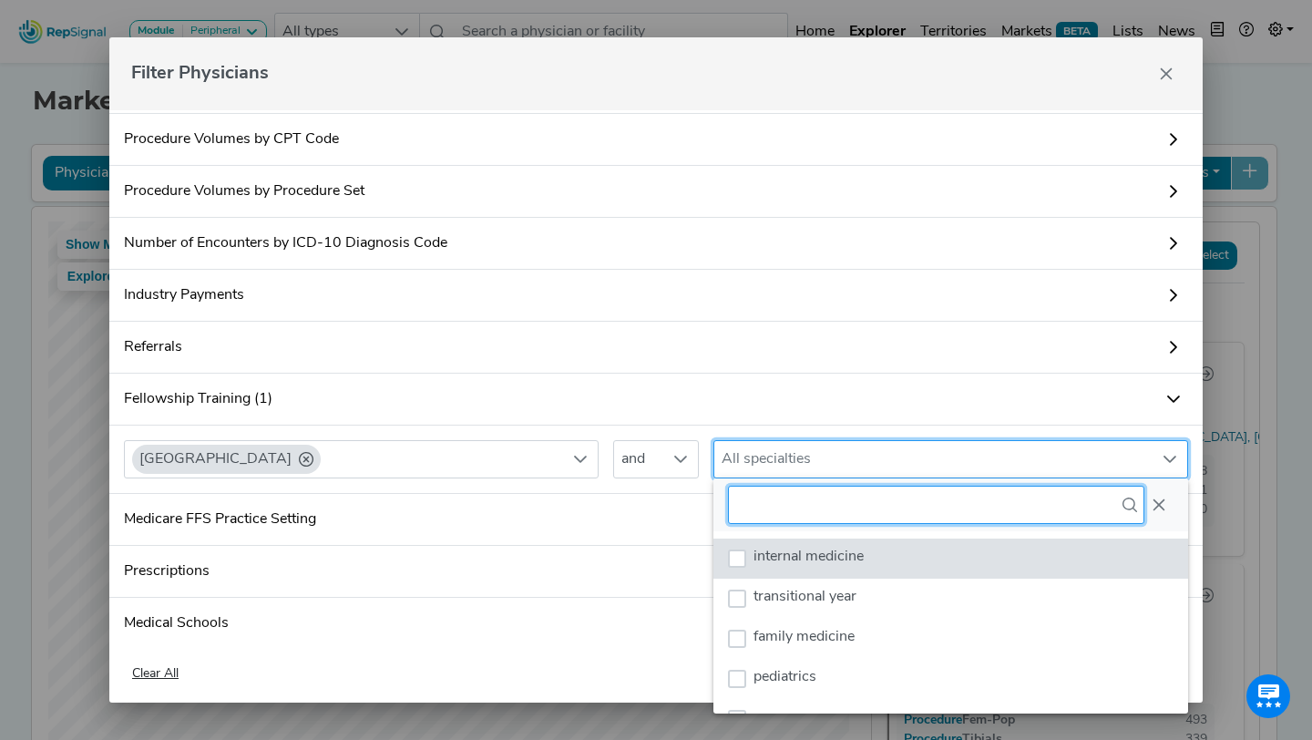
click at [807, 510] on input "text" at bounding box center [936, 504] width 416 height 38
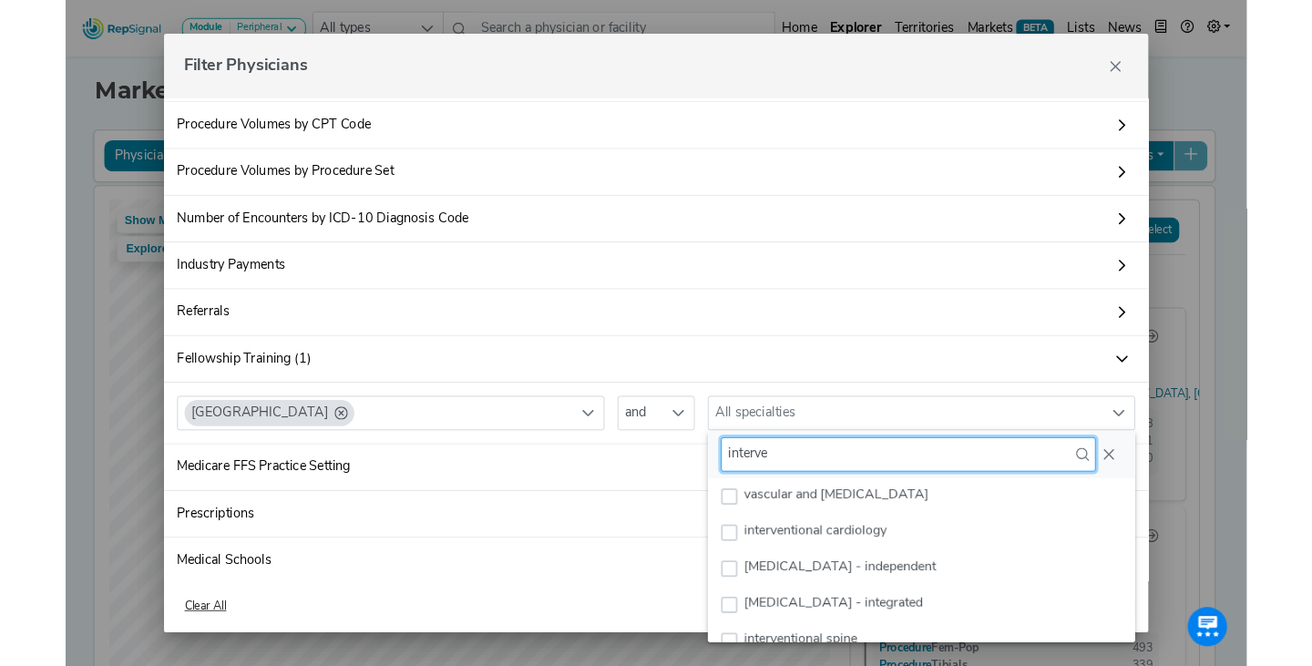
scroll to position [7, 0]
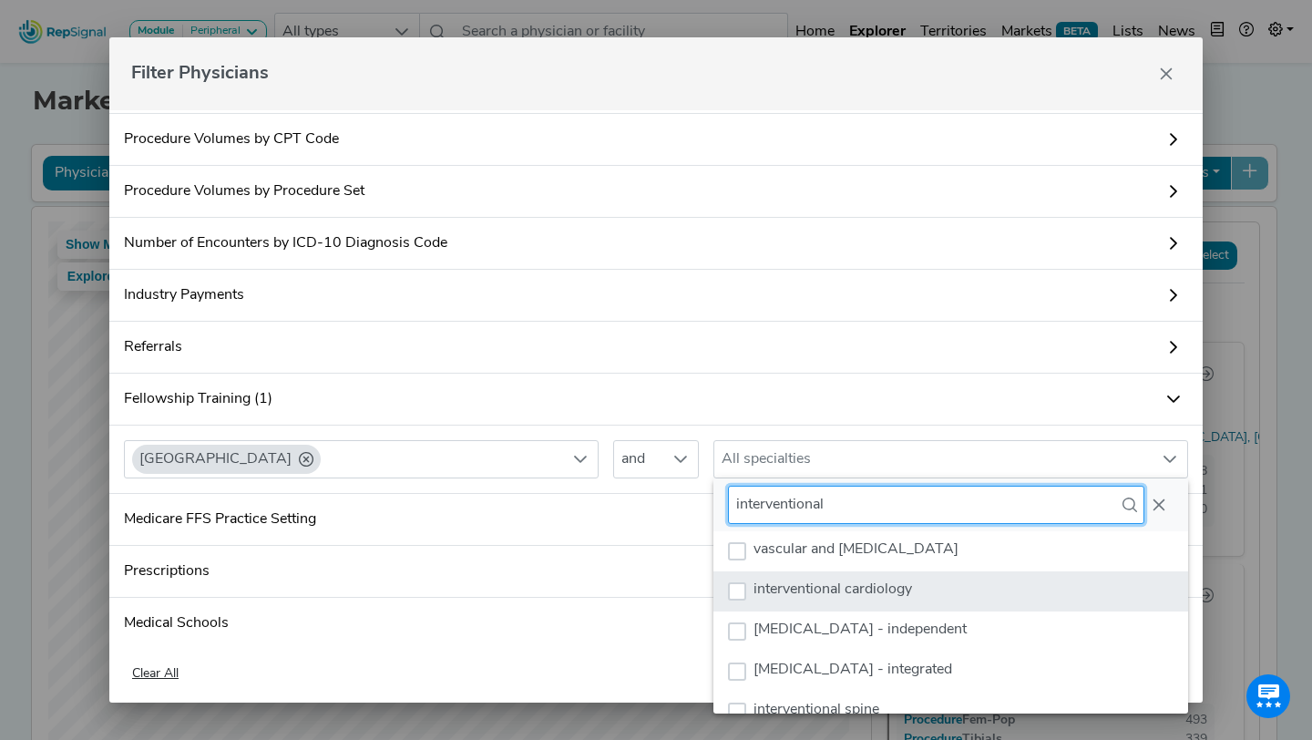
type input "interventional"
click at [823, 585] on span "interventional cardiology" at bounding box center [832, 589] width 158 height 15
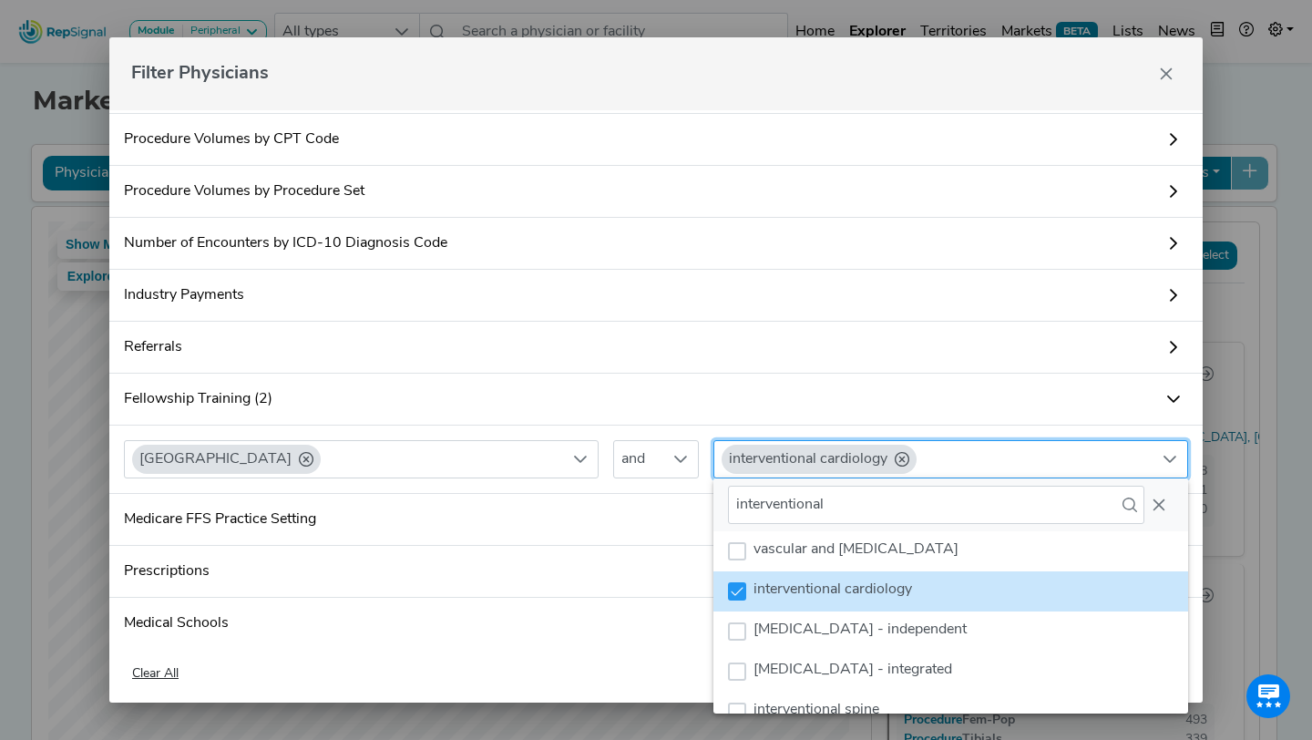
click at [661, 509] on link "Medicare FFS Practice Setting" at bounding box center [655, 520] width 1093 height 52
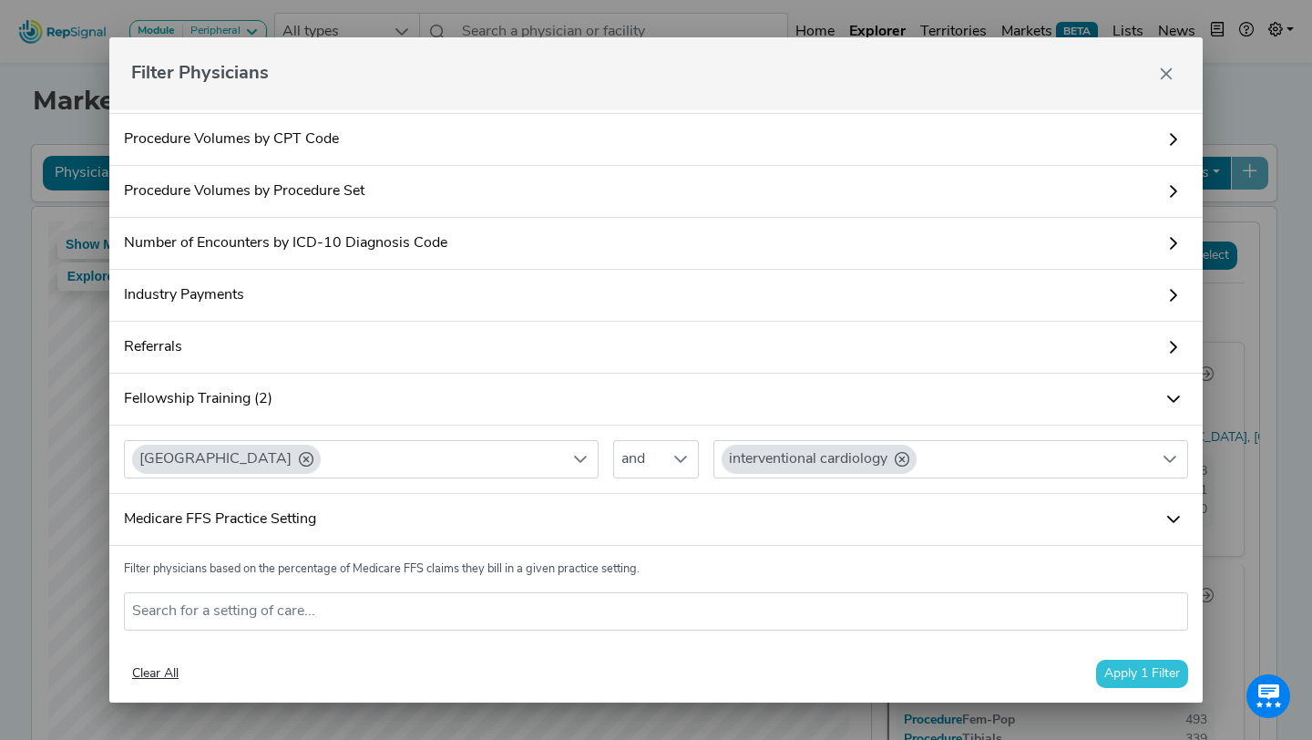
click at [720, 505] on link "Medicare FFS Practice Setting" at bounding box center [655, 520] width 1093 height 52
click at [1158, 665] on button "Apply 1 Filter" at bounding box center [1142, 673] width 92 height 28
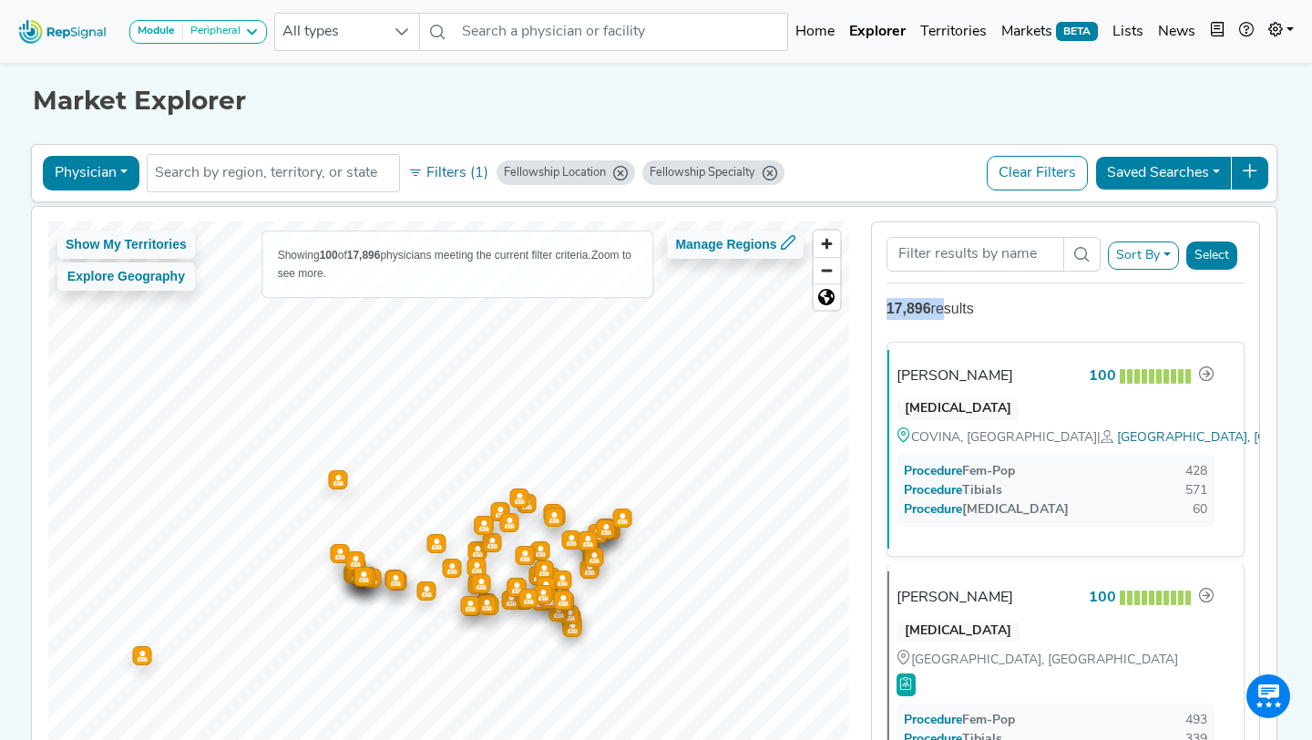
drag, startPoint x: 888, startPoint y: 303, endPoint x: 937, endPoint y: 303, distance: 49.2
click at [937, 303] on div "17,896 results" at bounding box center [1065, 309] width 358 height 22
click at [998, 310] on div "17,896 results" at bounding box center [1065, 309] width 358 height 22
click at [1142, 251] on button "Sort By" at bounding box center [1143, 255] width 71 height 28
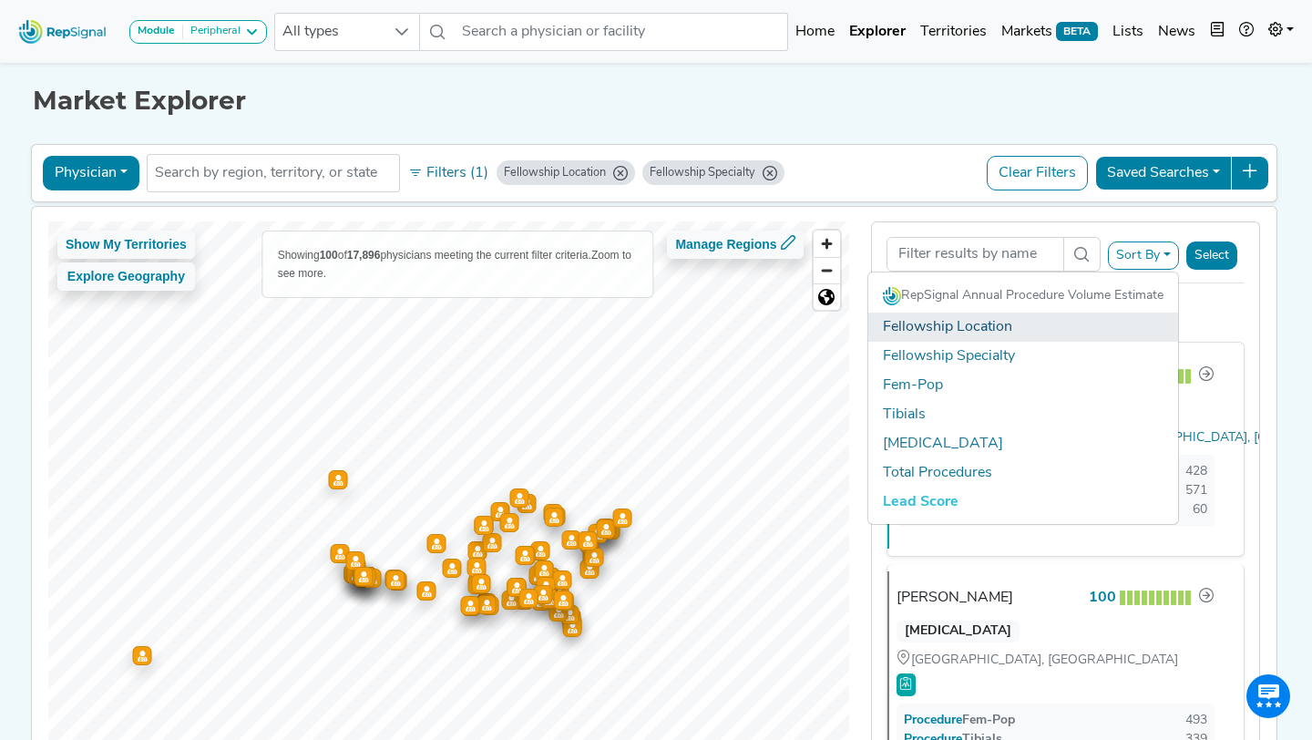
click at [981, 331] on link "Fellowship Location" at bounding box center [1023, 326] width 310 height 29
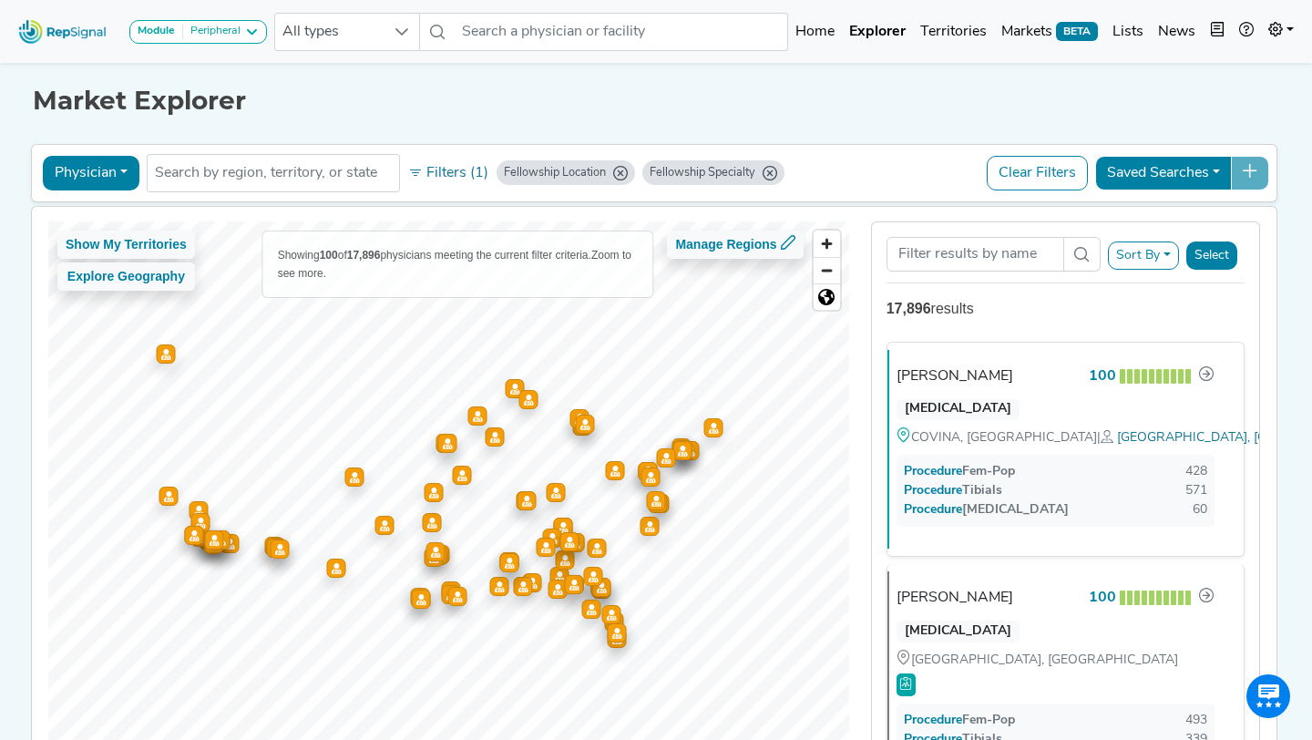
click at [1129, 252] on button "Sort By" at bounding box center [1143, 255] width 71 height 28
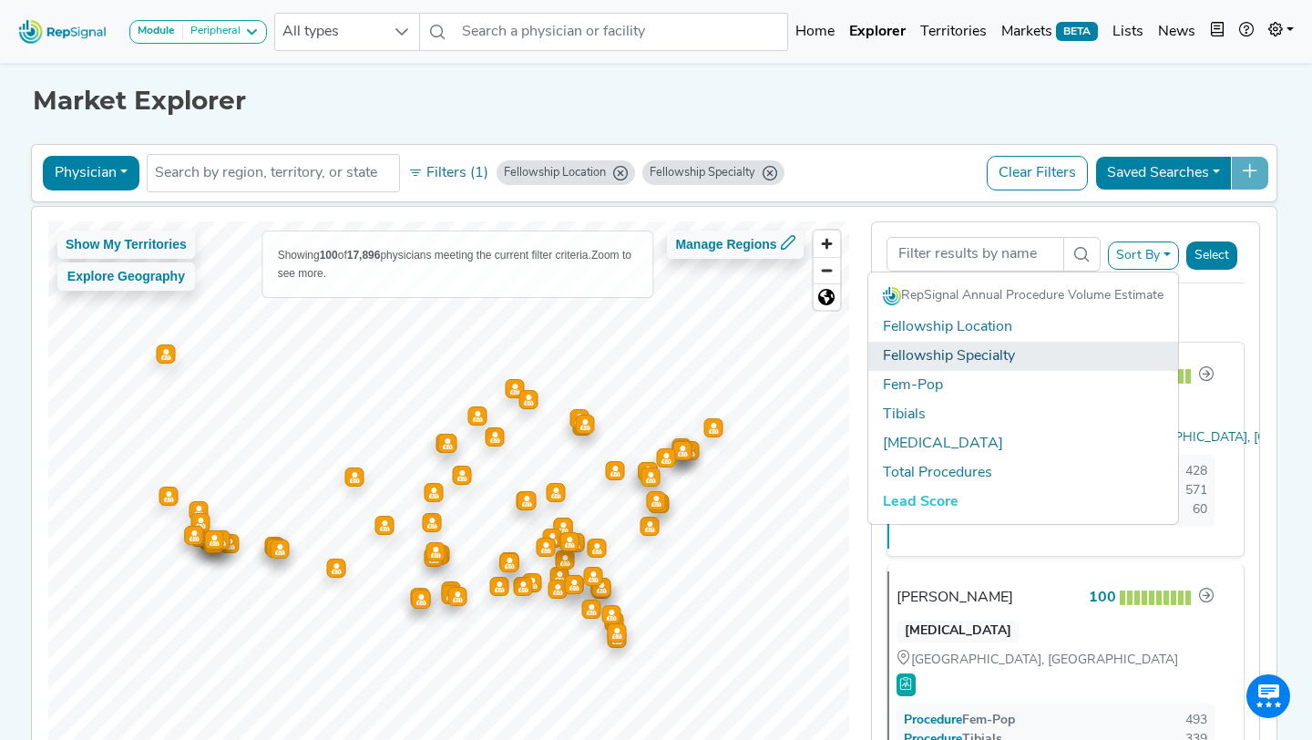
click at [966, 357] on link "Fellowship Specialty" at bounding box center [1023, 356] width 310 height 29
